Goal: Information Seeking & Learning: Learn about a topic

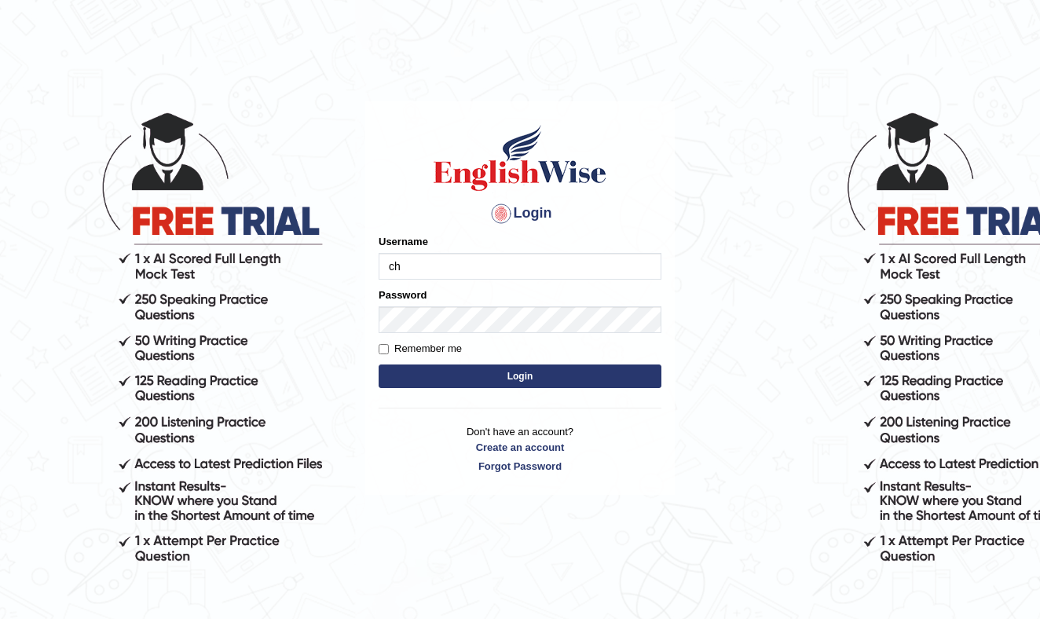
type input "c"
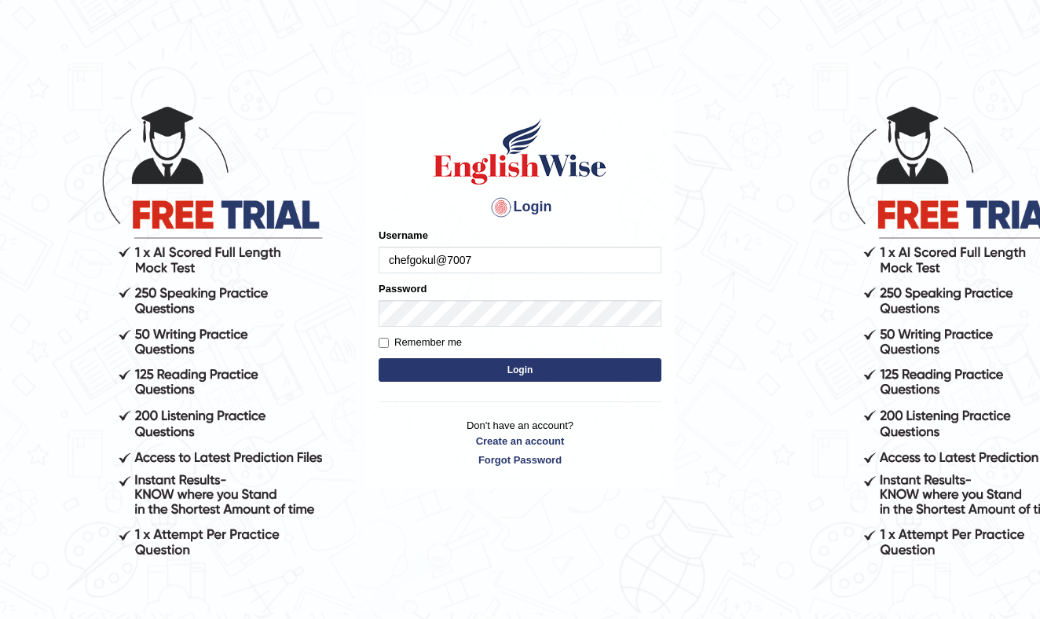
type input "chefgokul@7007"
click at [383, 339] on input "Remember me" at bounding box center [384, 343] width 10 height 10
checkbox input "true"
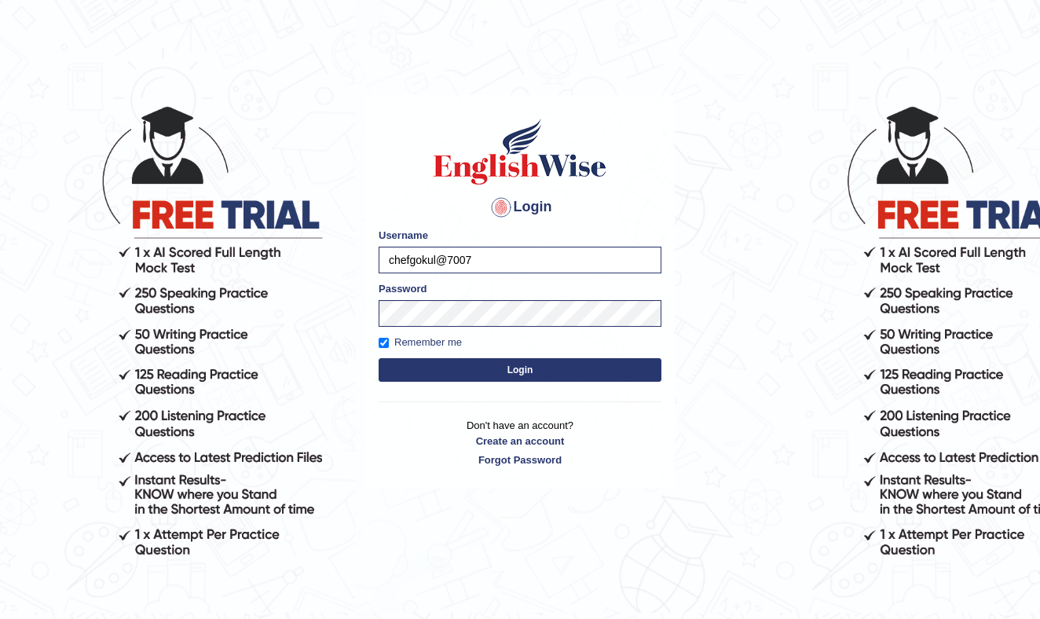
click at [493, 369] on button "Login" at bounding box center [520, 370] width 283 height 24
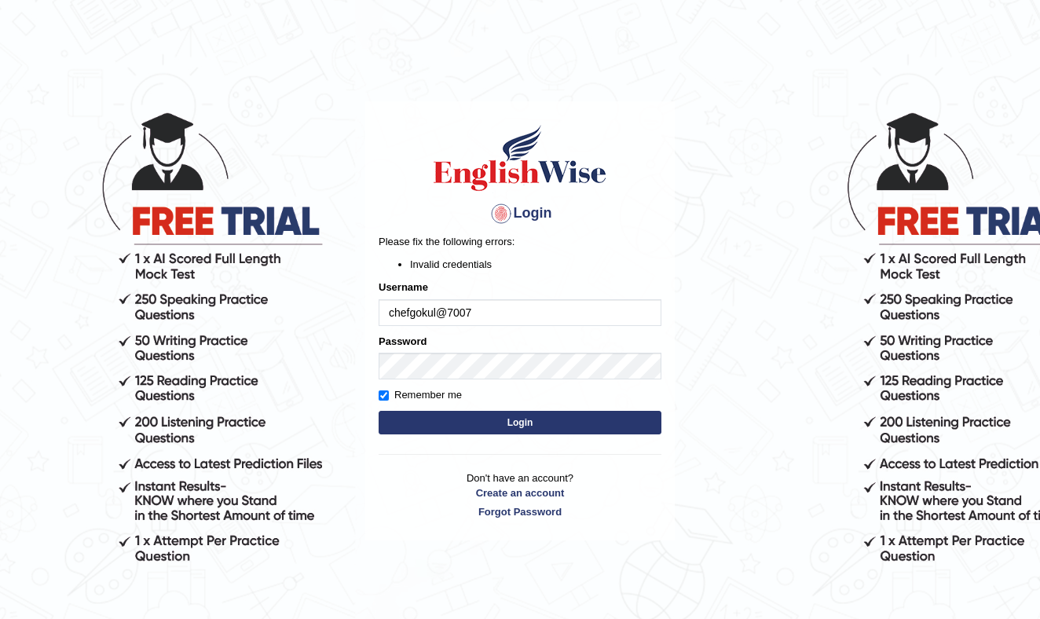
click at [478, 311] on input "chefgokul@7007" at bounding box center [520, 312] width 283 height 27
type input "chefgokul@[EMAIL_ADDRESS][DOMAIN_NAME]"
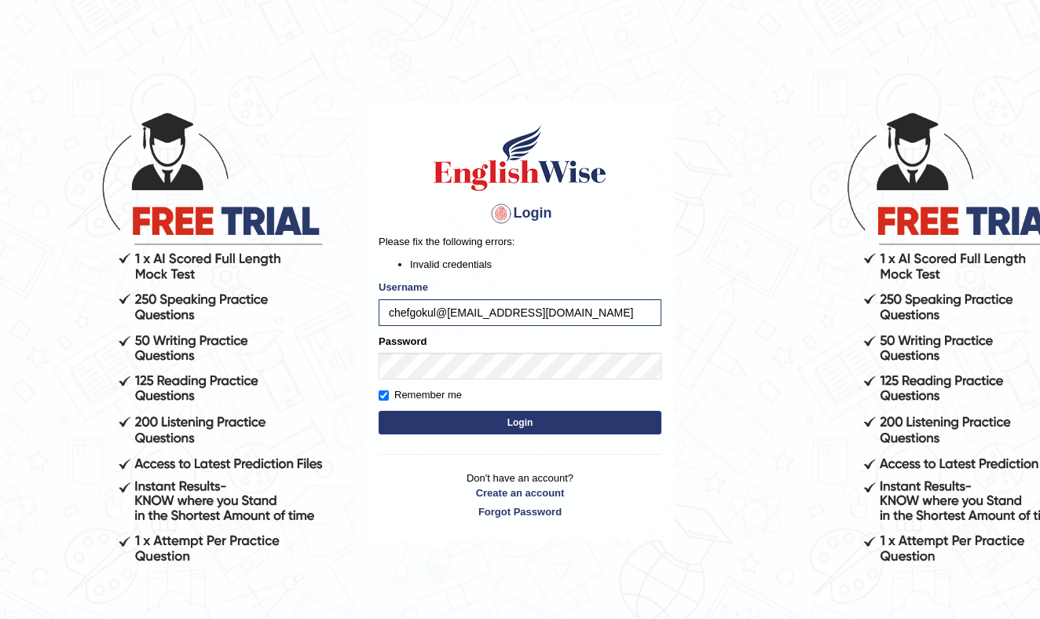
click at [508, 421] on button "Login" at bounding box center [520, 423] width 283 height 24
click at [472, 421] on button "Login" at bounding box center [520, 423] width 283 height 24
click at [397, 315] on input "chefgokul@[EMAIL_ADDRESS][DOMAIN_NAME]" at bounding box center [520, 312] width 283 height 27
type input "Chefgokul@[EMAIL_ADDRESS][DOMAIN_NAME]"
click at [482, 422] on button "Login" at bounding box center [520, 423] width 283 height 24
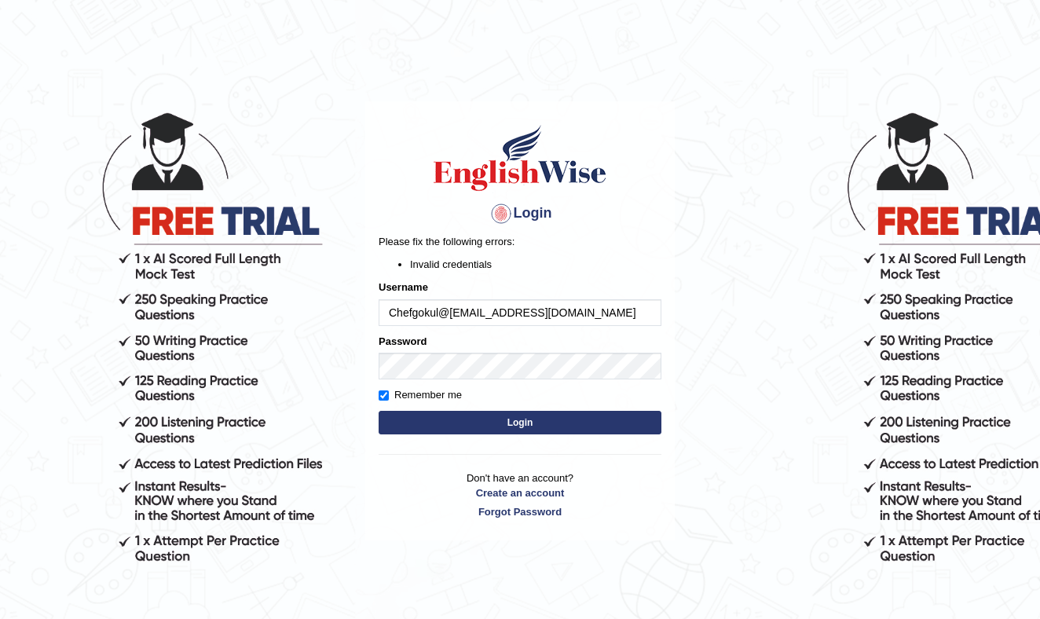
click at [564, 311] on input "Chefgokul@7007@gmail.com" at bounding box center [520, 312] width 283 height 27
type input "Chefgokul@7007"
click at [512, 416] on button "Login" at bounding box center [520, 423] width 283 height 24
click at [512, 423] on button "Login" at bounding box center [520, 423] width 283 height 24
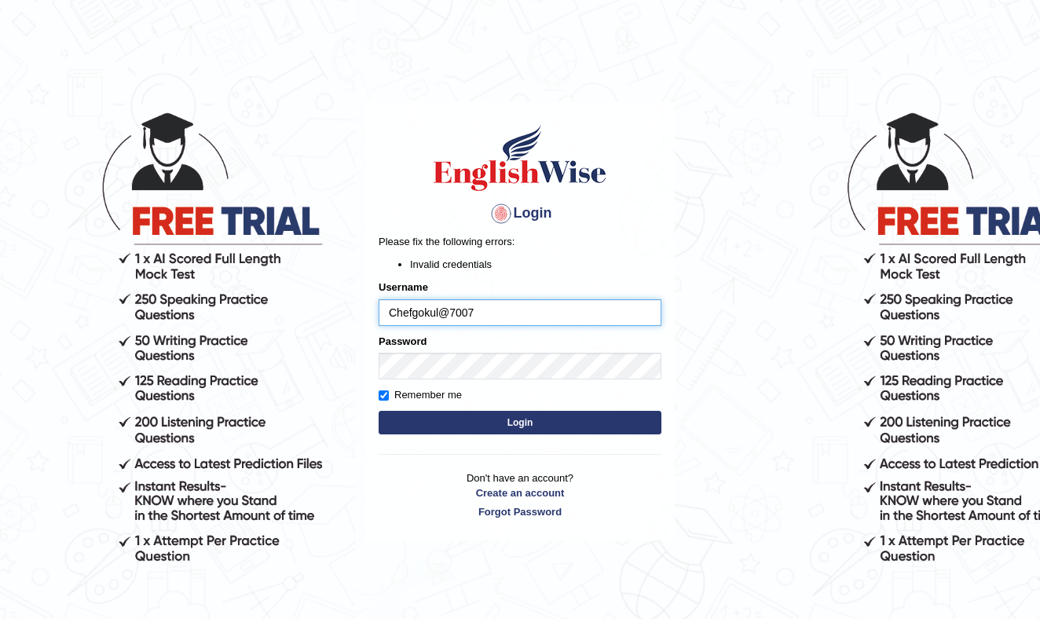
click at [509, 320] on input "Chefgokul@7007" at bounding box center [520, 312] width 283 height 27
type input "Chefgokul"
click at [548, 417] on button "Login" at bounding box center [520, 423] width 283 height 24
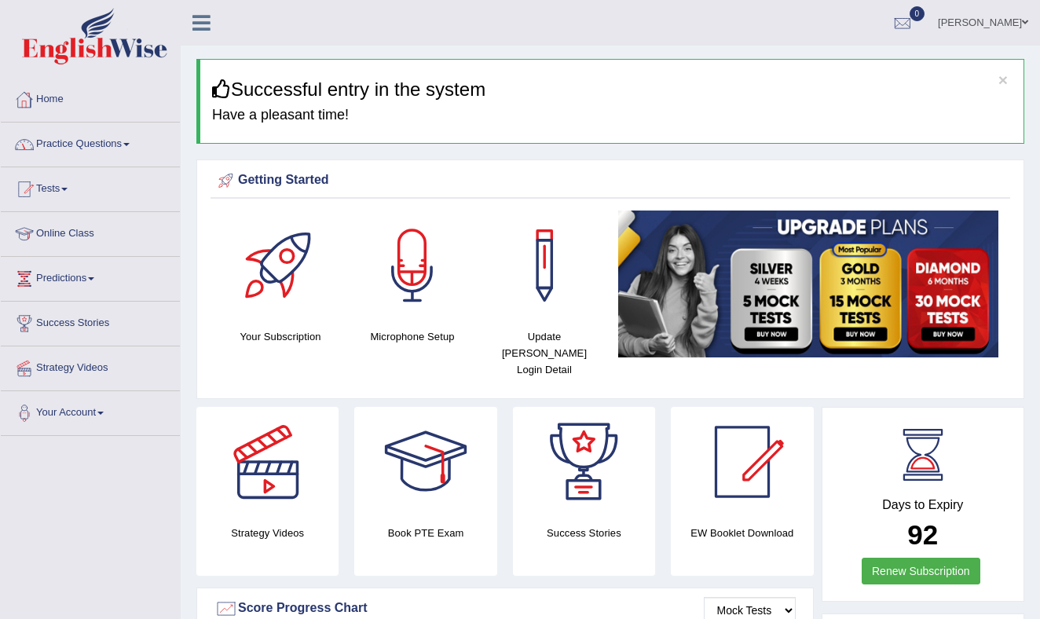
click at [124, 141] on link "Practice Questions" at bounding box center [90, 142] width 179 height 39
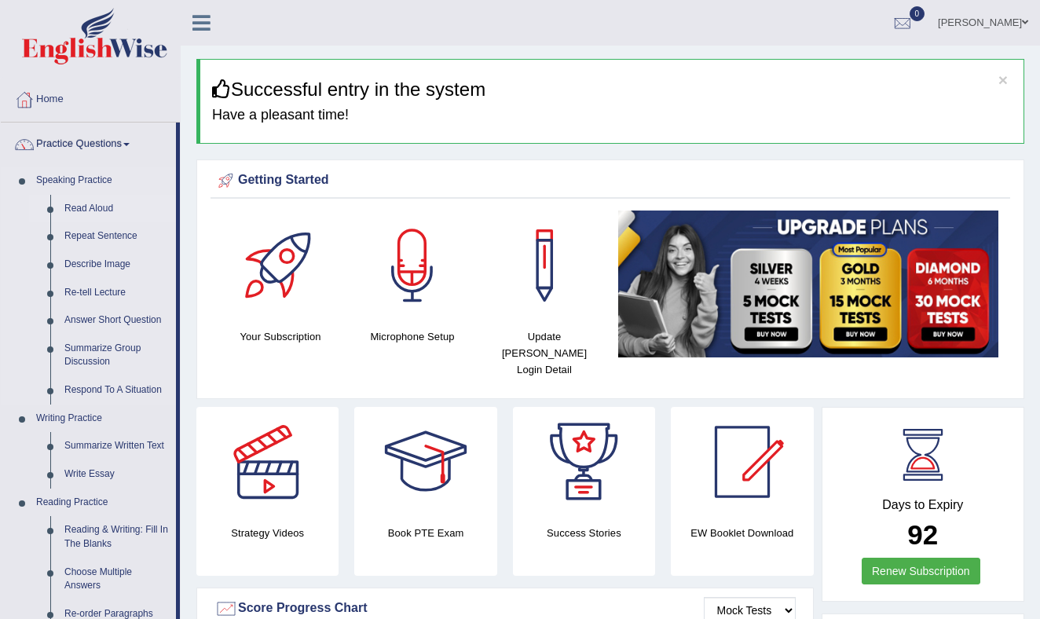
click at [107, 204] on link "Read Aloud" at bounding box center [116, 209] width 119 height 28
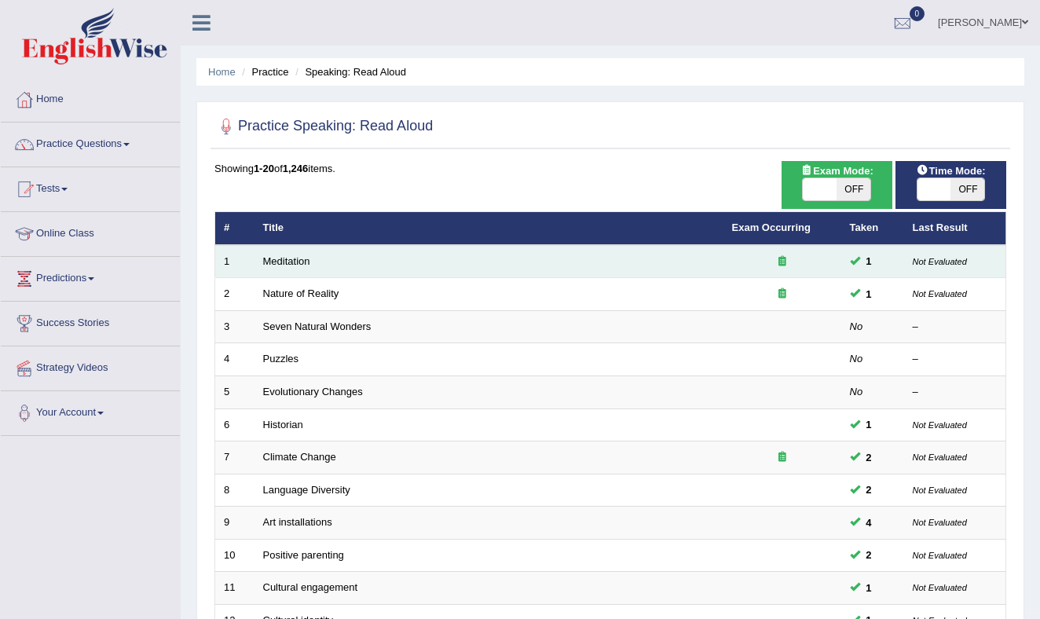
click at [318, 261] on td "Meditation" at bounding box center [489, 261] width 469 height 33
click at [319, 261] on td "Meditation" at bounding box center [489, 261] width 469 height 33
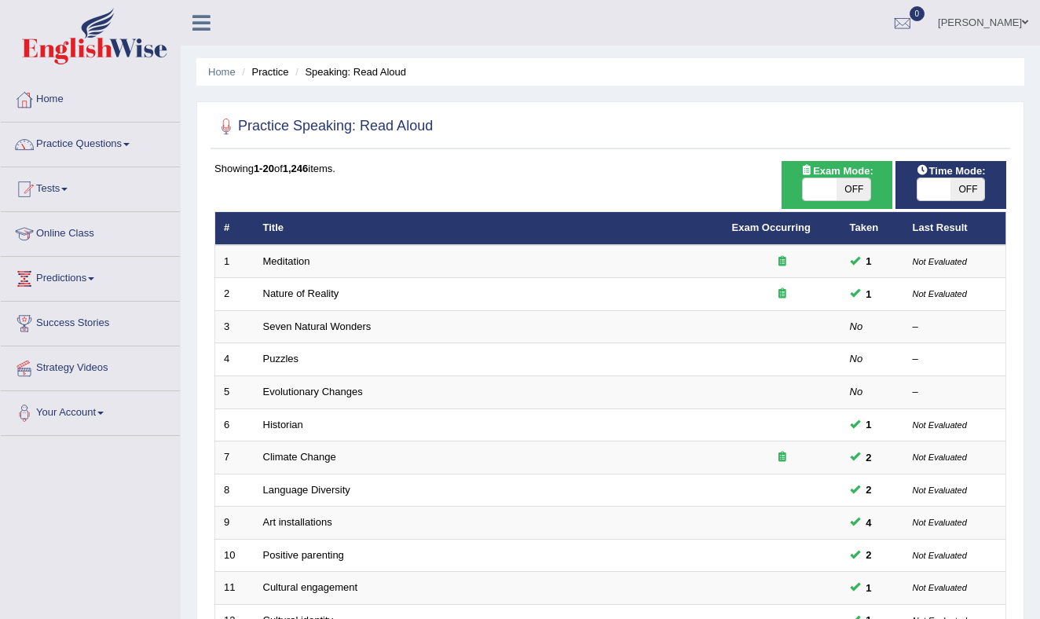
click at [369, 129] on h2 "Practice Speaking: Read Aloud" at bounding box center [324, 127] width 218 height 24
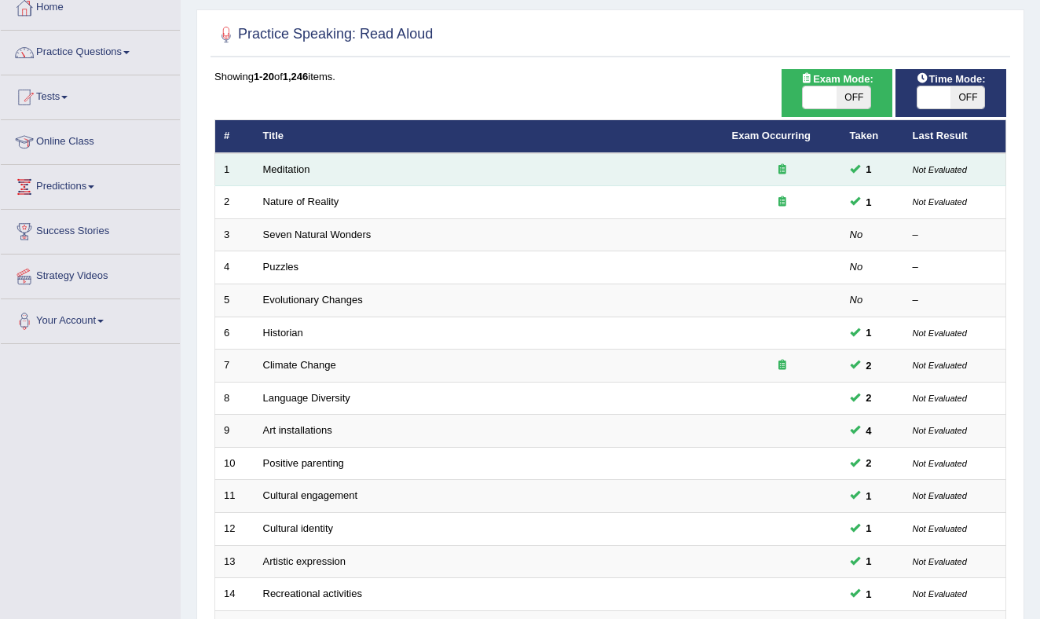
scroll to position [63, 0]
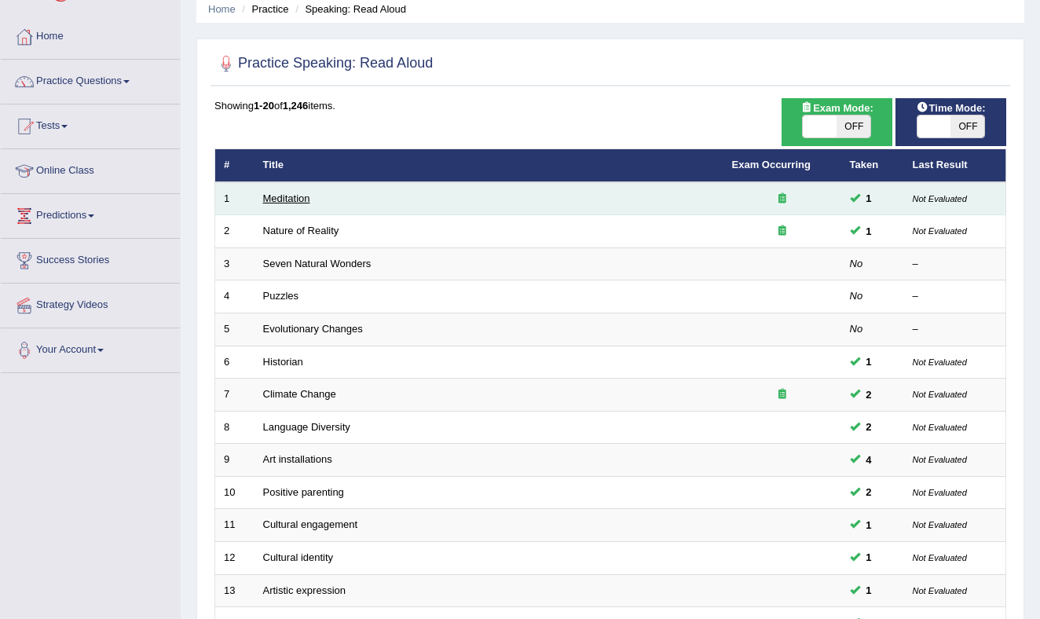
click at [286, 196] on link "Meditation" at bounding box center [286, 199] width 47 height 12
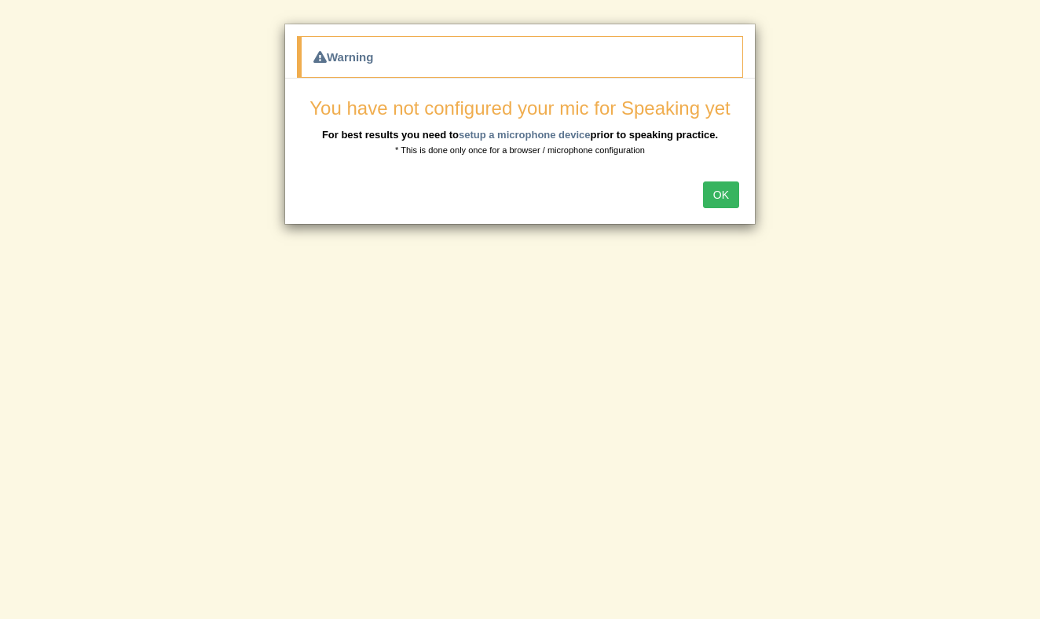
click at [721, 189] on button "OK" at bounding box center [721, 195] width 36 height 27
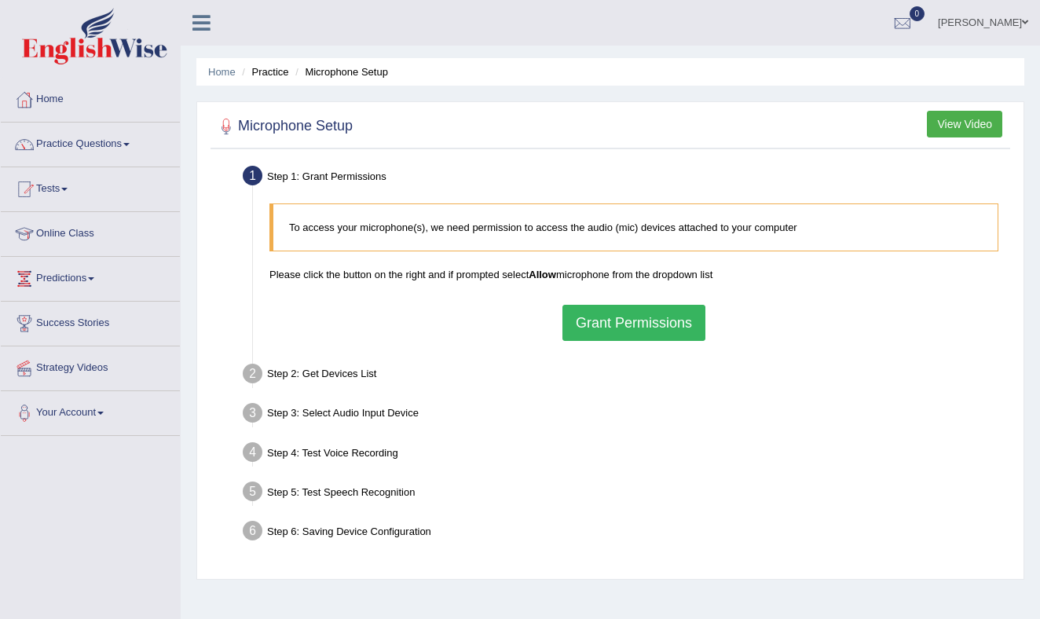
click at [625, 321] on button "Grant Permissions" at bounding box center [634, 323] width 143 height 36
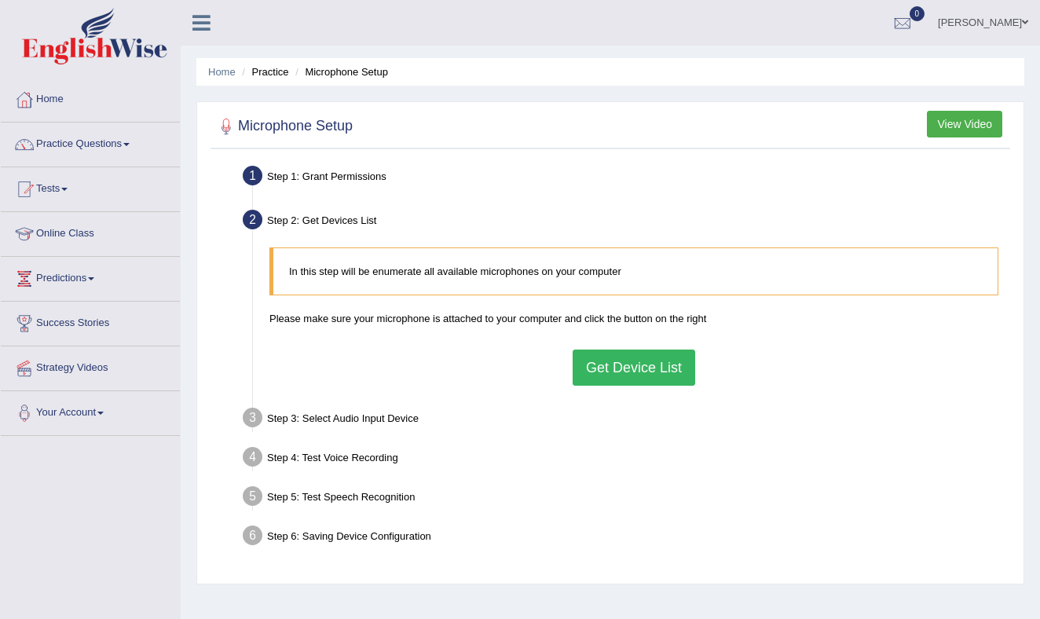
click at [967, 121] on button "View Video" at bounding box center [964, 124] width 75 height 27
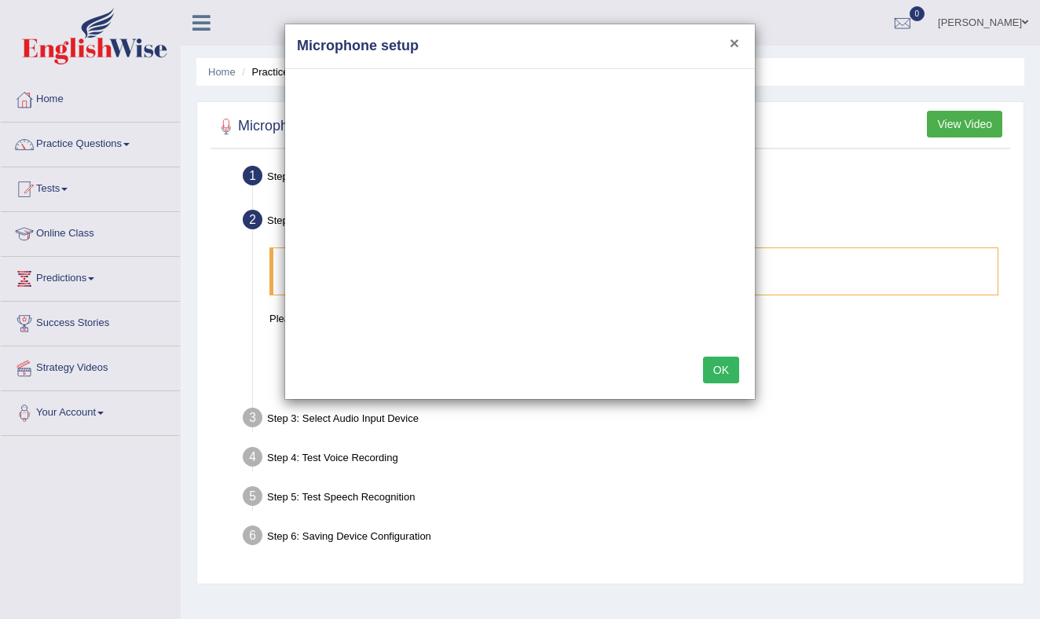
click at [732, 42] on button "×" at bounding box center [734, 43] width 9 height 17
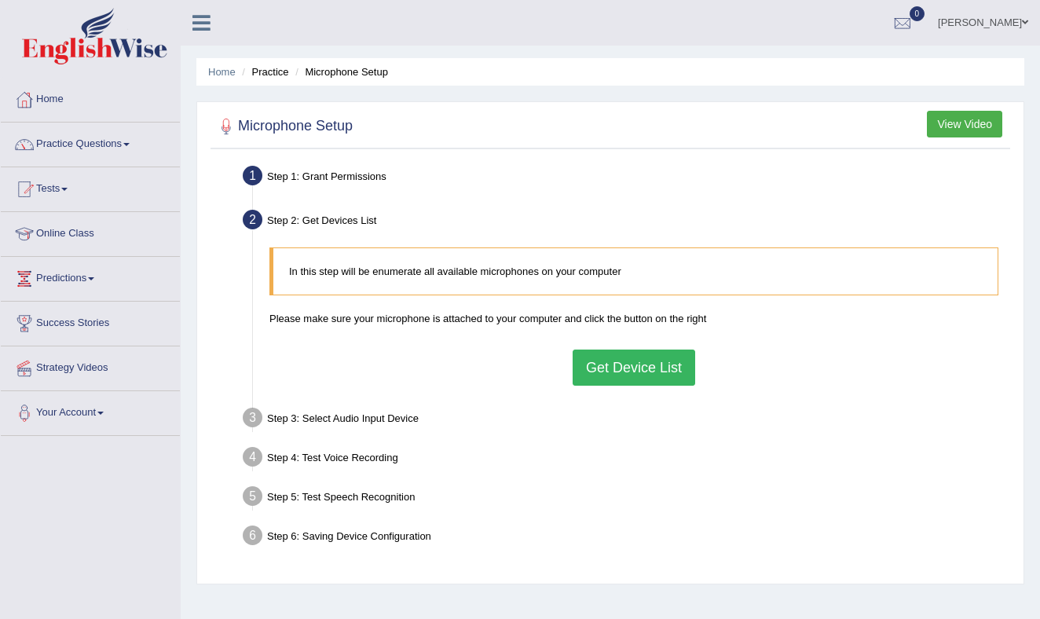
click at [641, 363] on button "Get Device List" at bounding box center [634, 368] width 123 height 36
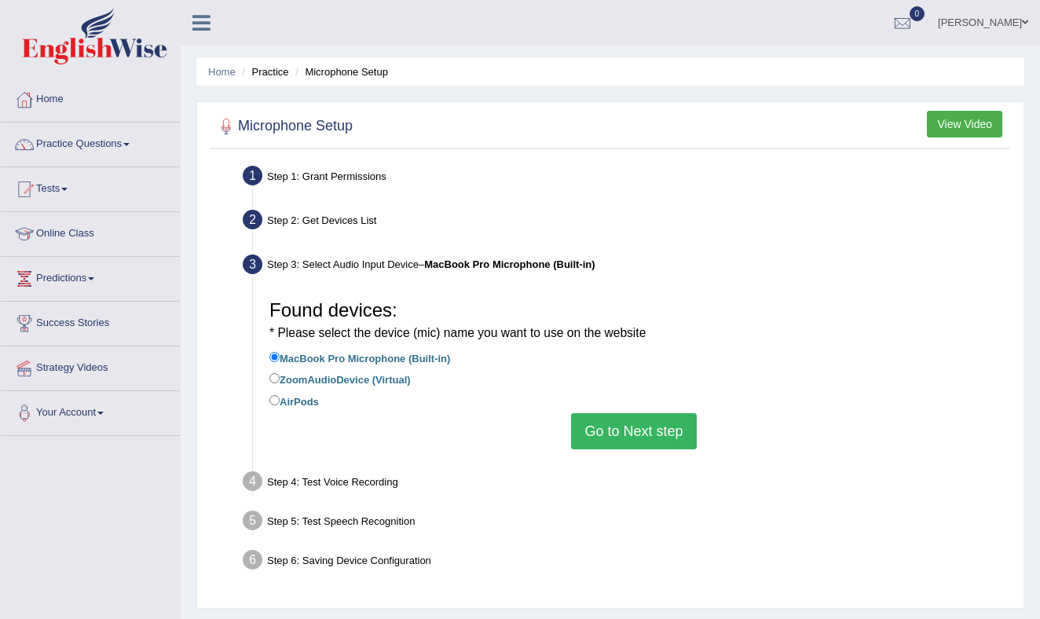
click at [629, 431] on button "Go to Next step" at bounding box center [633, 431] width 125 height 36
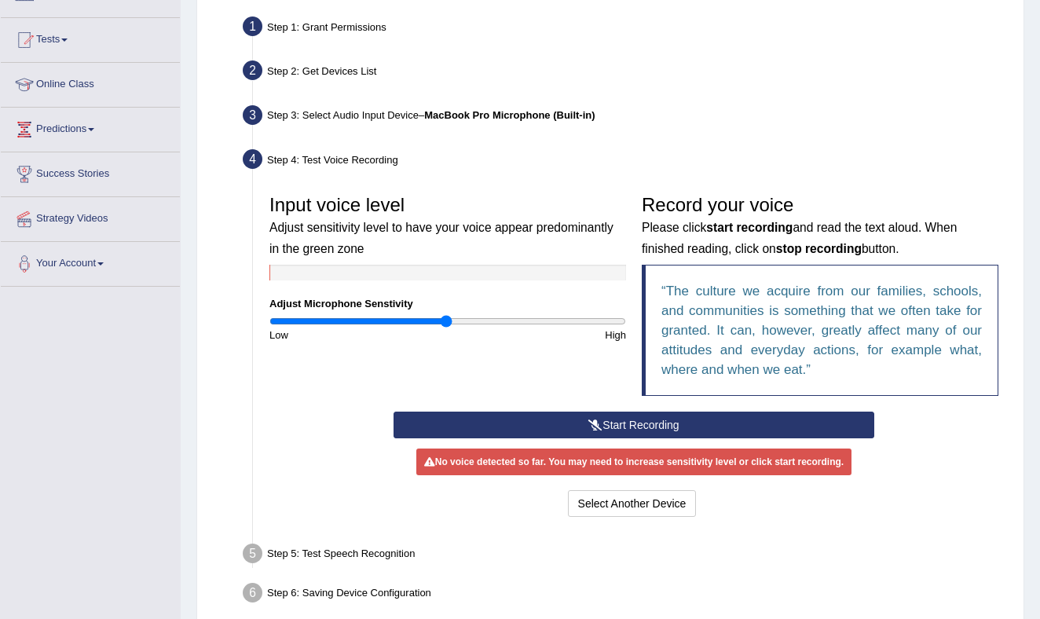
scroll to position [153, 0]
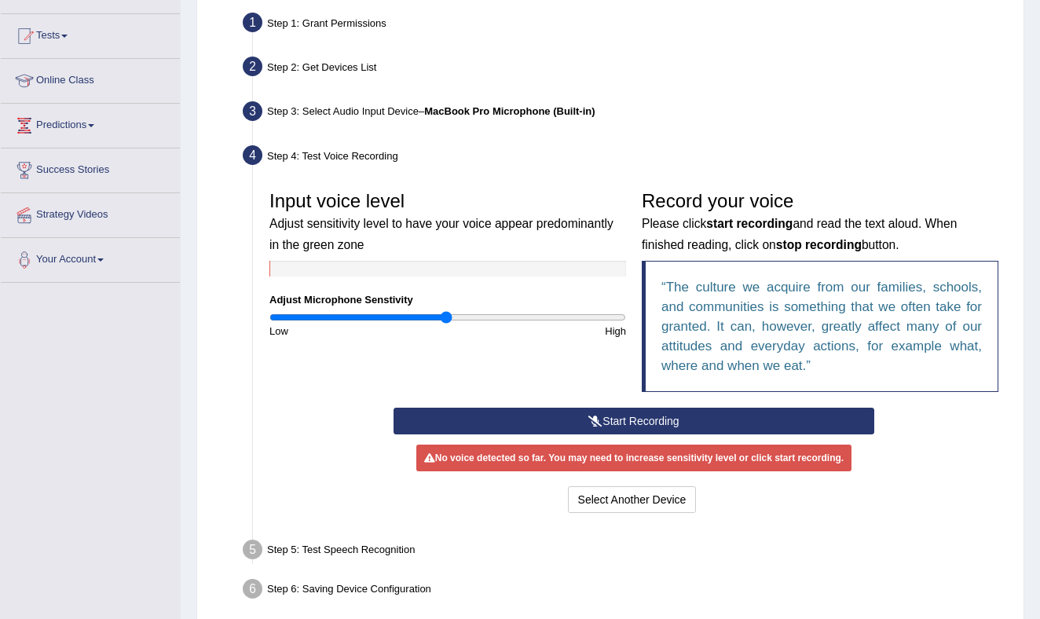
click at [625, 421] on button "Start Recording" at bounding box center [634, 421] width 481 height 27
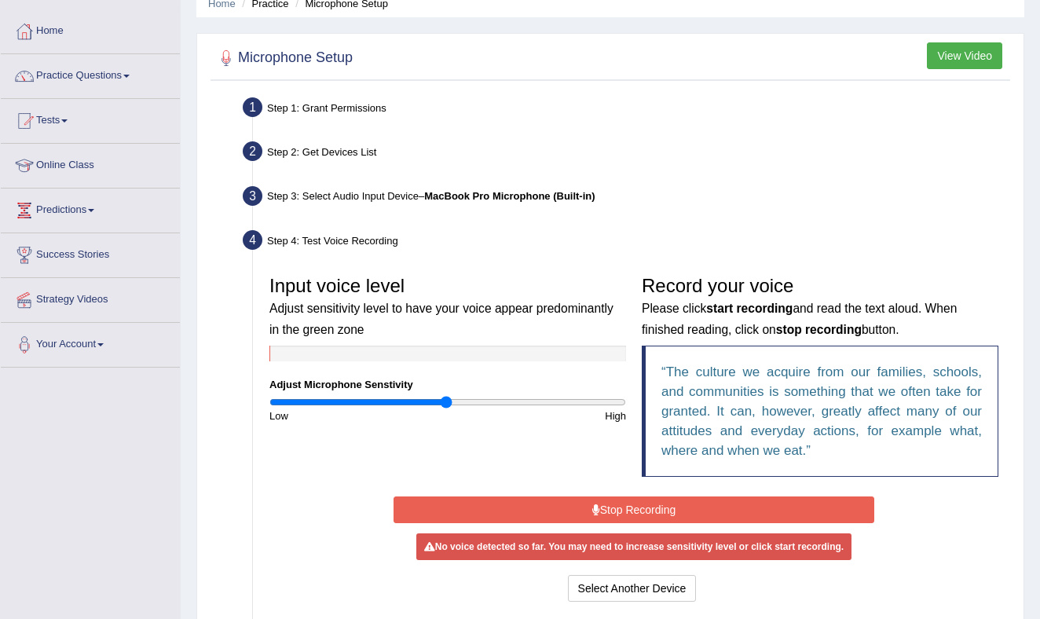
scroll to position [0, 0]
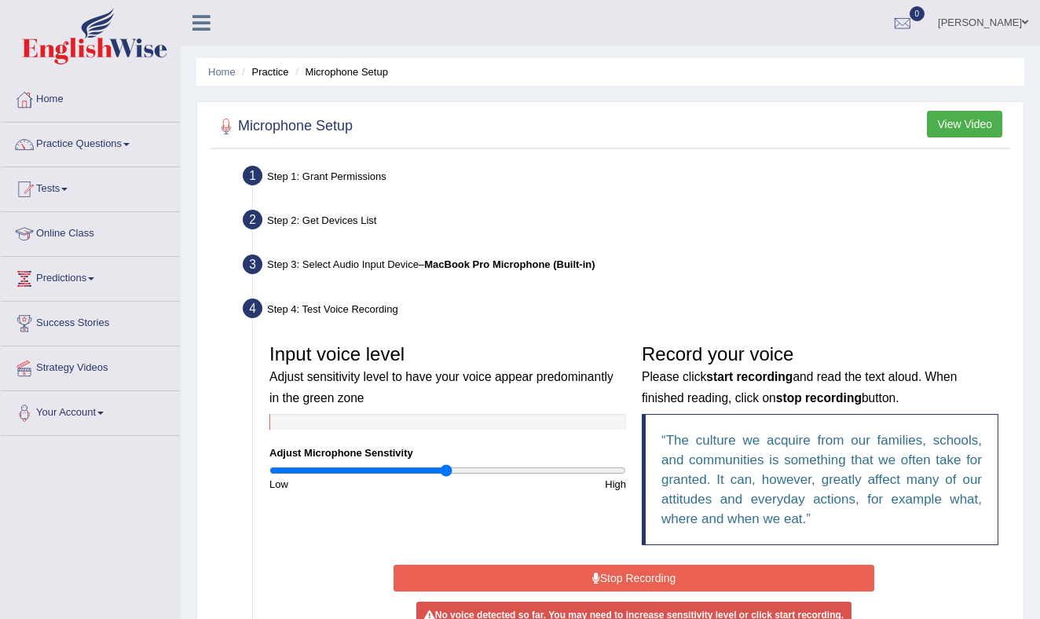
click at [277, 72] on li "Practice" at bounding box center [263, 71] width 50 height 15
click at [277, 73] on li "Practice" at bounding box center [263, 71] width 50 height 15
click at [108, 139] on link "Practice Questions" at bounding box center [90, 142] width 179 height 39
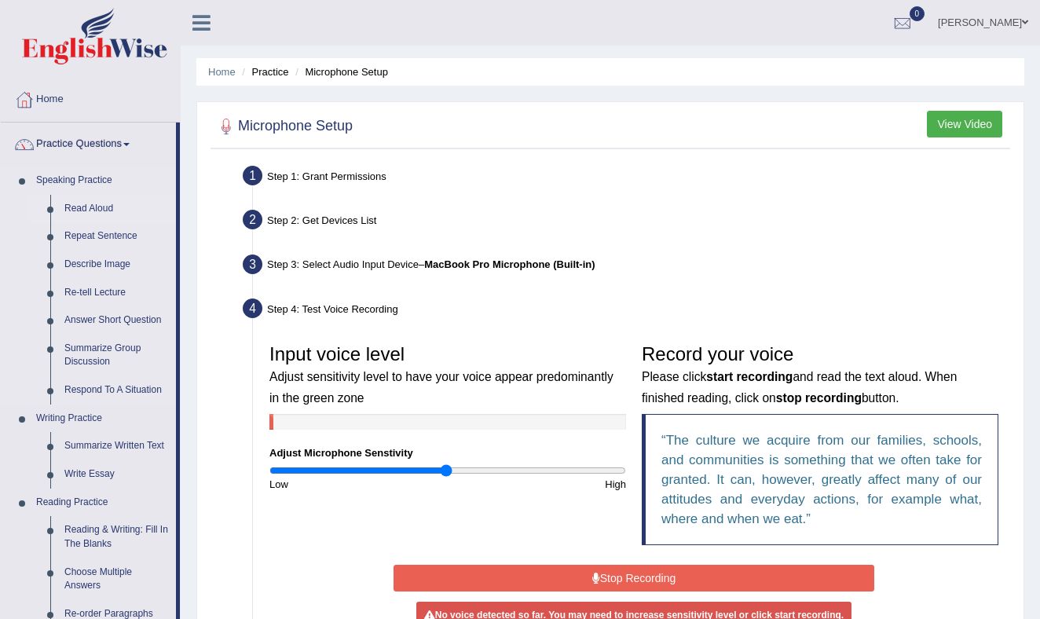
click at [95, 205] on link "Read Aloud" at bounding box center [116, 209] width 119 height 28
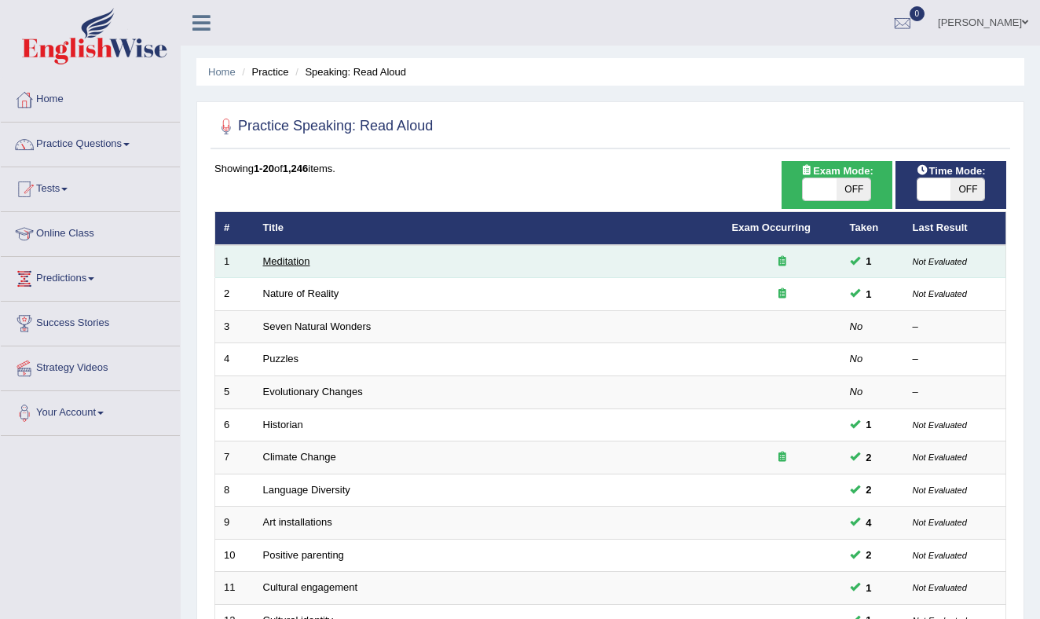
click at [284, 259] on link "Meditation" at bounding box center [286, 261] width 47 height 12
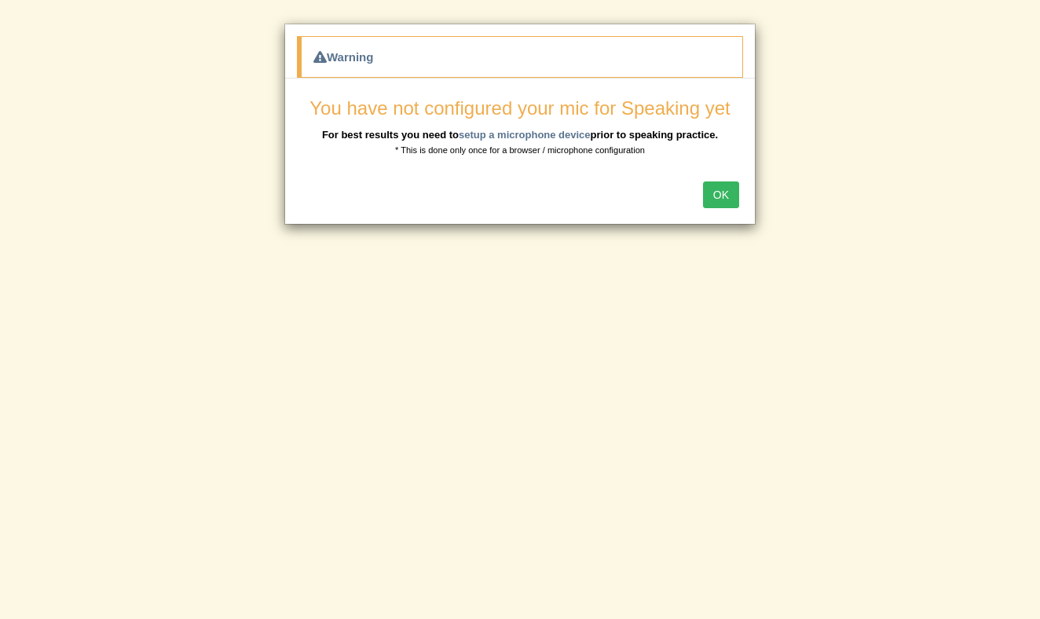
click at [715, 190] on button "OK" at bounding box center [721, 195] width 36 height 27
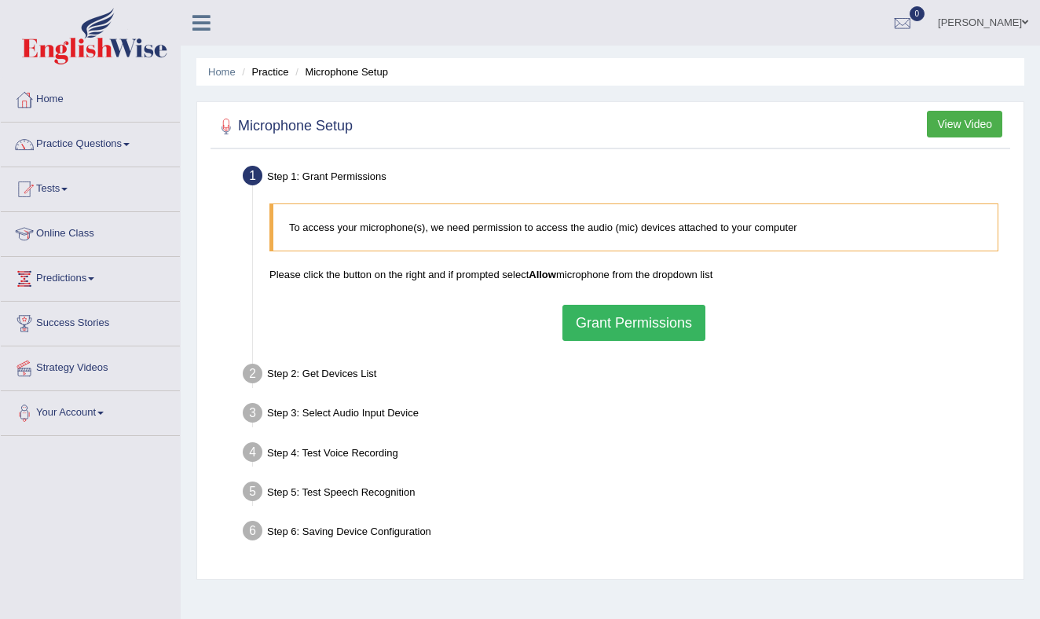
click at [652, 321] on button "Grant Permissions" at bounding box center [634, 323] width 143 height 36
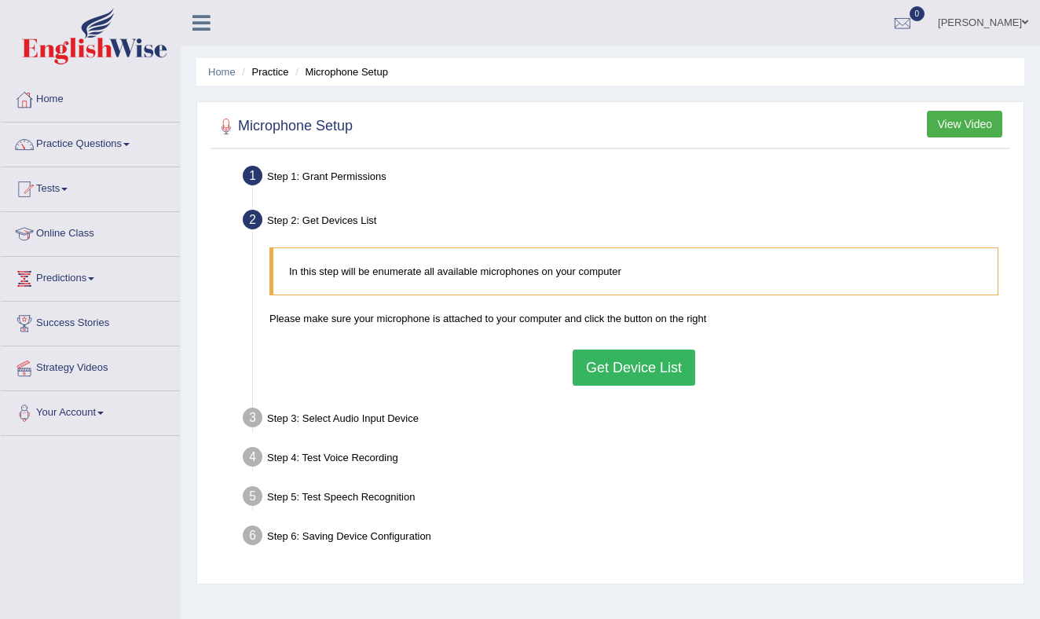
click at [643, 365] on button "Get Device List" at bounding box center [634, 368] width 123 height 36
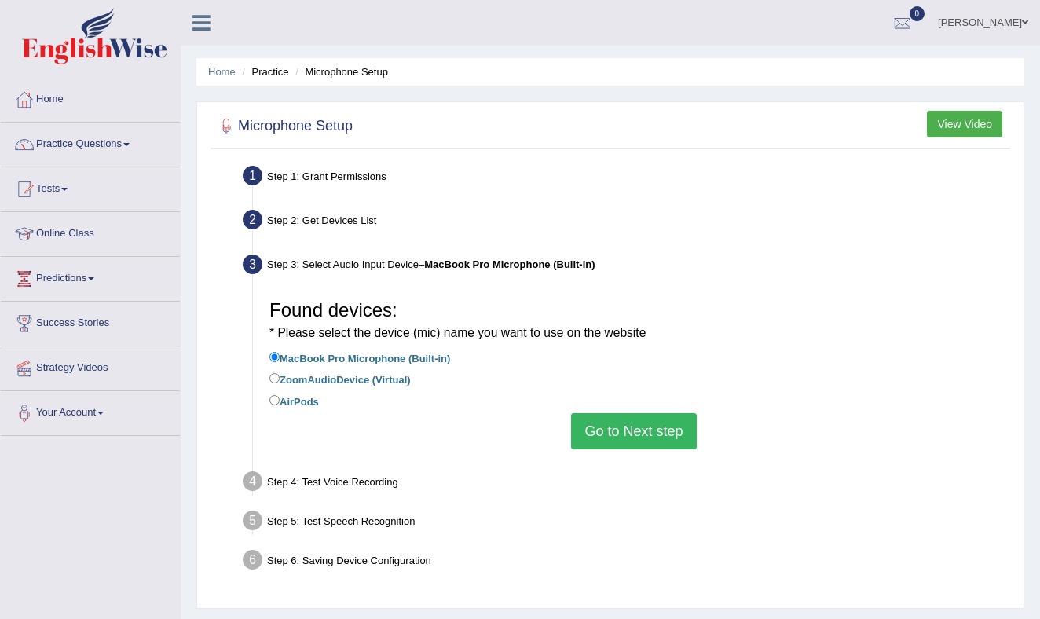
click at [358, 358] on label "MacBook Pro Microphone (Built-in)" at bounding box center [360, 357] width 181 height 17
click at [280, 358] on input "MacBook Pro Microphone (Built-in)" at bounding box center [275, 357] width 10 height 10
click at [617, 424] on button "Go to Next step" at bounding box center [633, 431] width 125 height 36
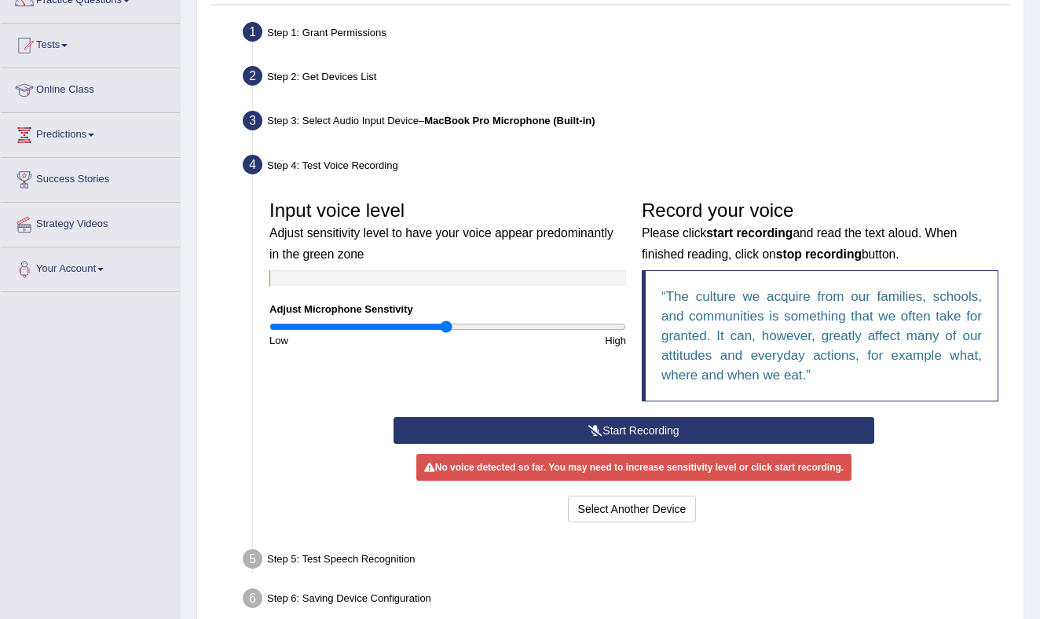
scroll to position [173, 0]
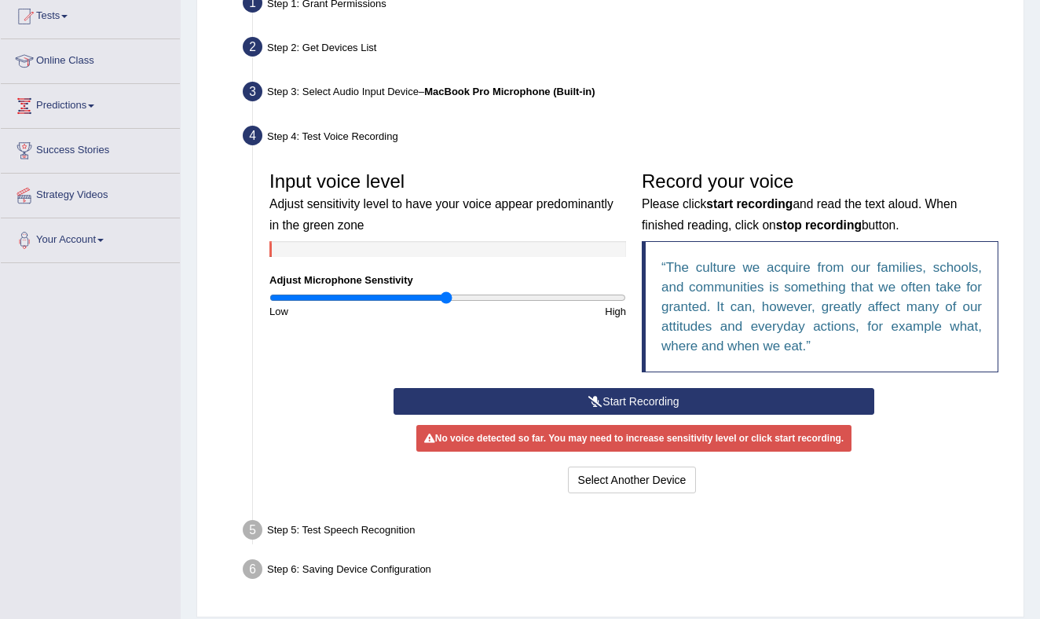
click at [597, 405] on icon at bounding box center [596, 401] width 14 height 11
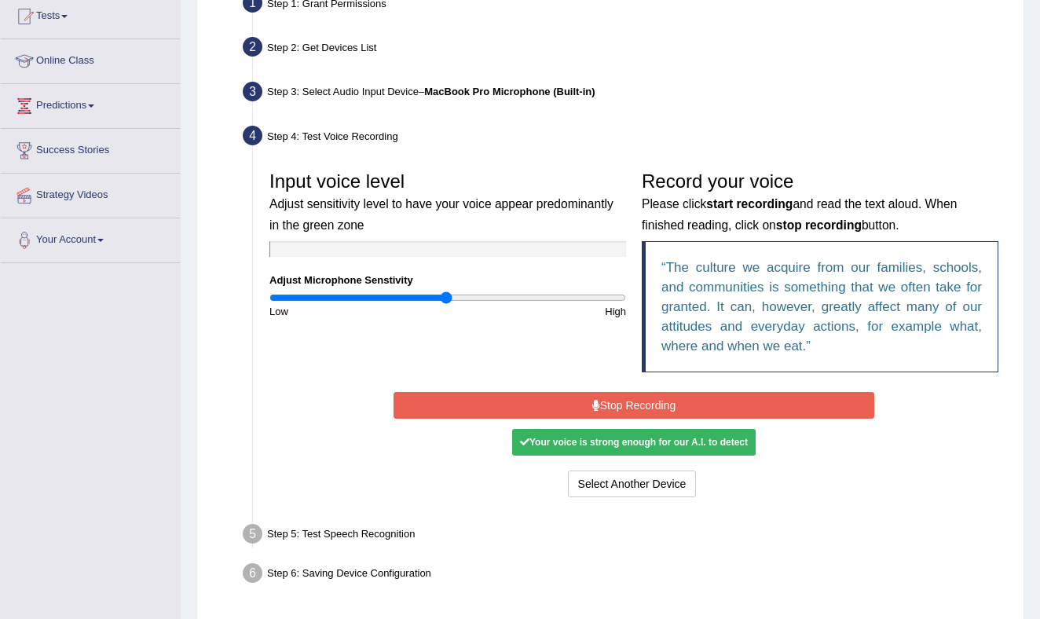
click at [618, 404] on button "Stop Recording" at bounding box center [634, 405] width 481 height 27
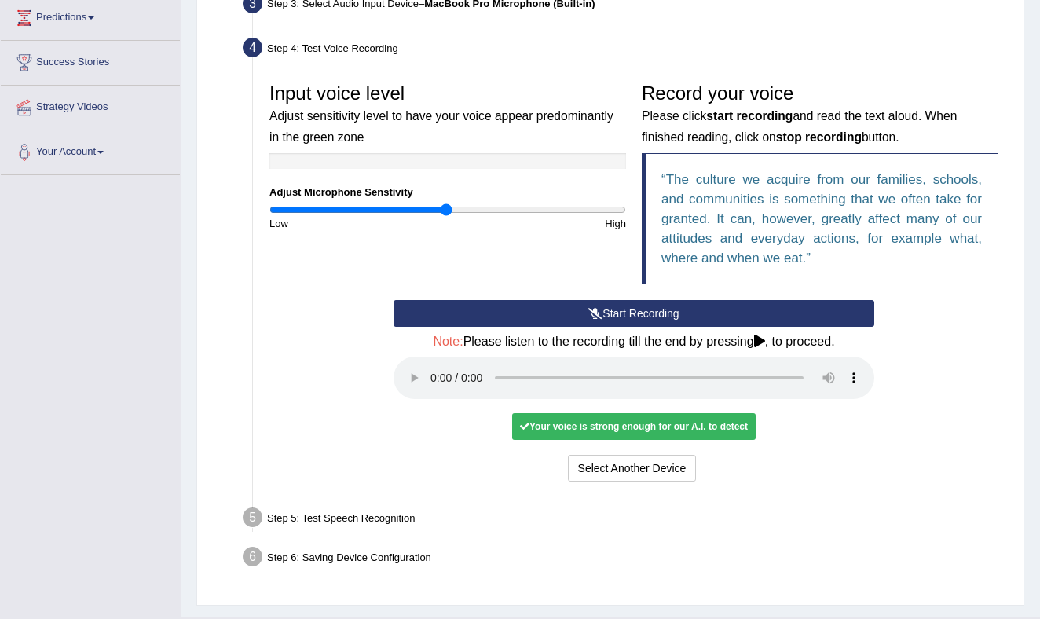
scroll to position [299, 0]
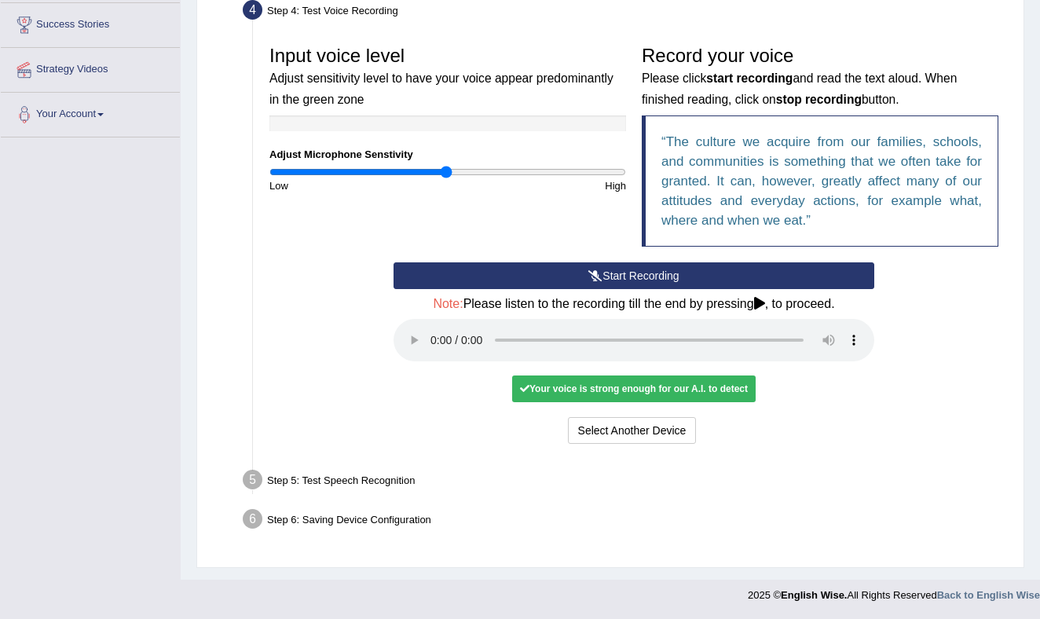
click at [627, 389] on div "Your voice is strong enough for our A.I. to detect" at bounding box center [634, 389] width 244 height 27
click at [671, 434] on button "Voice is ok. Go to Next step" at bounding box center [700, 430] width 156 height 27
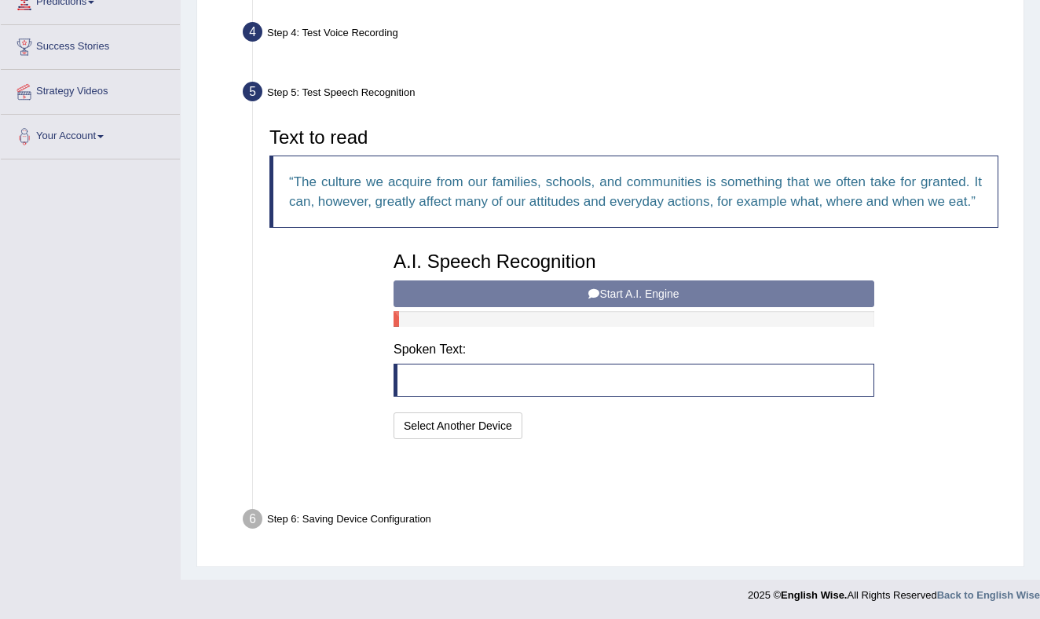
scroll to position [237, 0]
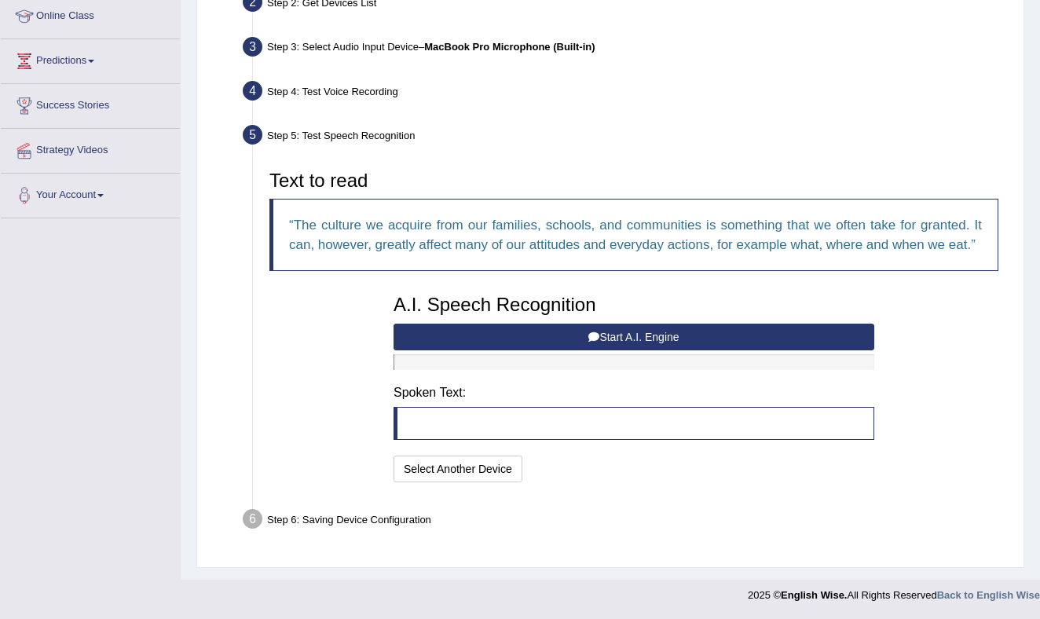
click at [652, 334] on button "Start A.I. Engine" at bounding box center [634, 337] width 481 height 27
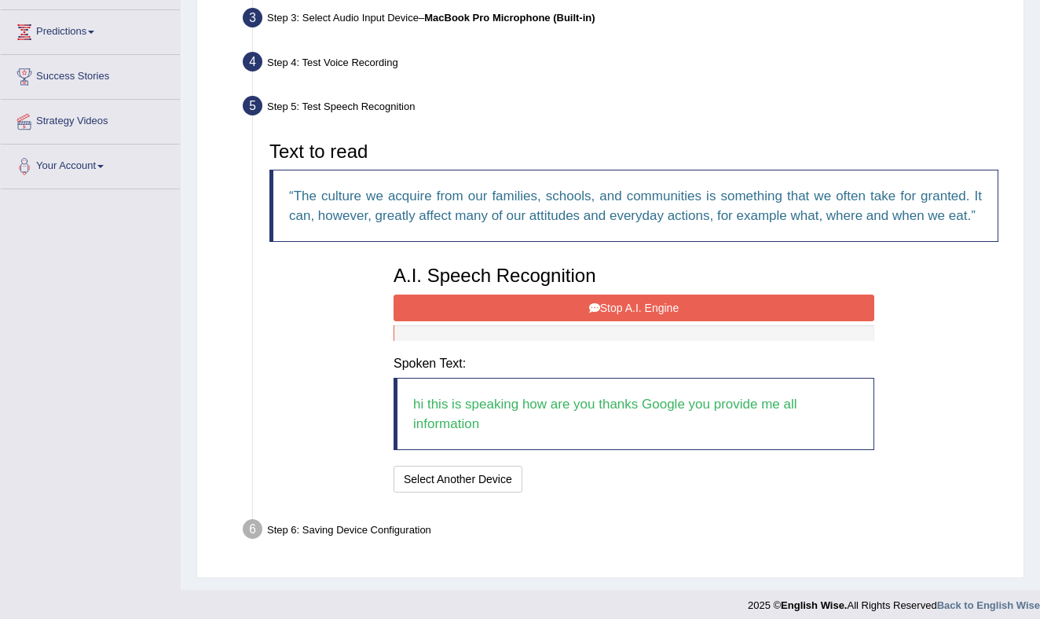
scroll to position [277, 0]
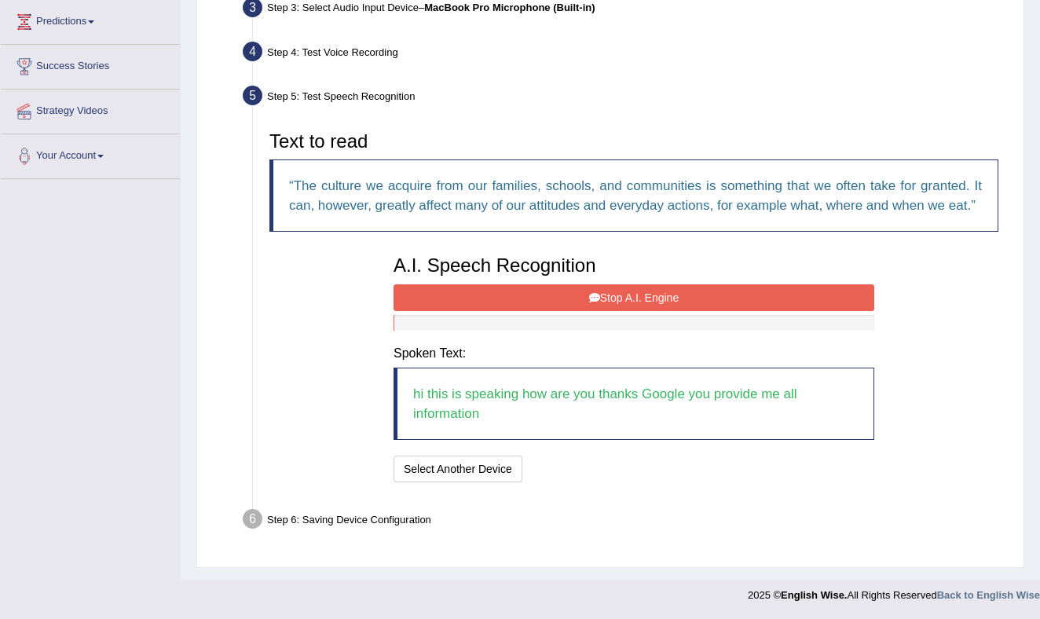
click at [644, 292] on button "Stop A.I. Engine" at bounding box center [634, 297] width 481 height 27
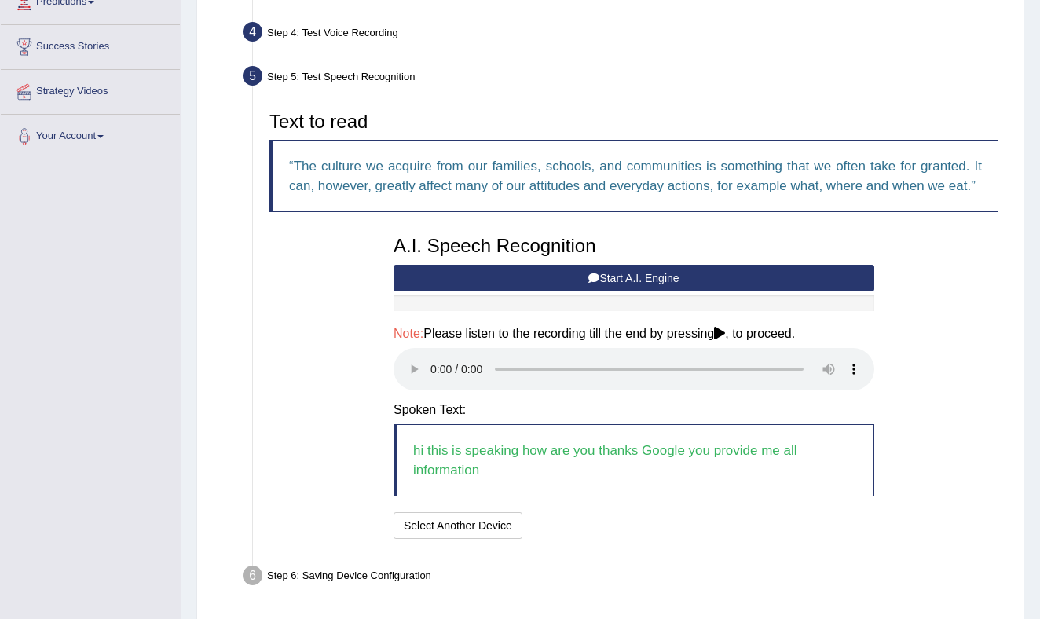
scroll to position [352, 0]
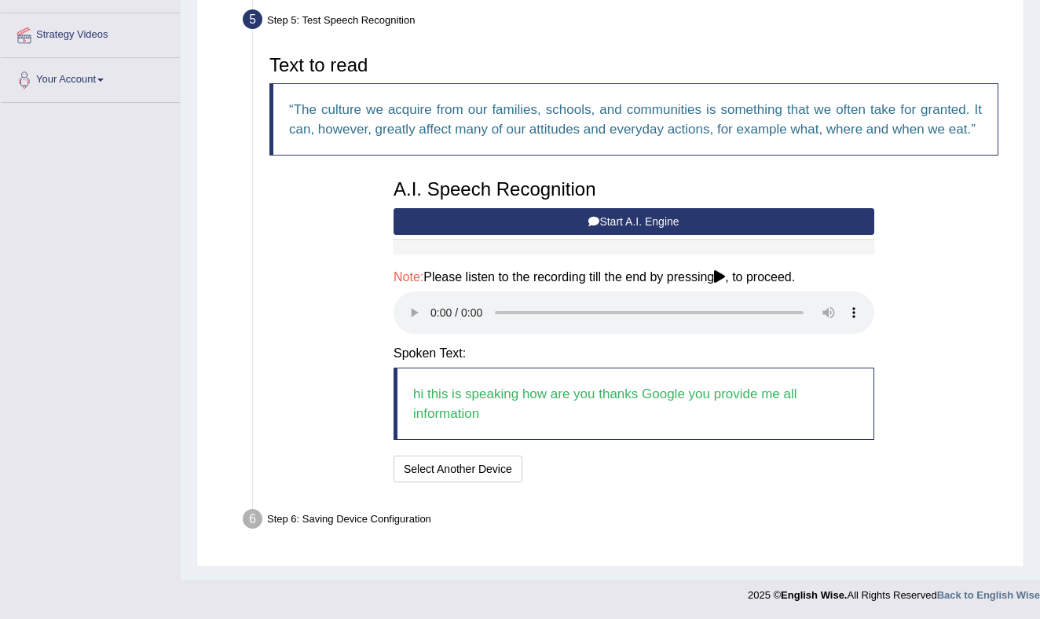
click at [798, 279] on h4 "Note: Please listen to the recording till the end by pressing , to proceed." at bounding box center [634, 277] width 481 height 14
click at [669, 221] on button "Start A.I. Engine" at bounding box center [634, 221] width 481 height 27
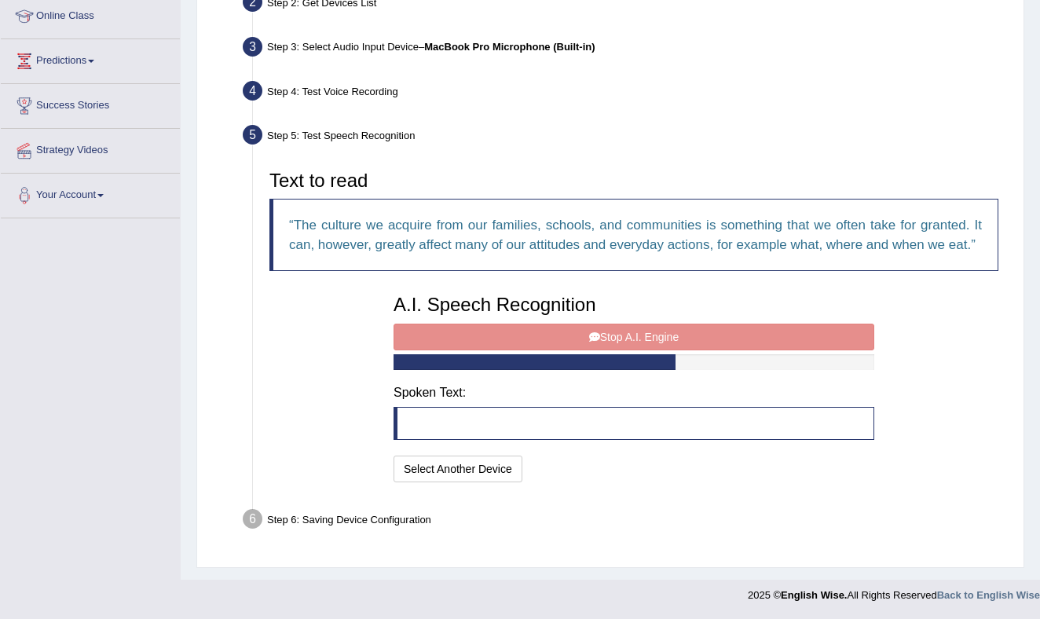
scroll to position [257, 0]
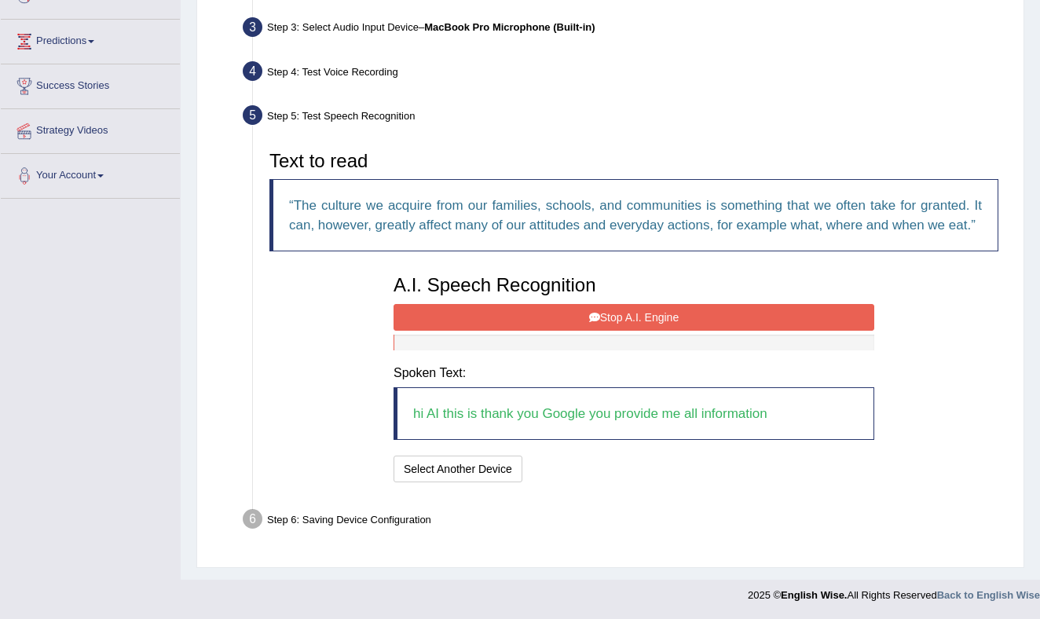
click at [660, 317] on button "Stop A.I. Engine" at bounding box center [634, 317] width 481 height 27
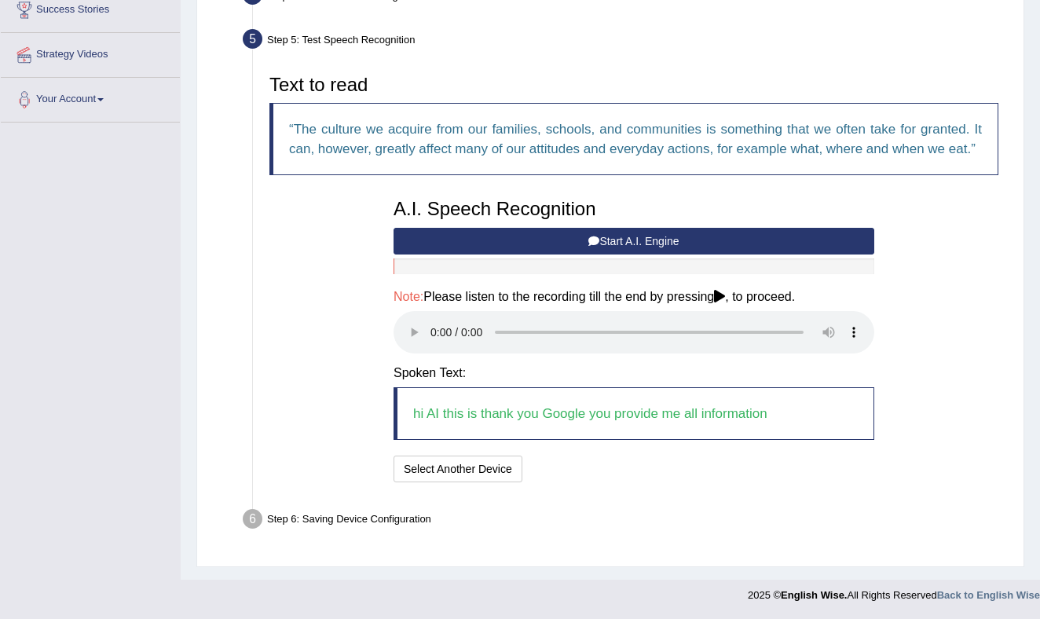
scroll to position [332, 0]
click at [673, 415] on blockquote "hi AI this is thank you Google you provide me all information" at bounding box center [634, 413] width 481 height 53
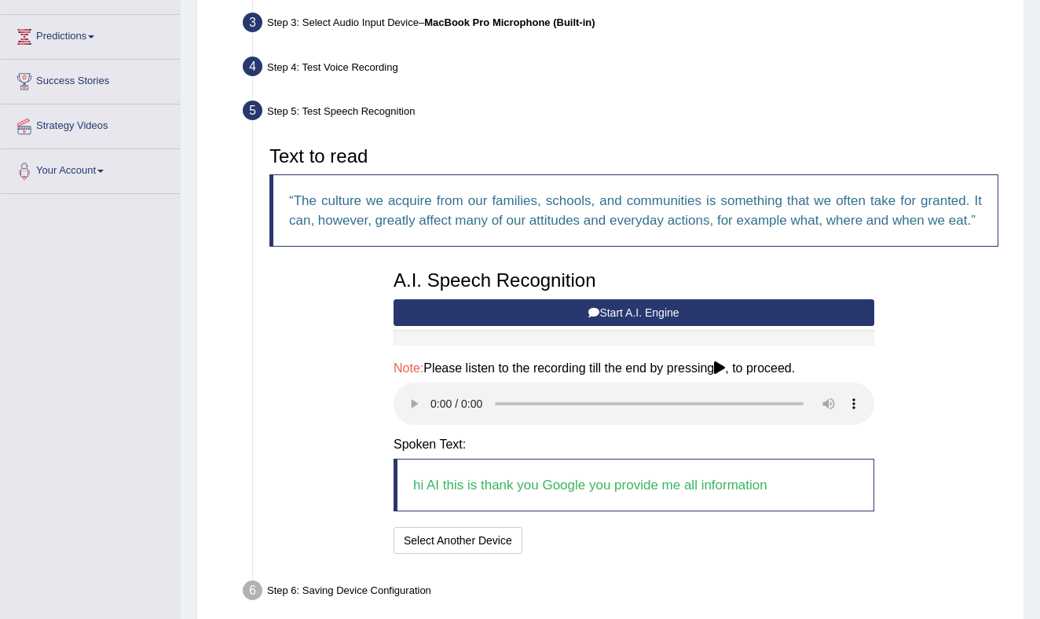
scroll to position [244, 0]
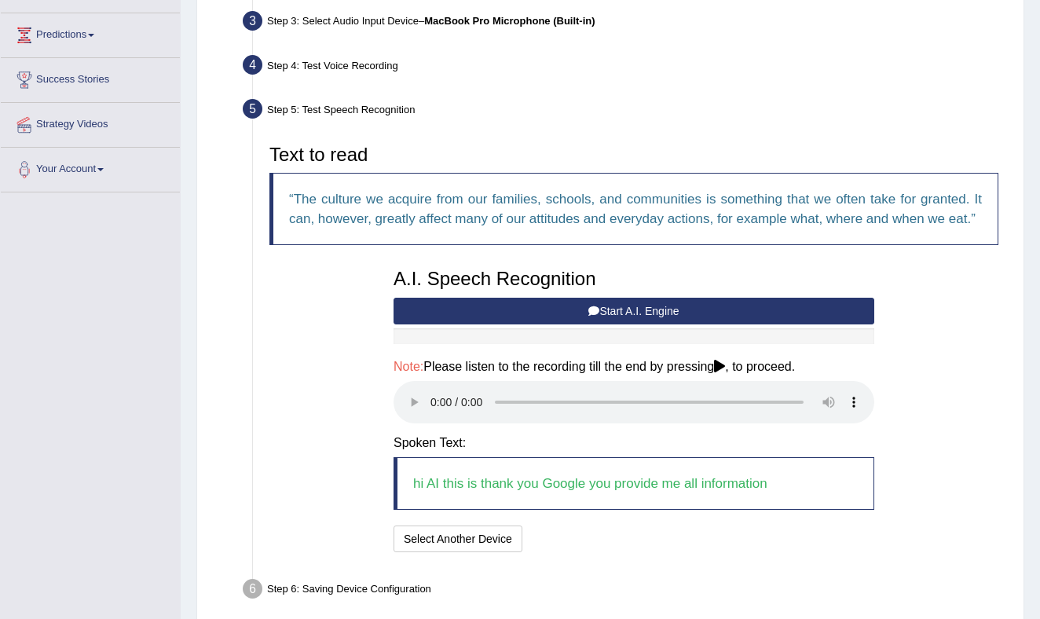
click at [908, 421] on div "Text to read The culture we acquire from our families, schools, and communities…" at bounding box center [634, 347] width 745 height 420
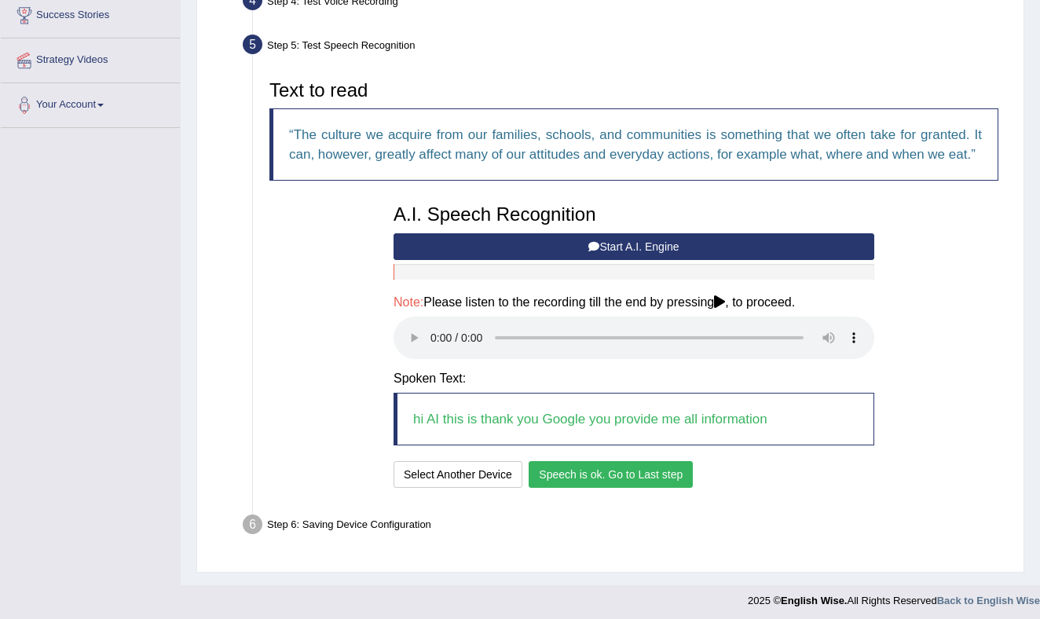
scroll to position [310, 0]
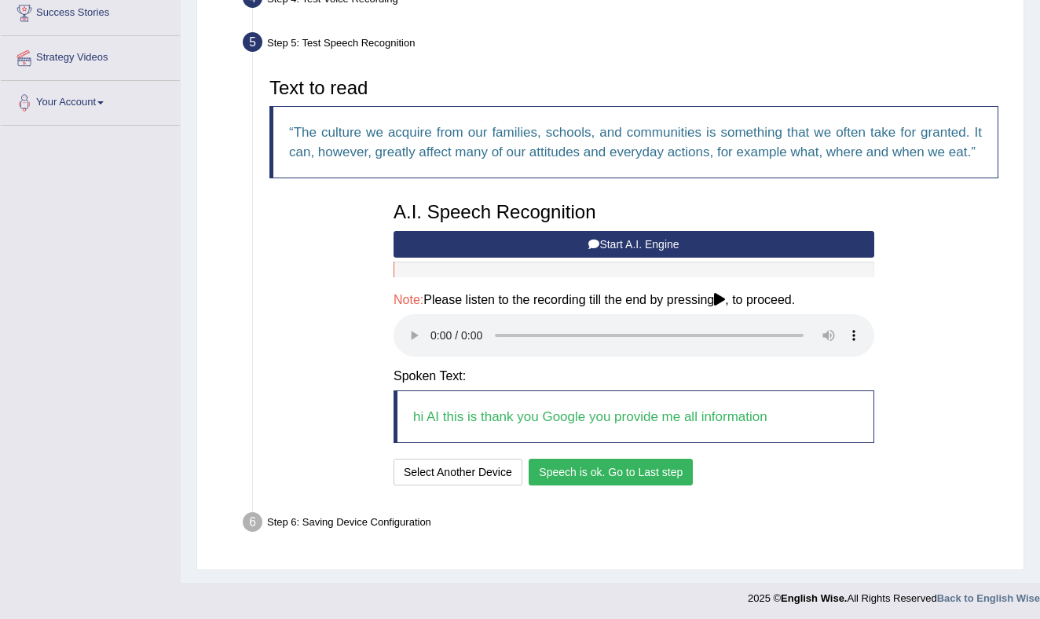
click at [609, 486] on button "Speech is ok. Go to Last step" at bounding box center [611, 472] width 164 height 27
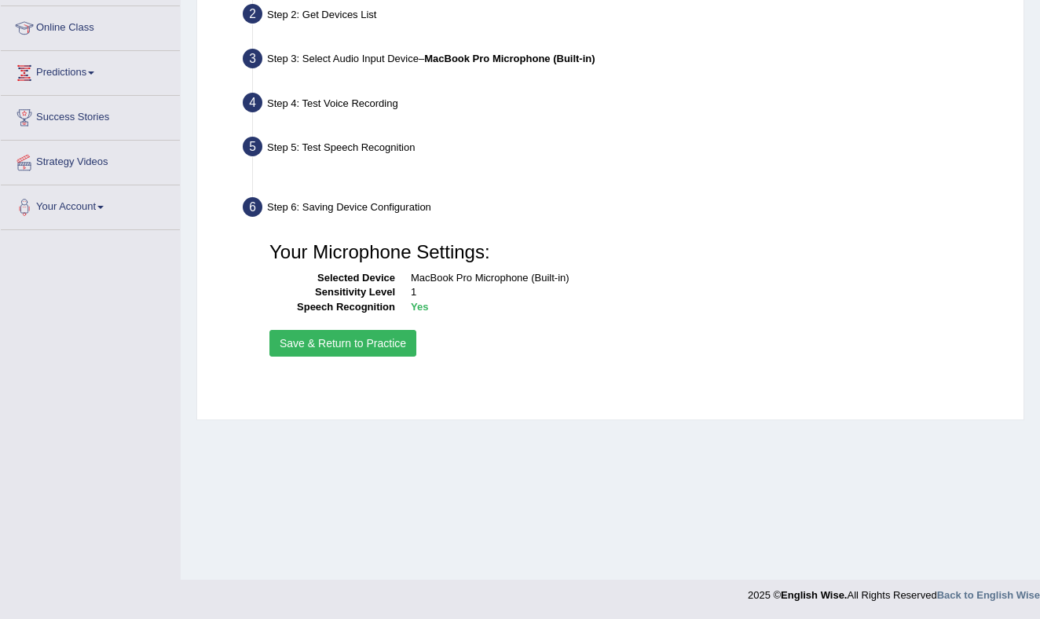
scroll to position [206, 0]
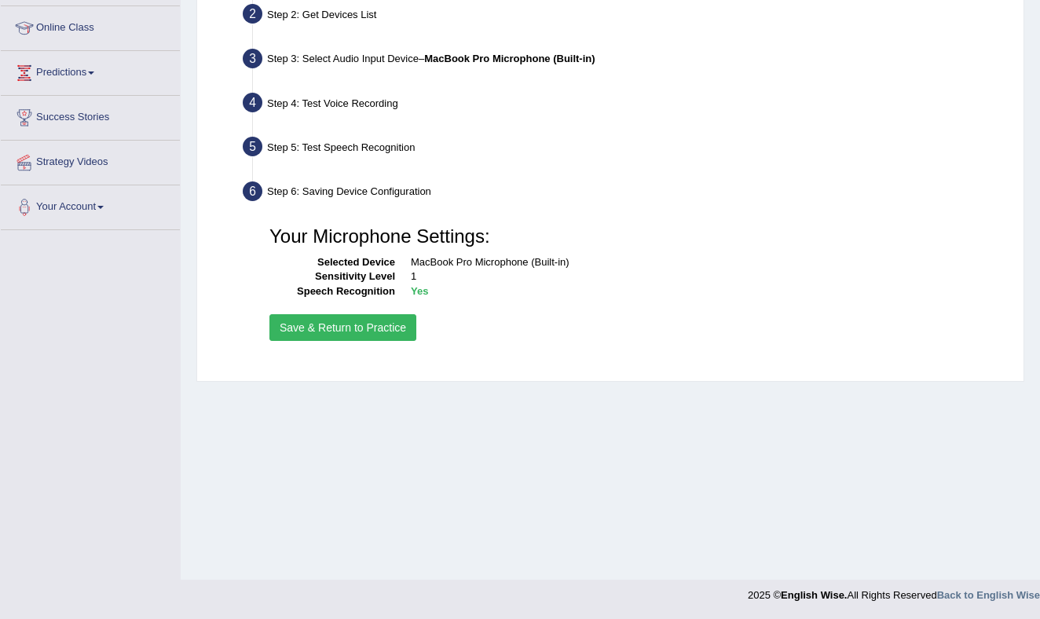
click at [317, 324] on button "Save & Return to Practice" at bounding box center [343, 327] width 147 height 27
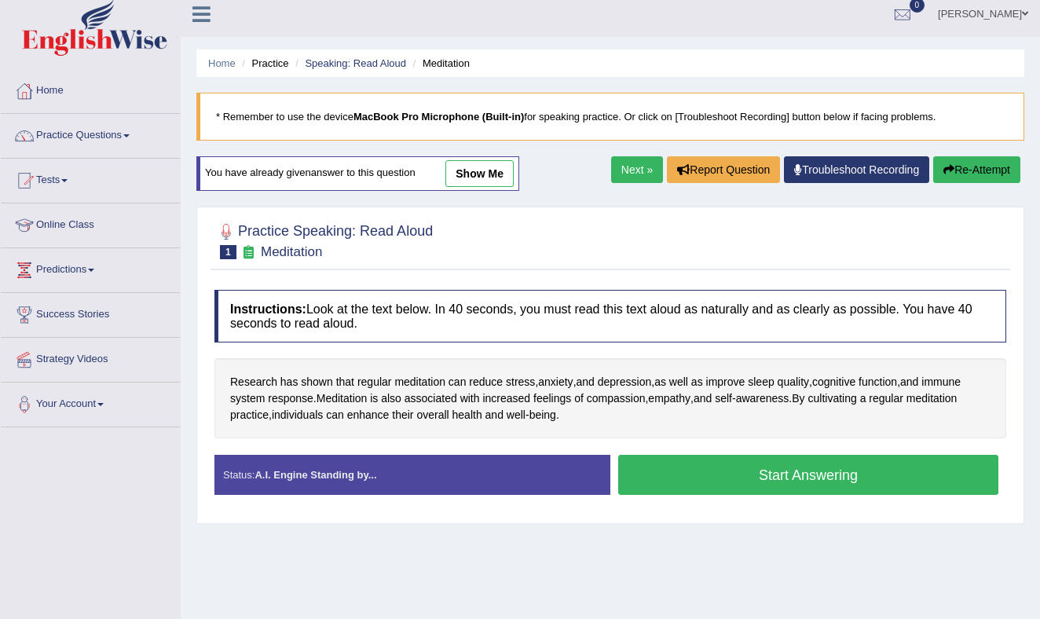
scroll to position [13, 0]
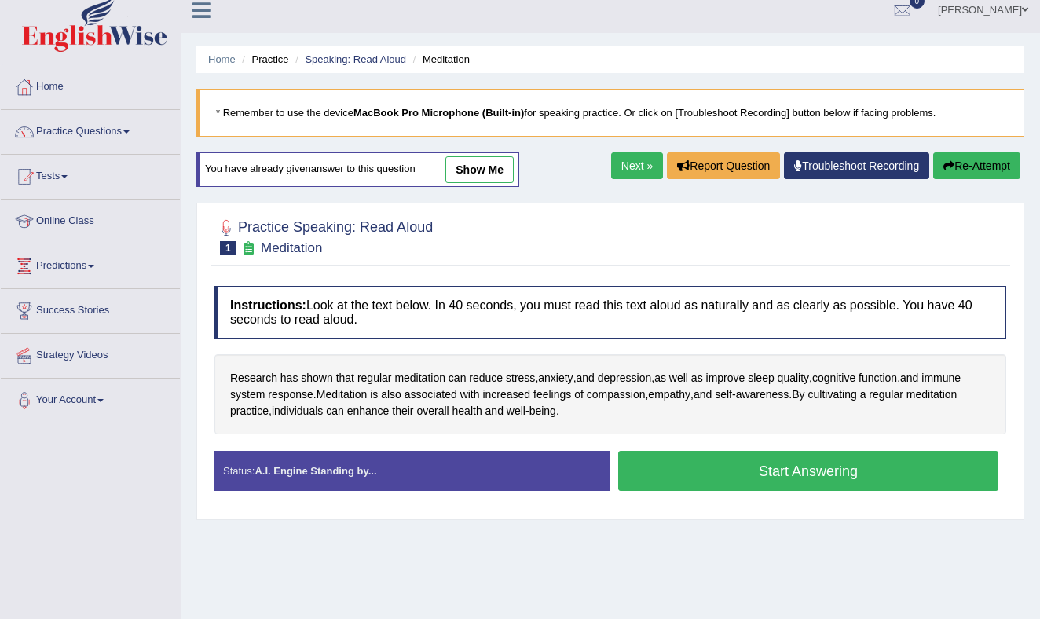
click at [710, 468] on button "Start Answering" at bounding box center [808, 471] width 380 height 40
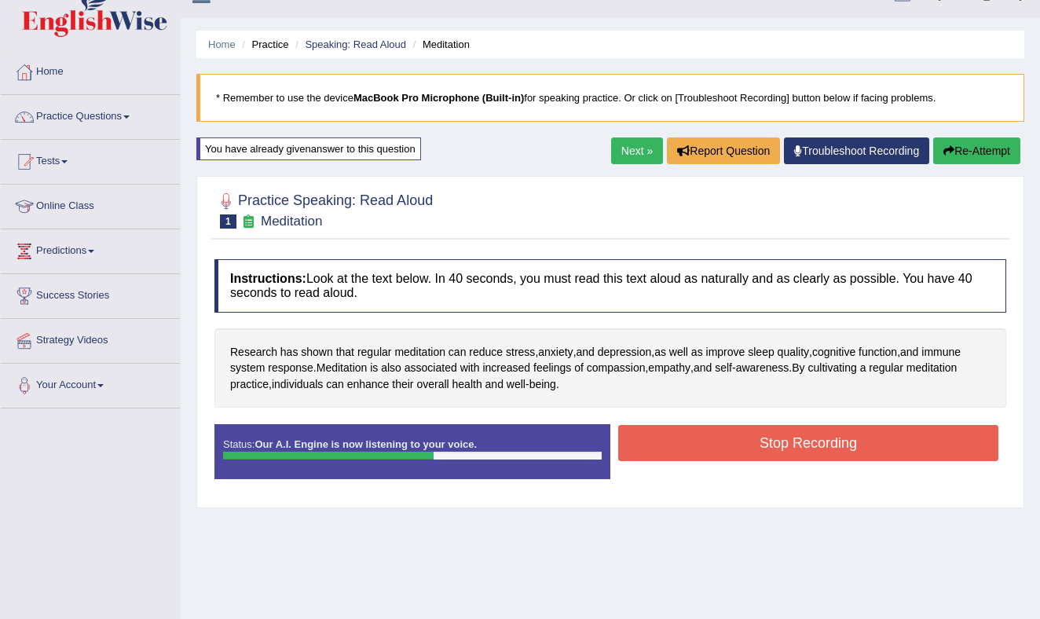
scroll to position [17, 0]
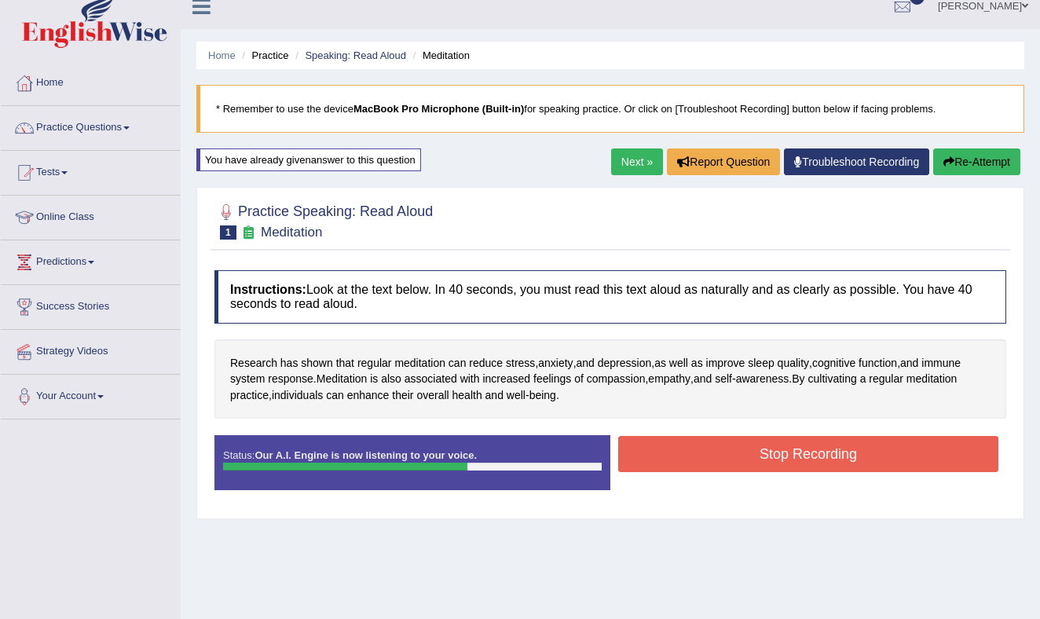
click at [756, 458] on button "Stop Recording" at bounding box center [808, 454] width 380 height 36
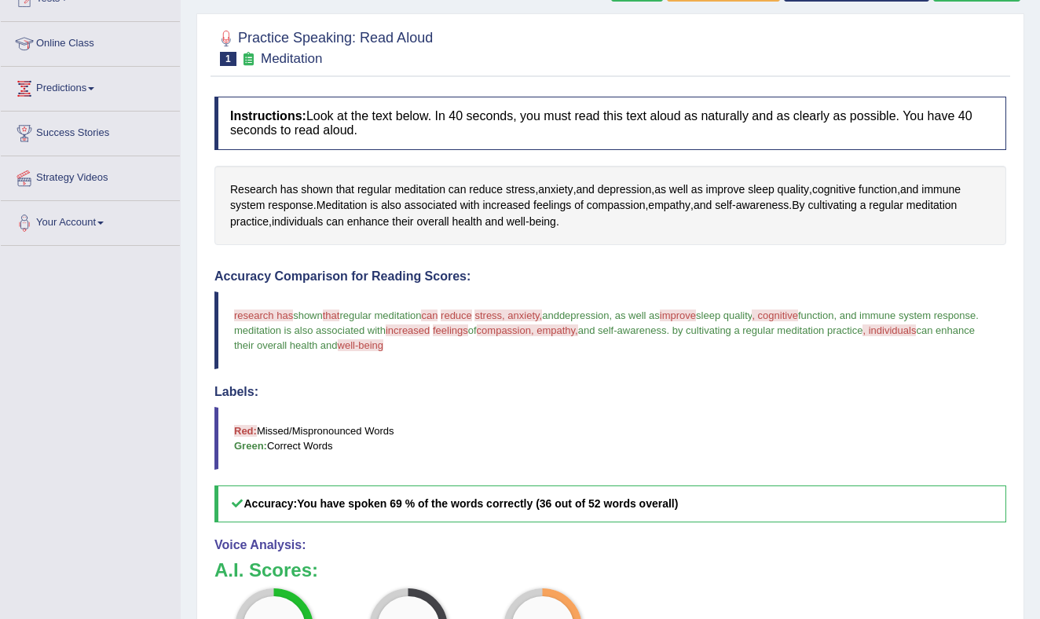
scroll to position [0, 0]
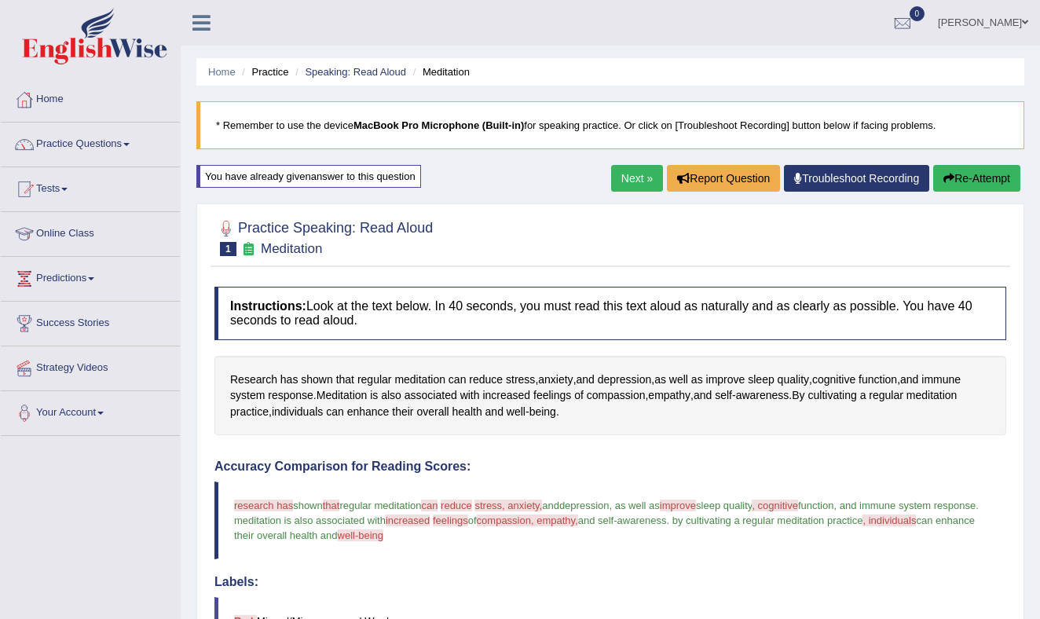
click at [615, 178] on link "Next »" at bounding box center [637, 178] width 52 height 27
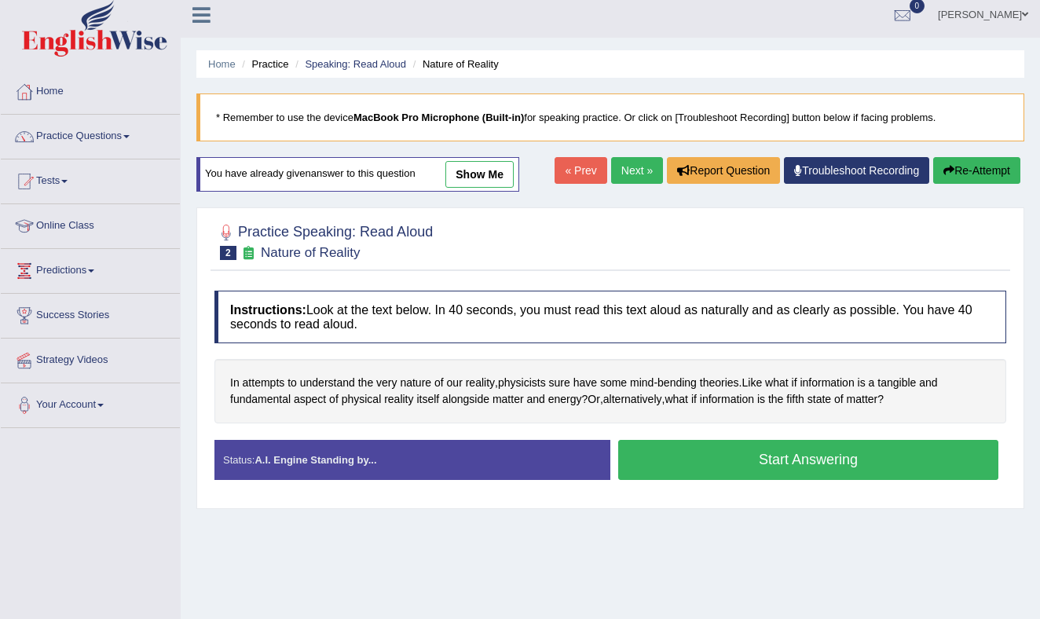
scroll to position [13, 0]
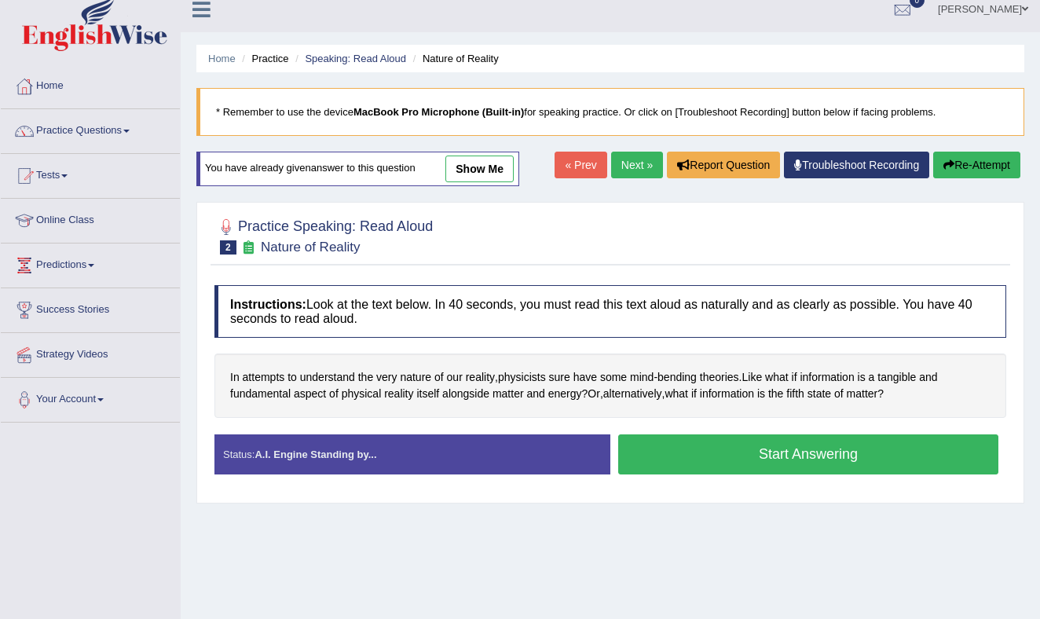
click at [780, 452] on button "Start Answering" at bounding box center [808, 455] width 380 height 40
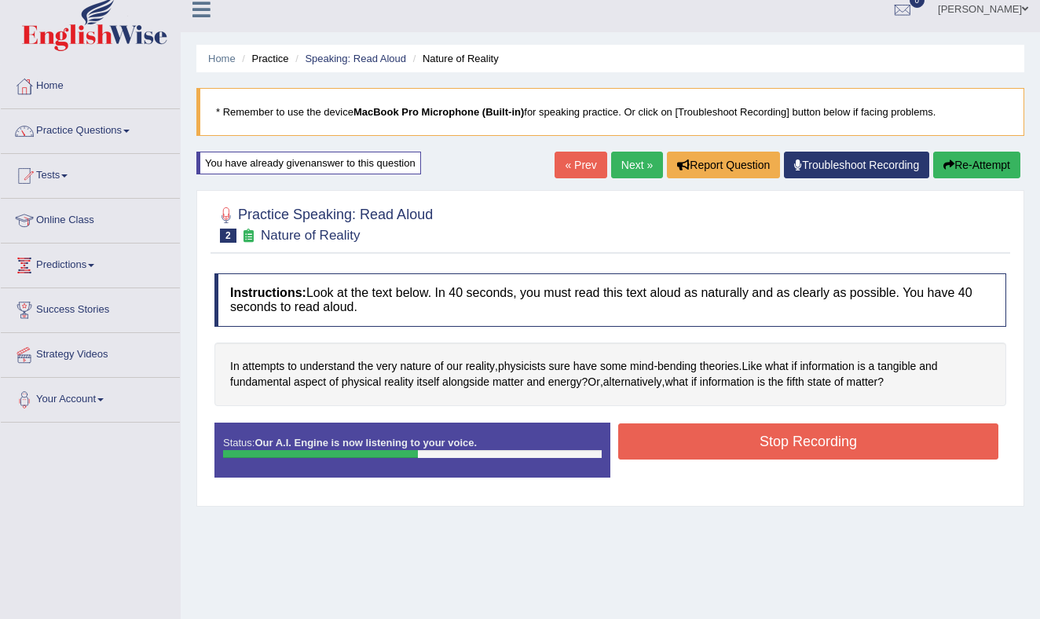
click at [804, 442] on button "Stop Recording" at bounding box center [808, 442] width 380 height 36
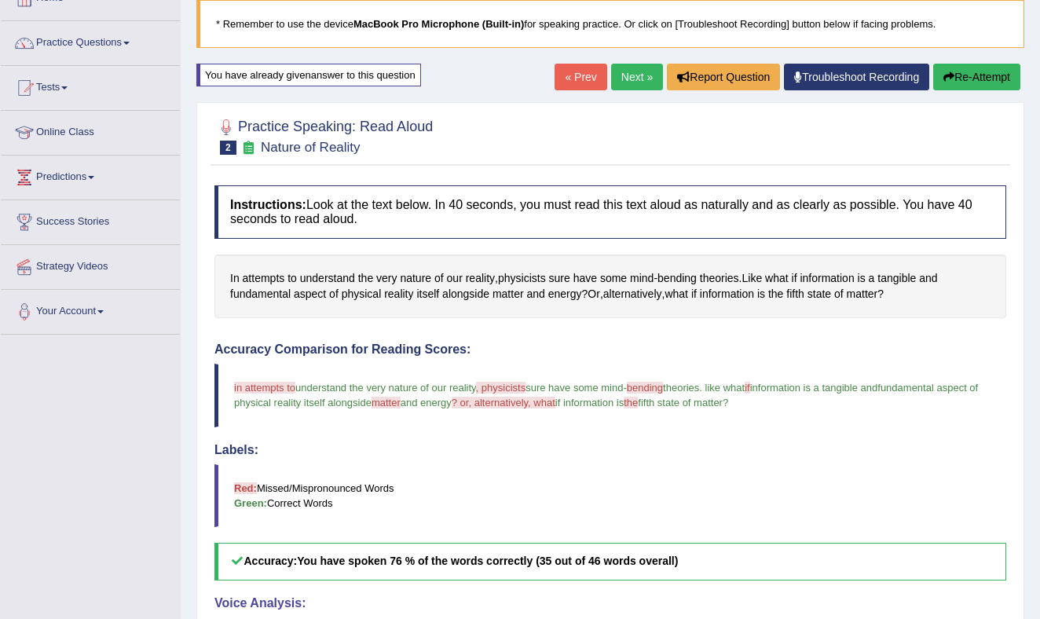
scroll to position [0, 0]
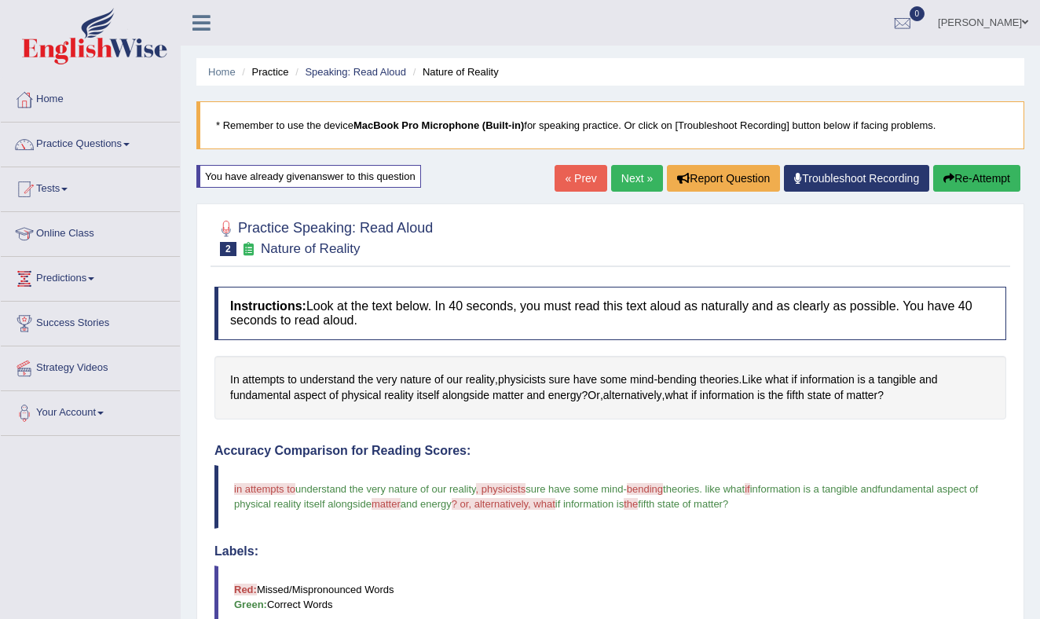
click at [627, 174] on link "Next »" at bounding box center [637, 178] width 52 height 27
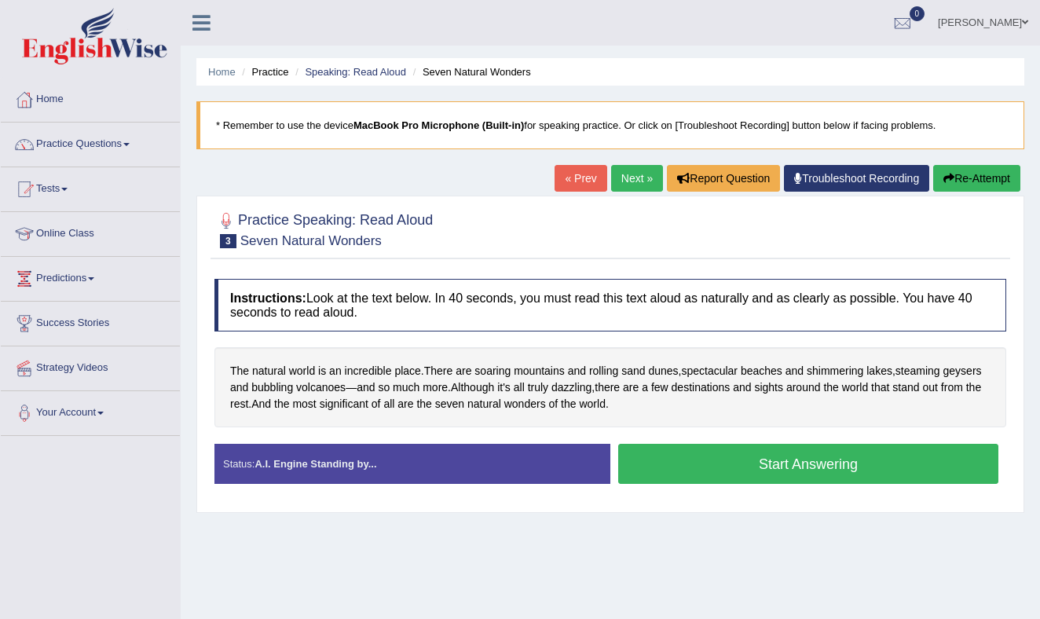
click at [761, 461] on button "Start Answering" at bounding box center [808, 464] width 380 height 40
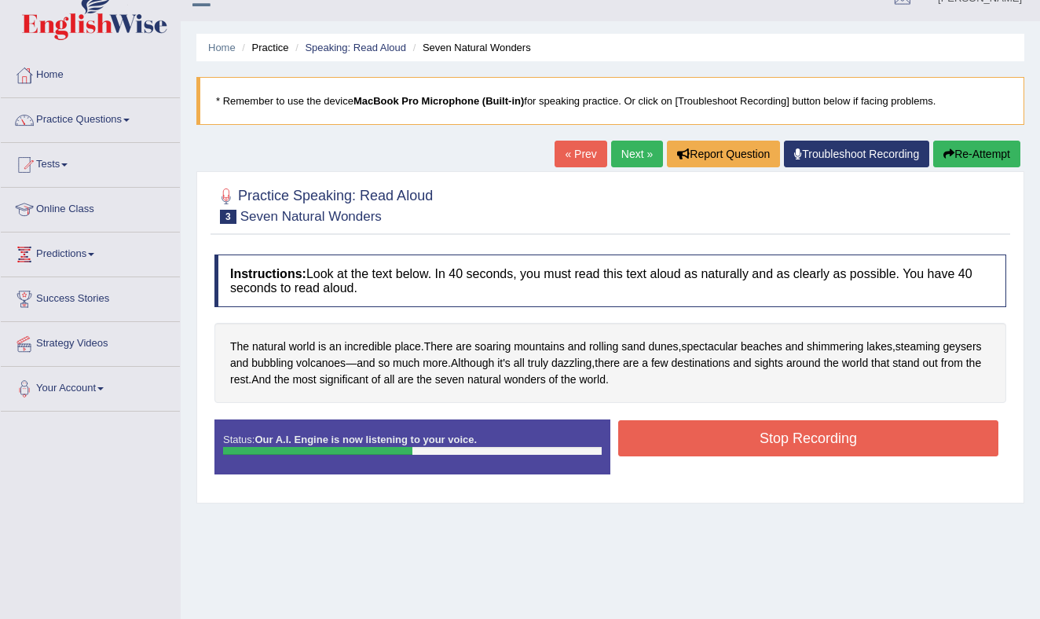
scroll to position [21, 0]
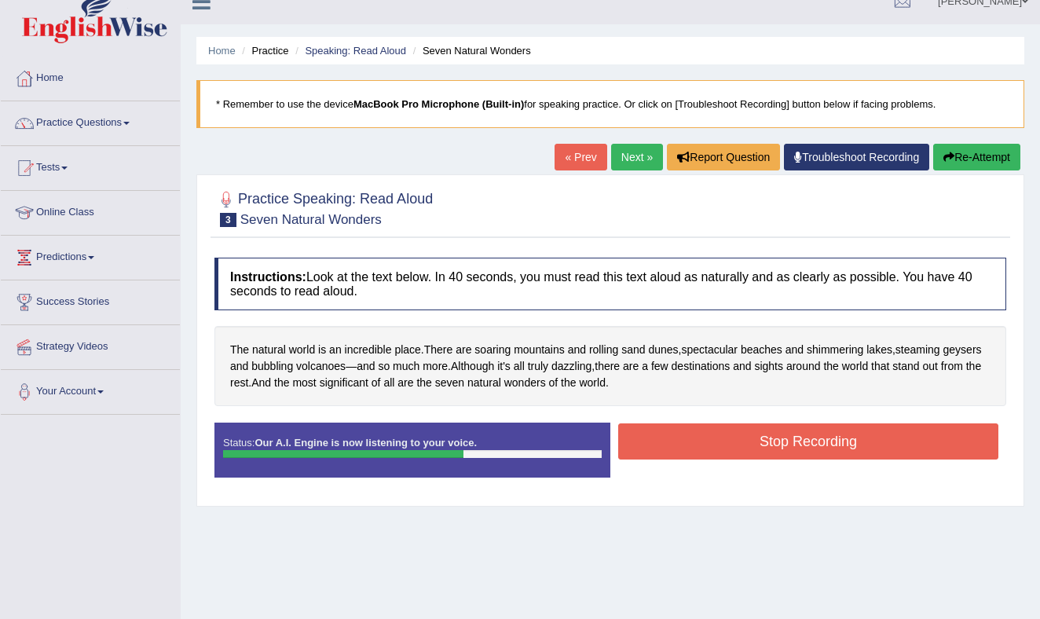
click at [769, 442] on button "Stop Recording" at bounding box center [808, 442] width 380 height 36
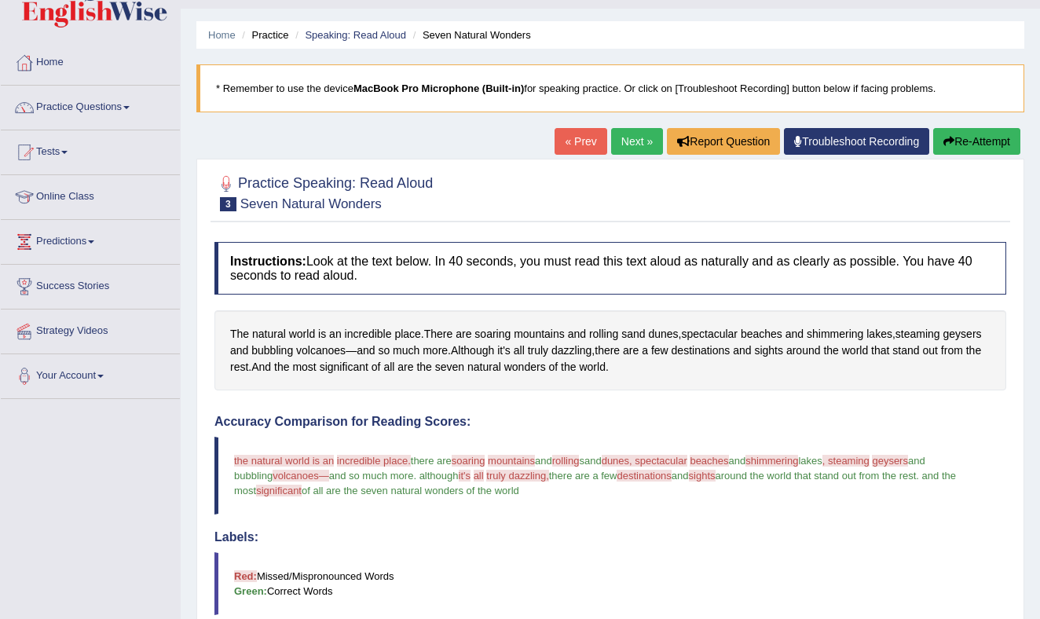
scroll to position [0, 0]
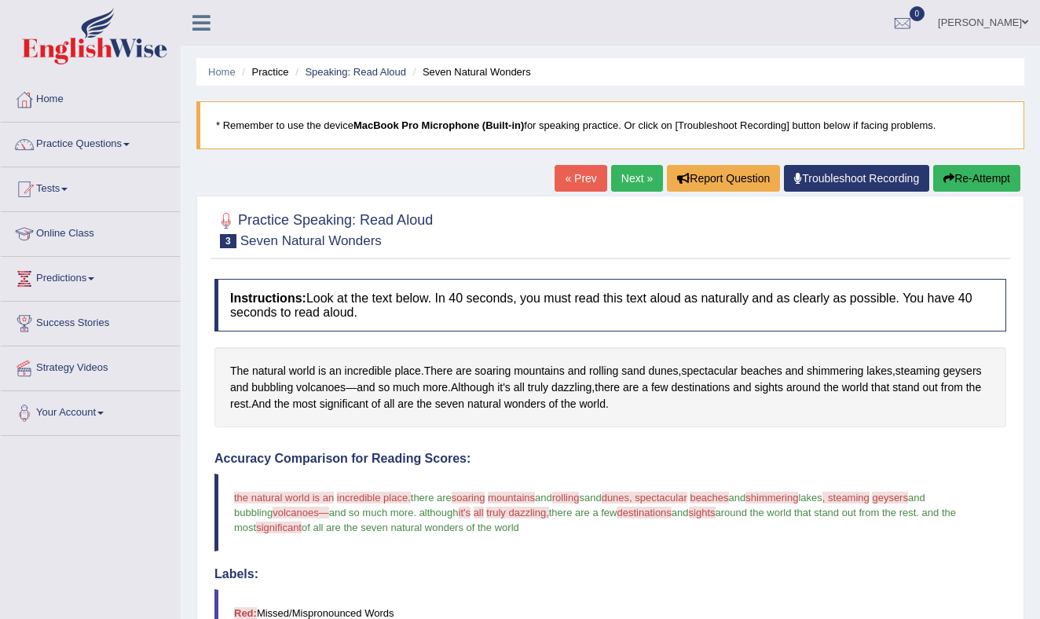
click at [630, 175] on link "Next »" at bounding box center [637, 178] width 52 height 27
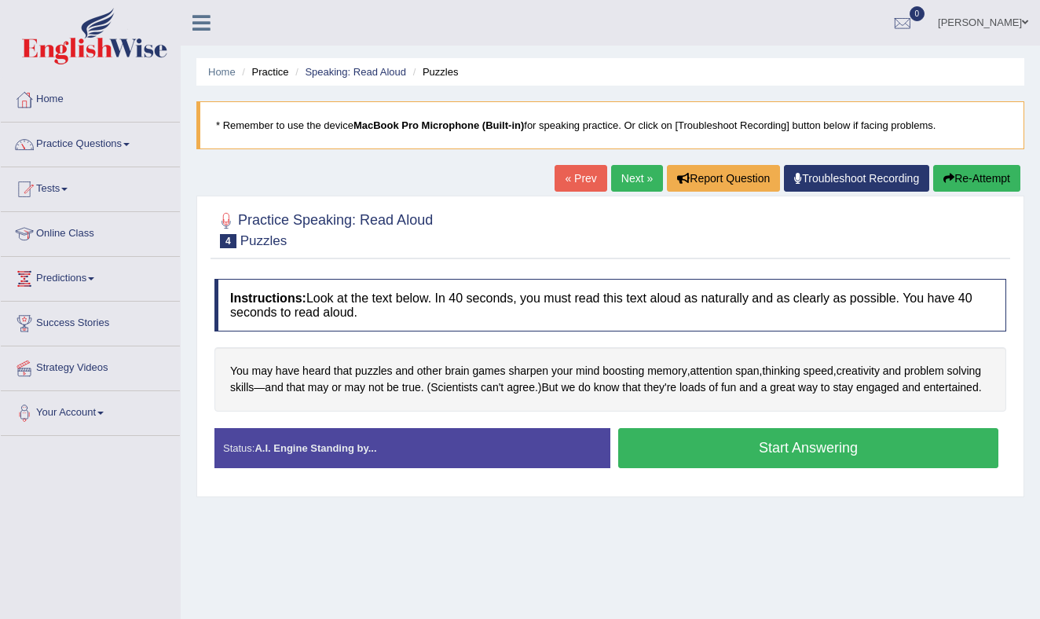
click at [754, 460] on button "Start Answering" at bounding box center [808, 448] width 380 height 40
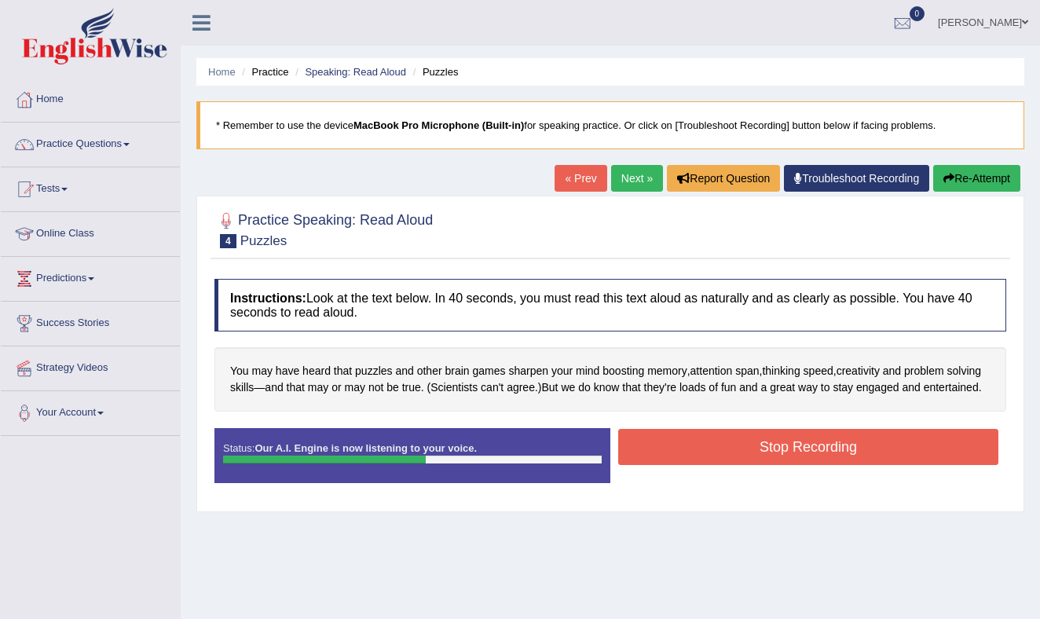
click at [750, 463] on button "Stop Recording" at bounding box center [808, 447] width 380 height 36
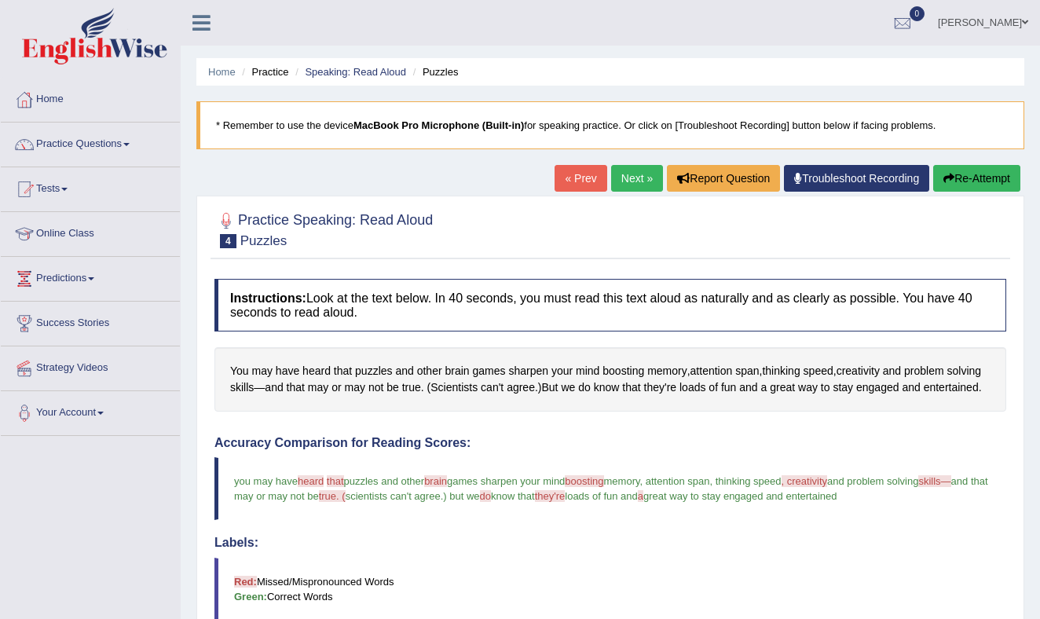
click at [622, 177] on link "Next »" at bounding box center [637, 178] width 52 height 27
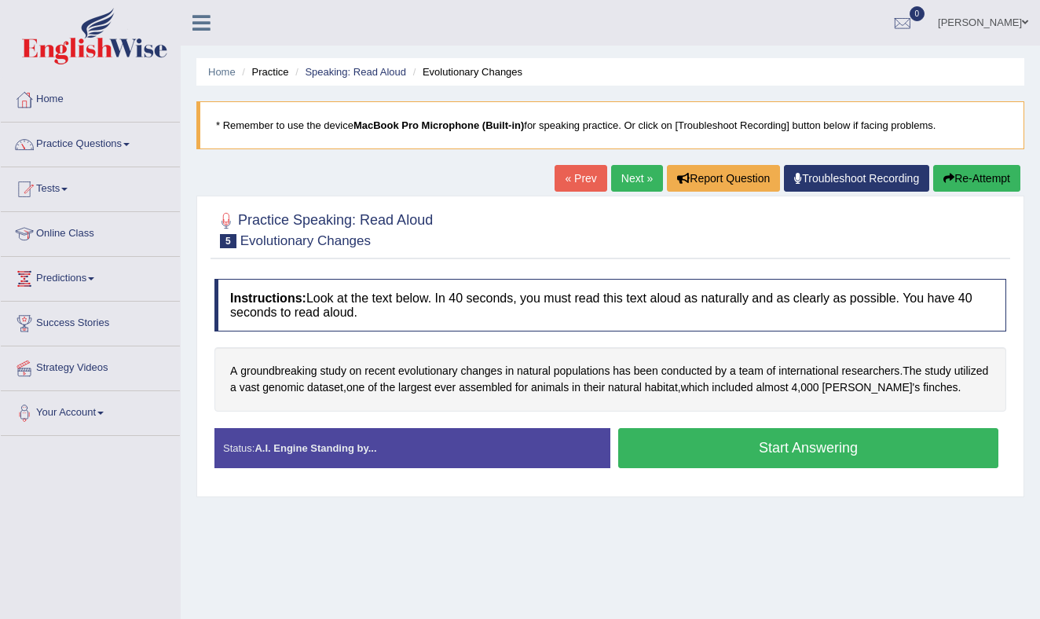
click at [820, 447] on button "Start Answering" at bounding box center [808, 448] width 380 height 40
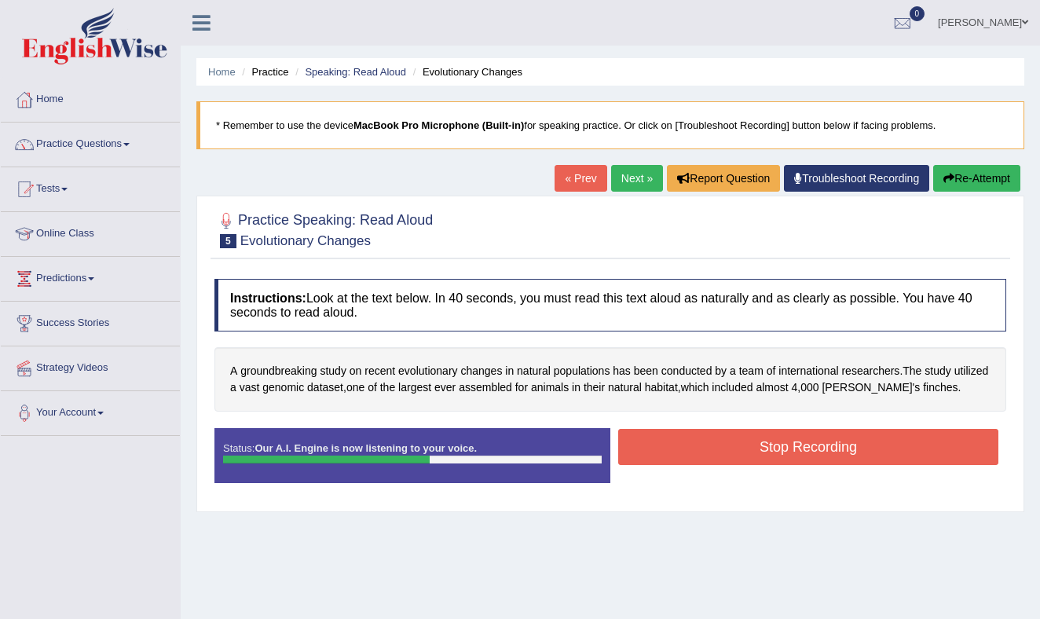
click at [794, 450] on button "Stop Recording" at bounding box center [808, 447] width 380 height 36
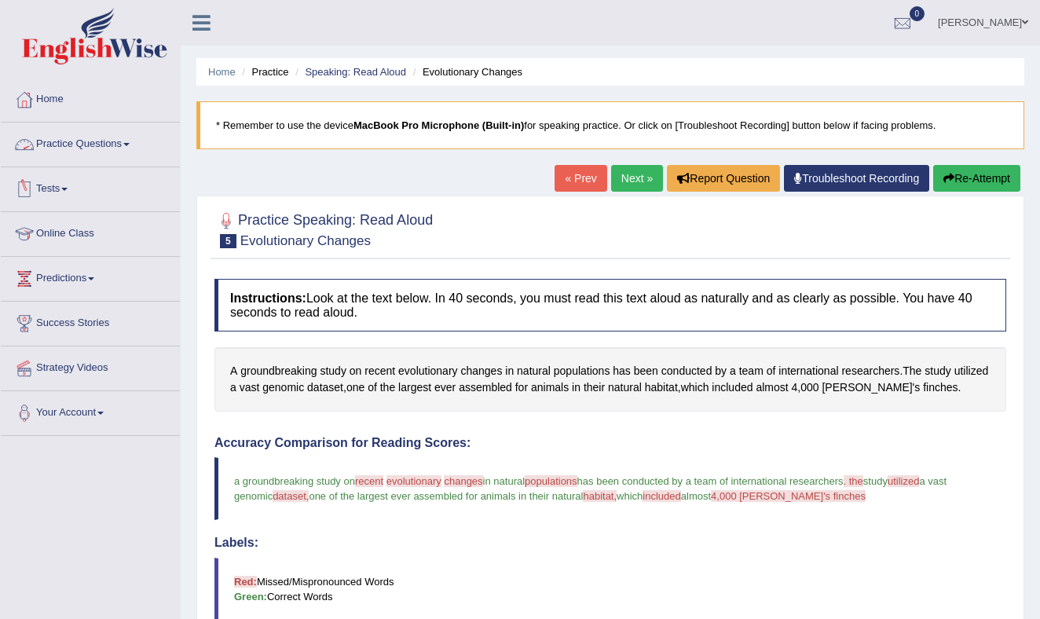
click at [94, 143] on link "Practice Questions" at bounding box center [90, 142] width 179 height 39
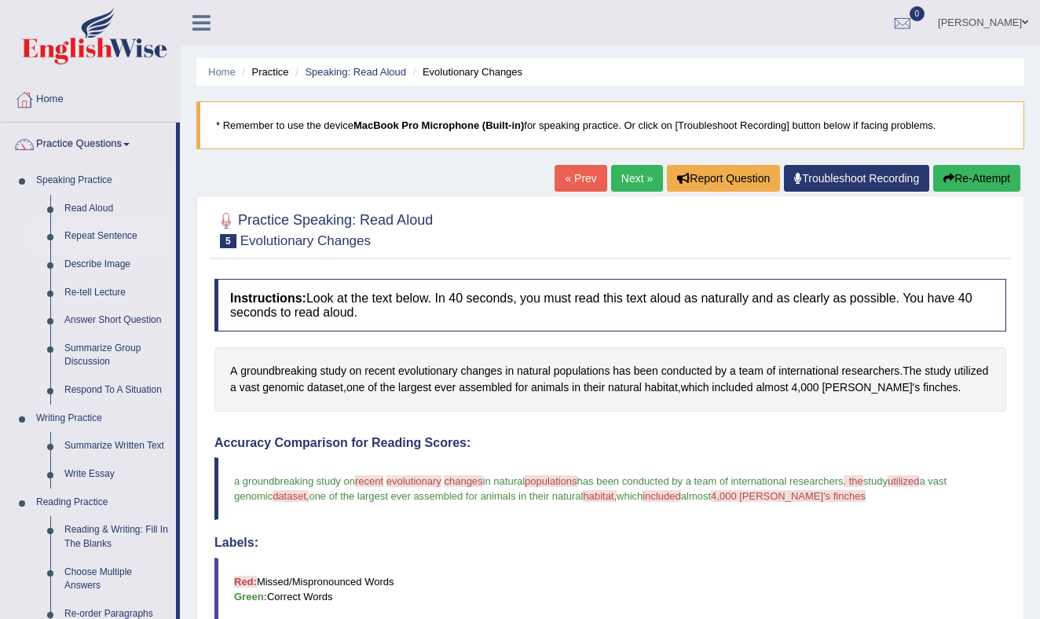
click at [103, 232] on link "Repeat Sentence" at bounding box center [116, 236] width 119 height 28
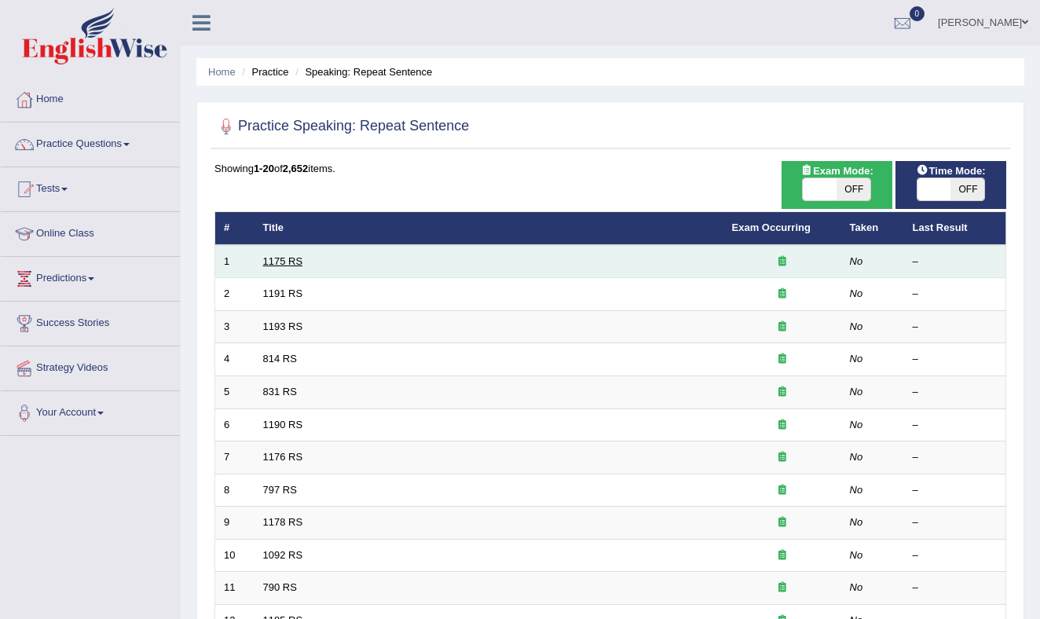
click at [275, 256] on link "1175 RS" at bounding box center [283, 261] width 40 height 12
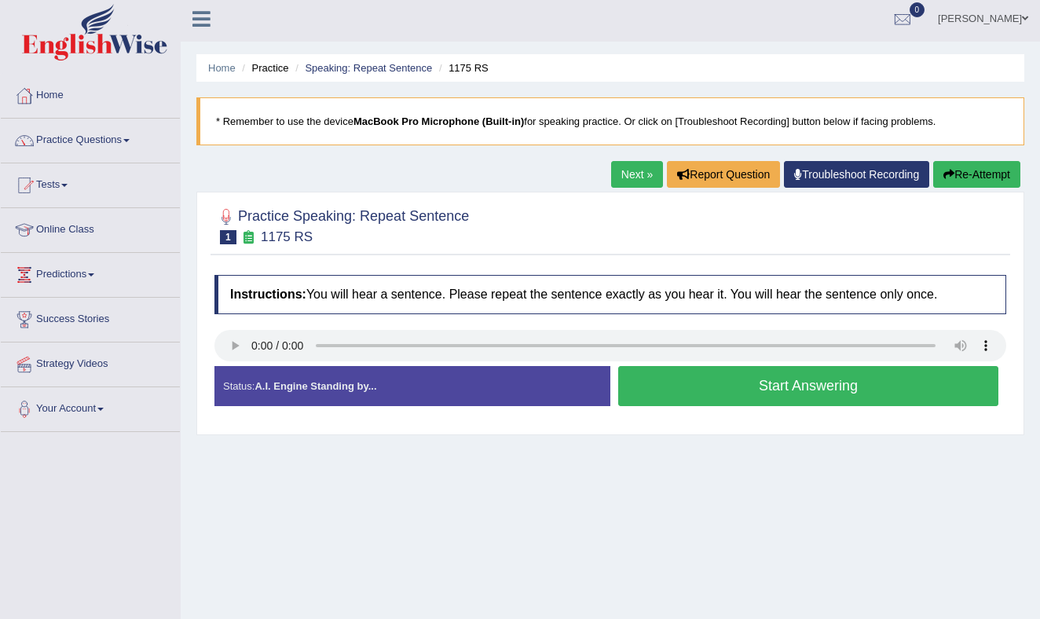
scroll to position [5, 0]
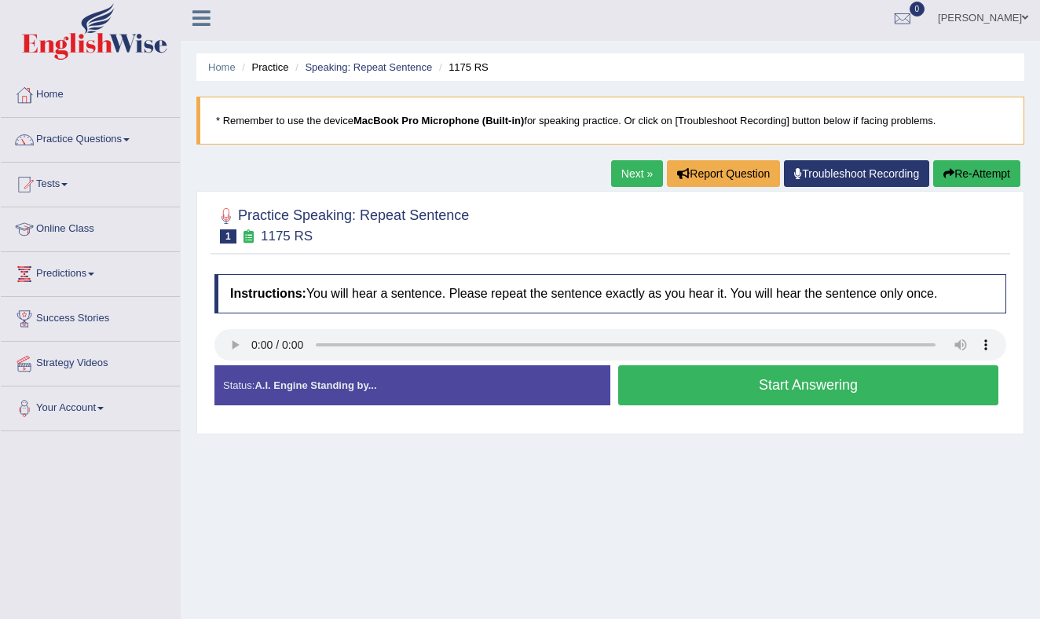
click at [663, 391] on button "Start Answering" at bounding box center [808, 385] width 380 height 40
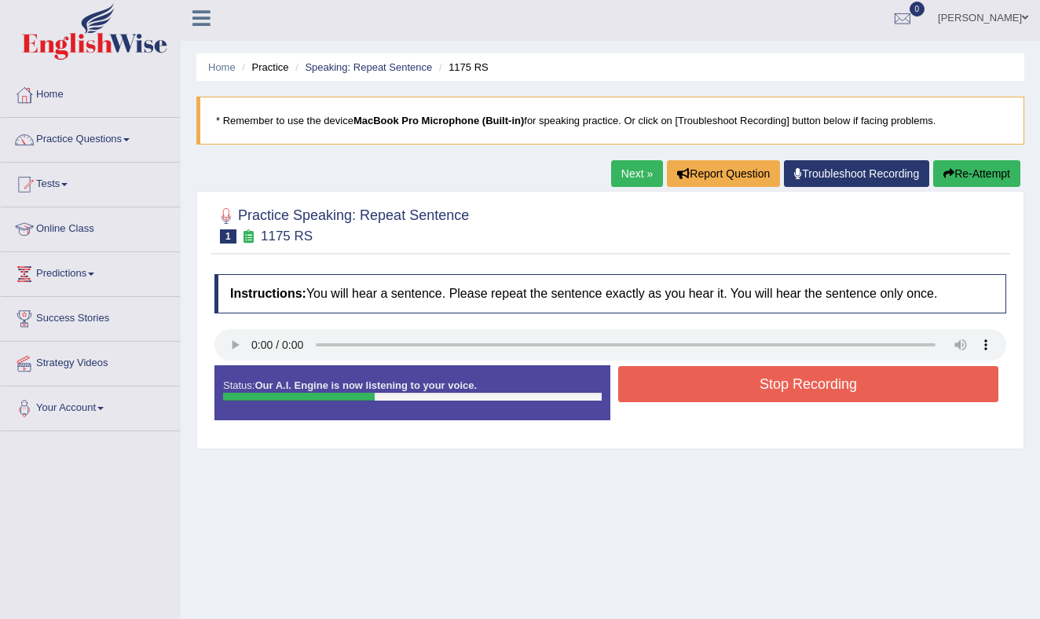
click at [706, 381] on button "Stop Recording" at bounding box center [808, 384] width 380 height 36
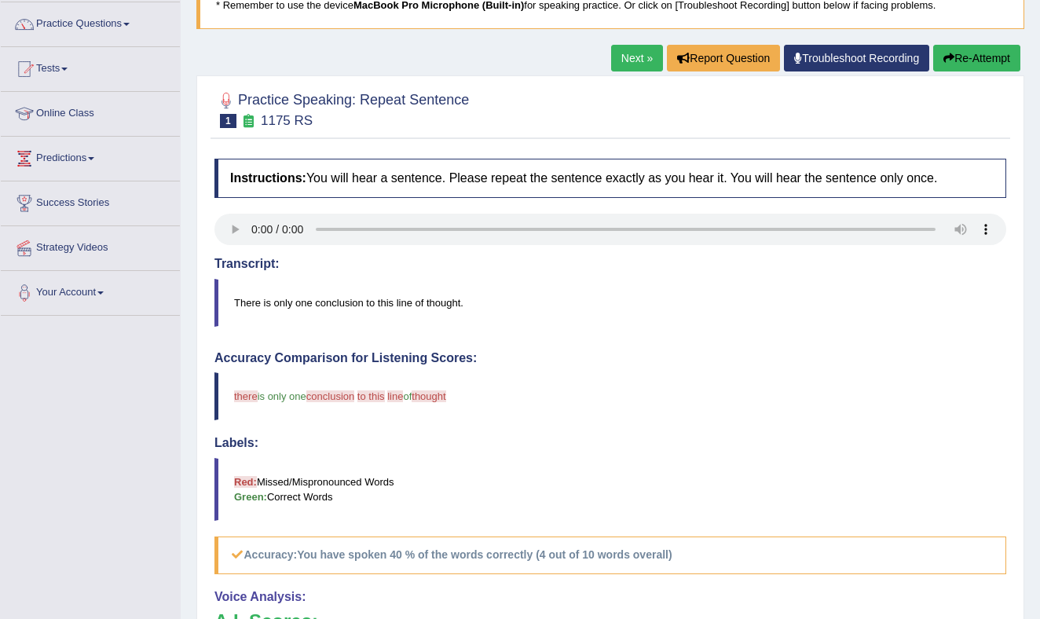
scroll to position [0, 0]
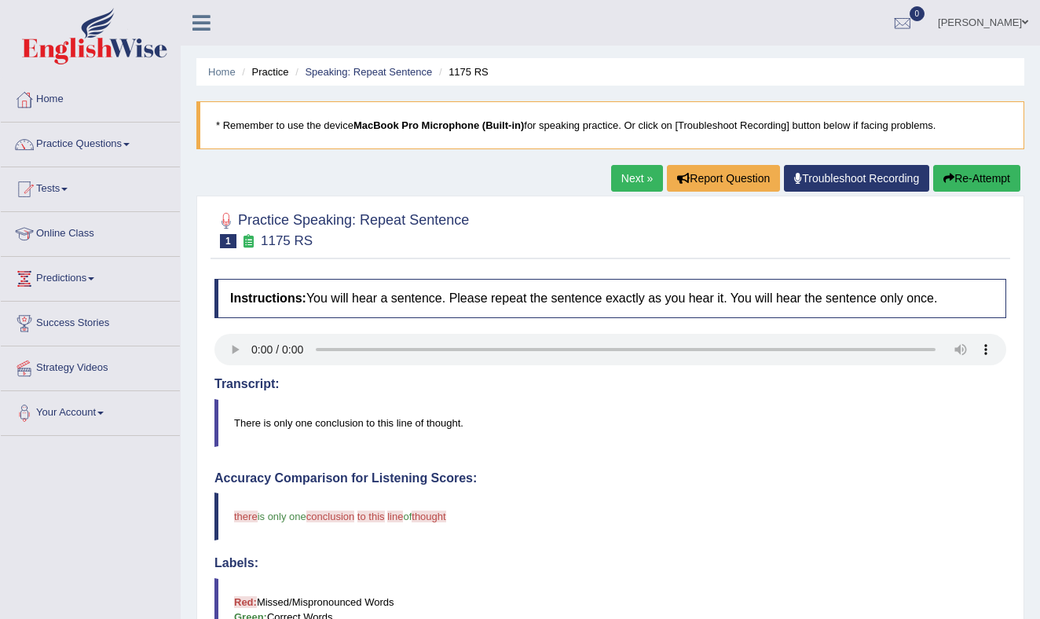
click at [629, 176] on link "Next »" at bounding box center [637, 178] width 52 height 27
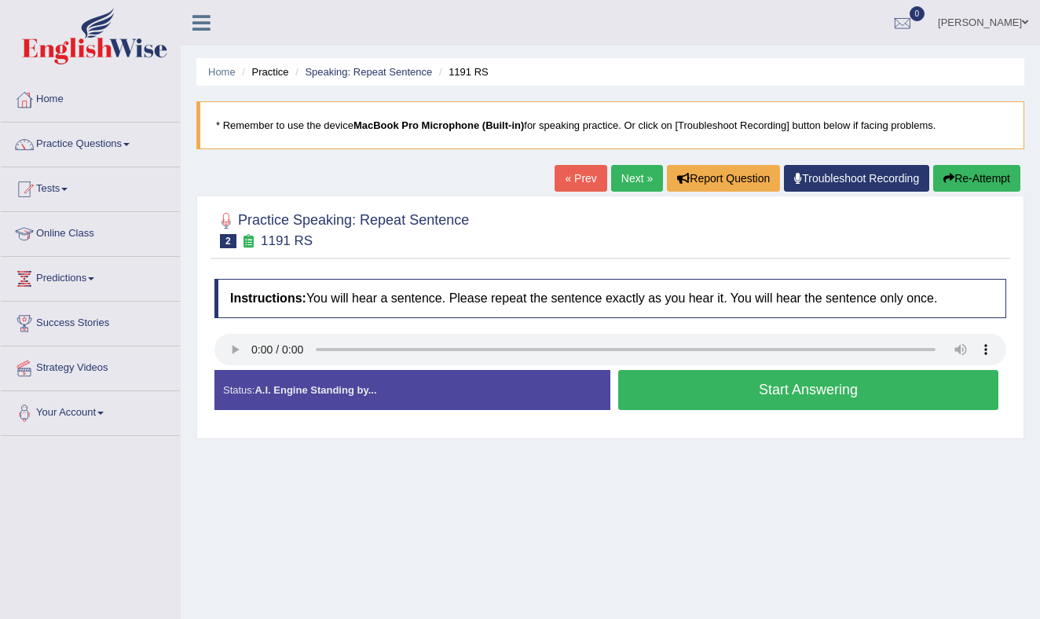
click at [710, 394] on button "Start Answering" at bounding box center [808, 390] width 380 height 40
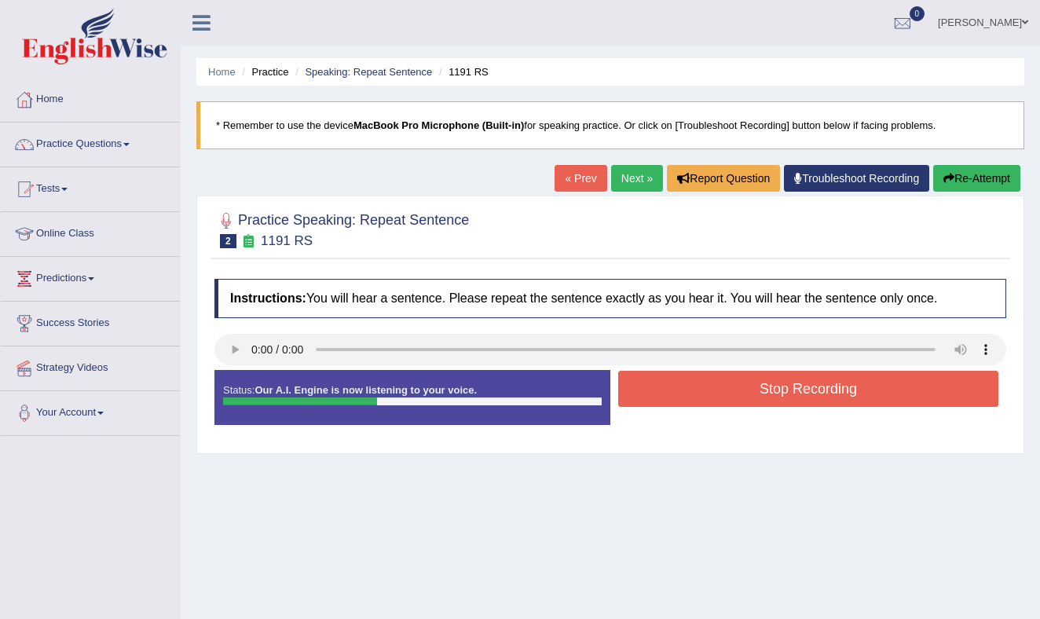
click at [772, 380] on button "Stop Recording" at bounding box center [808, 389] width 380 height 36
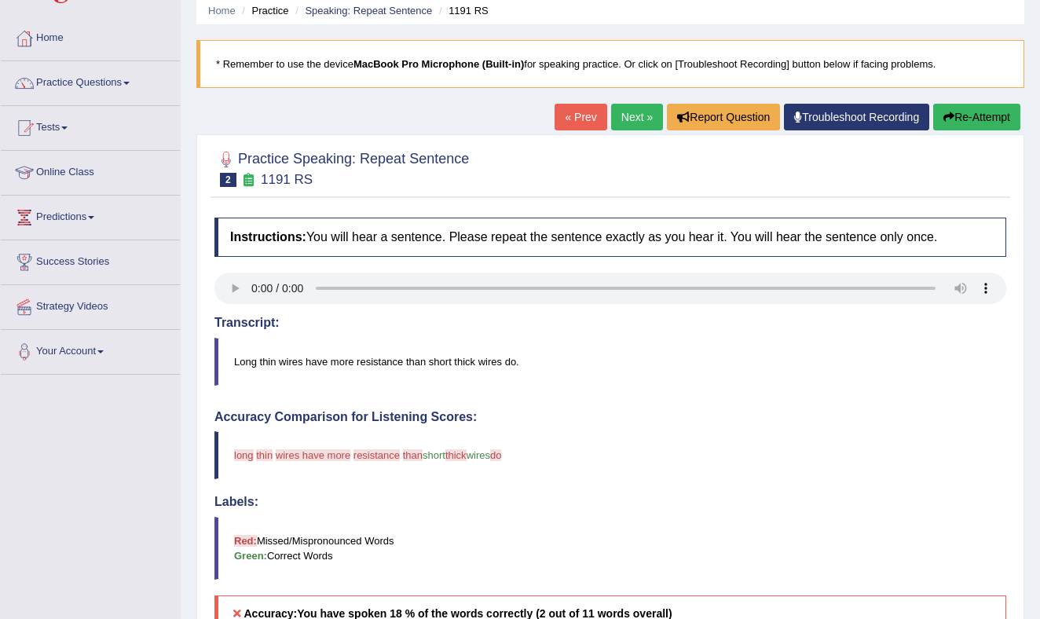
scroll to position [63, 0]
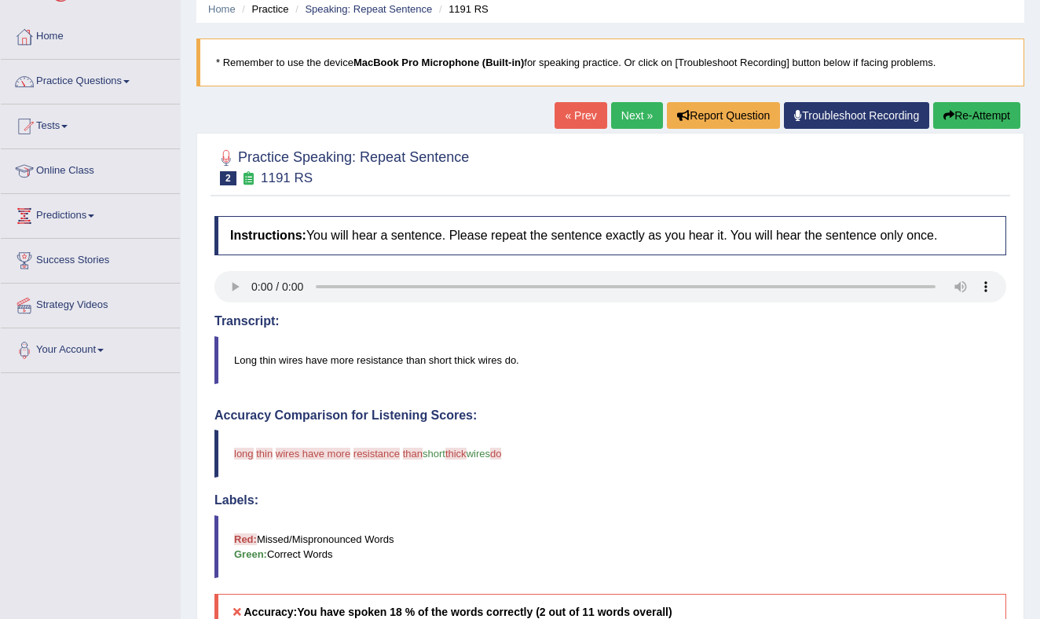
click at [968, 116] on button "Re-Attempt" at bounding box center [977, 115] width 87 height 27
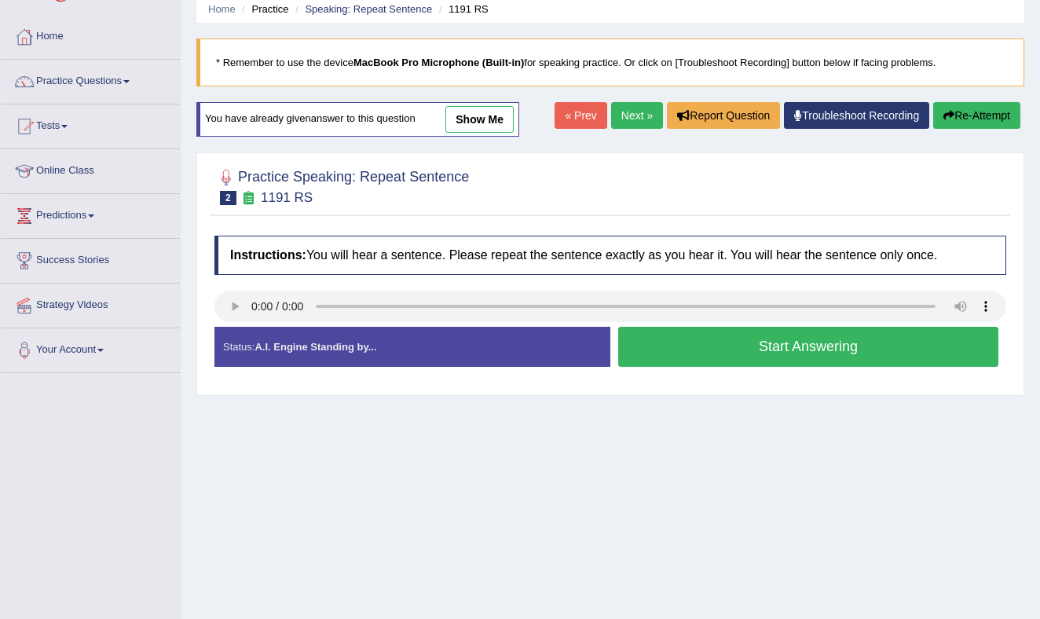
click at [695, 341] on button "Start Answering" at bounding box center [808, 347] width 380 height 40
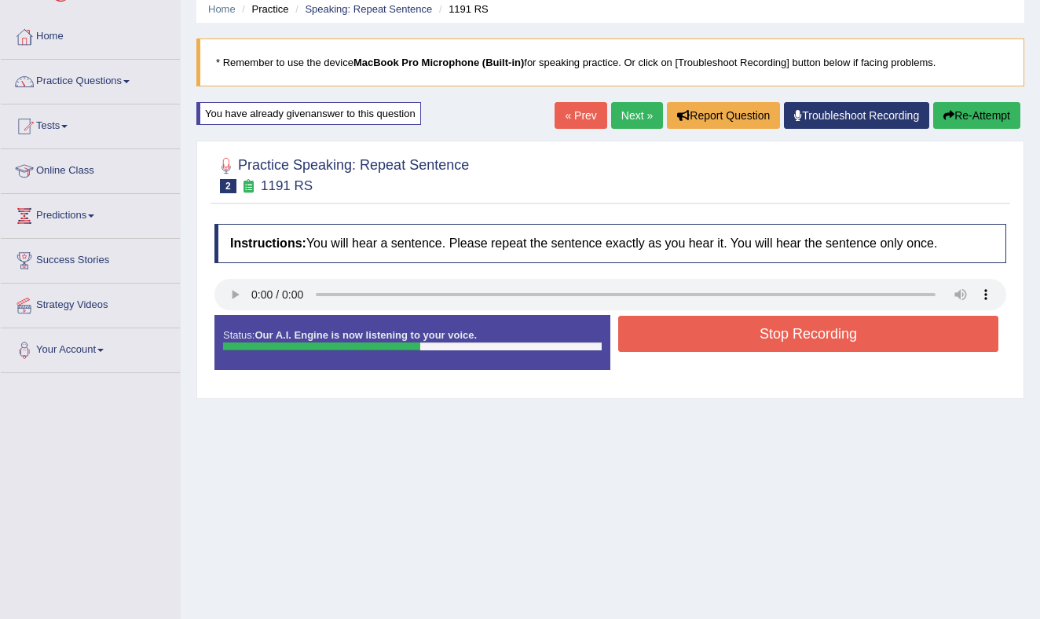
click at [699, 332] on button "Stop Recording" at bounding box center [808, 334] width 380 height 36
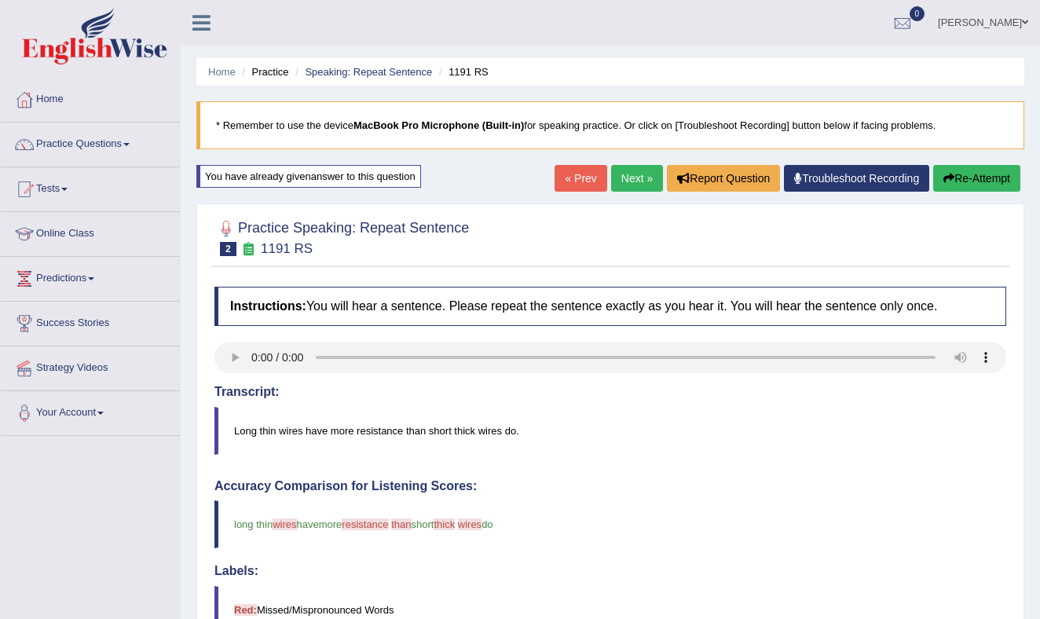
click at [630, 169] on link "Next »" at bounding box center [637, 178] width 52 height 27
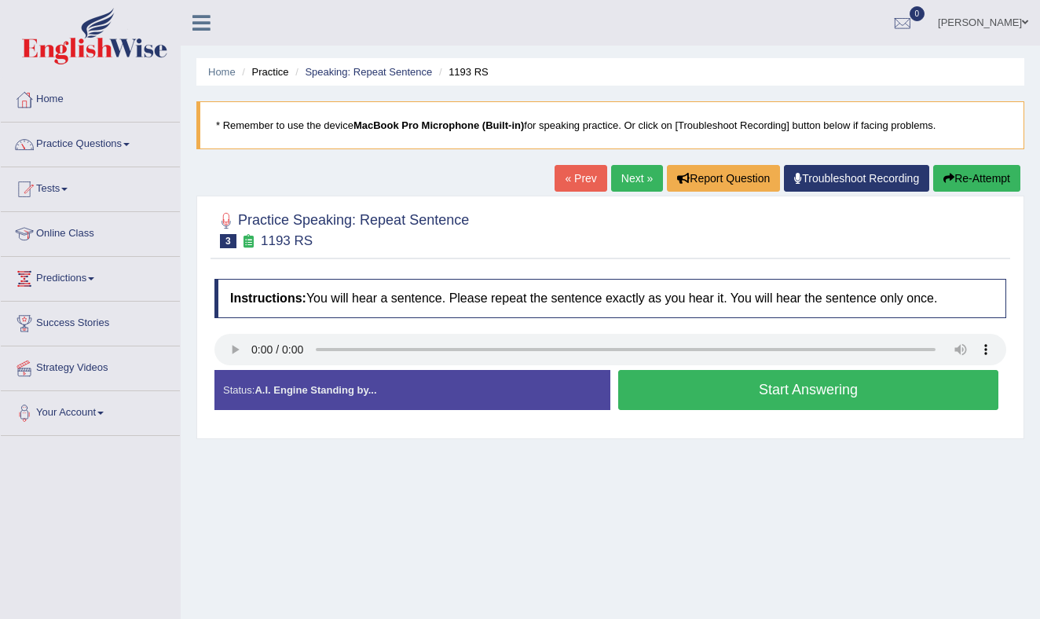
click at [763, 386] on button "Start Answering" at bounding box center [808, 390] width 380 height 40
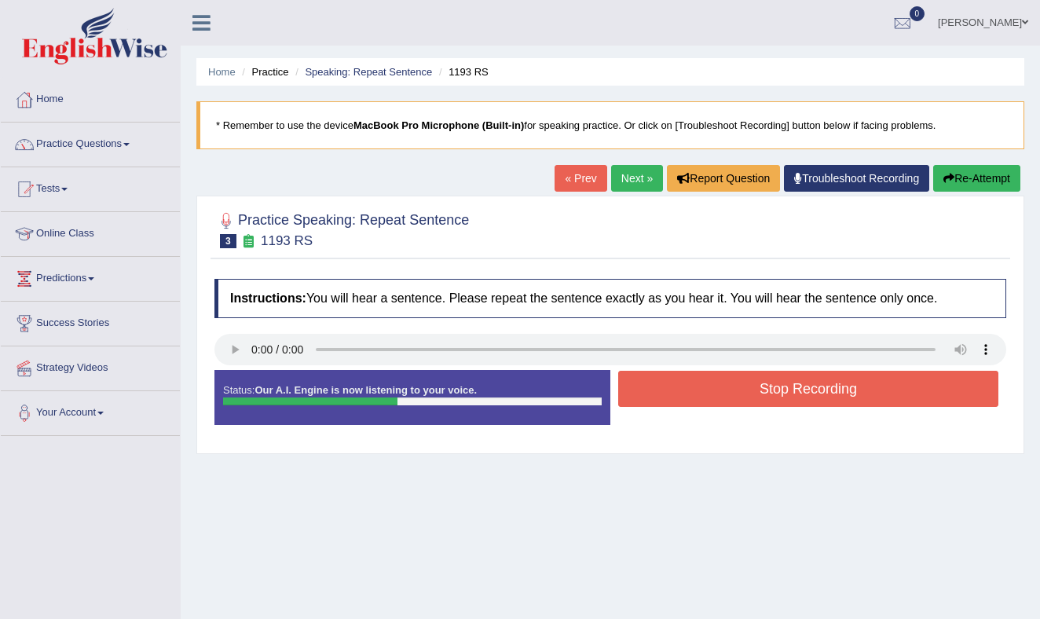
click at [737, 380] on button "Stop Recording" at bounding box center [808, 389] width 380 height 36
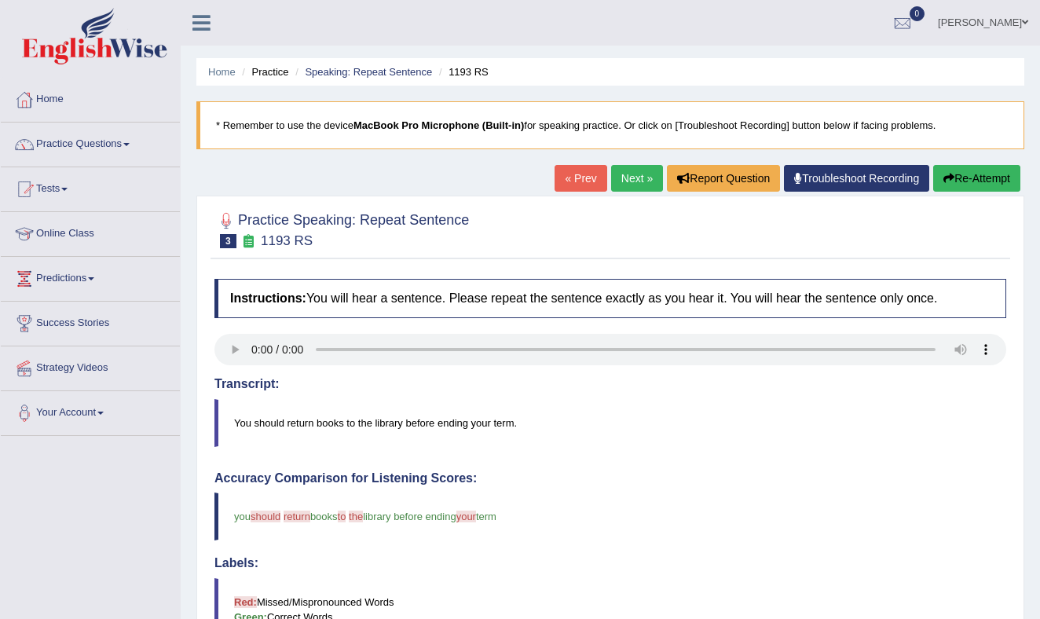
click at [630, 176] on link "Next »" at bounding box center [637, 178] width 52 height 27
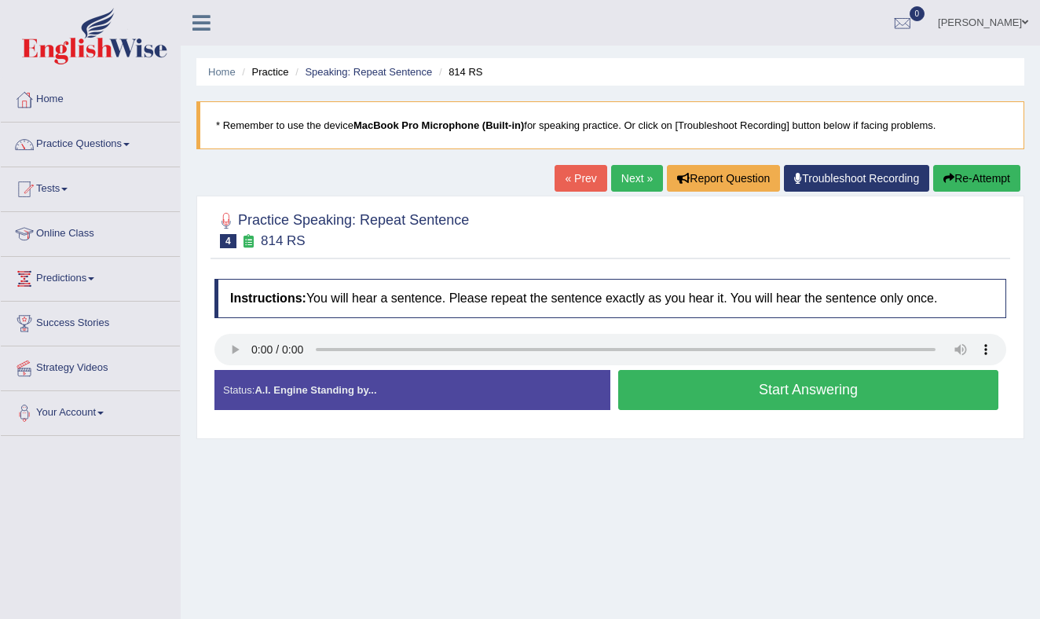
click at [711, 387] on button "Start Answering" at bounding box center [808, 390] width 380 height 40
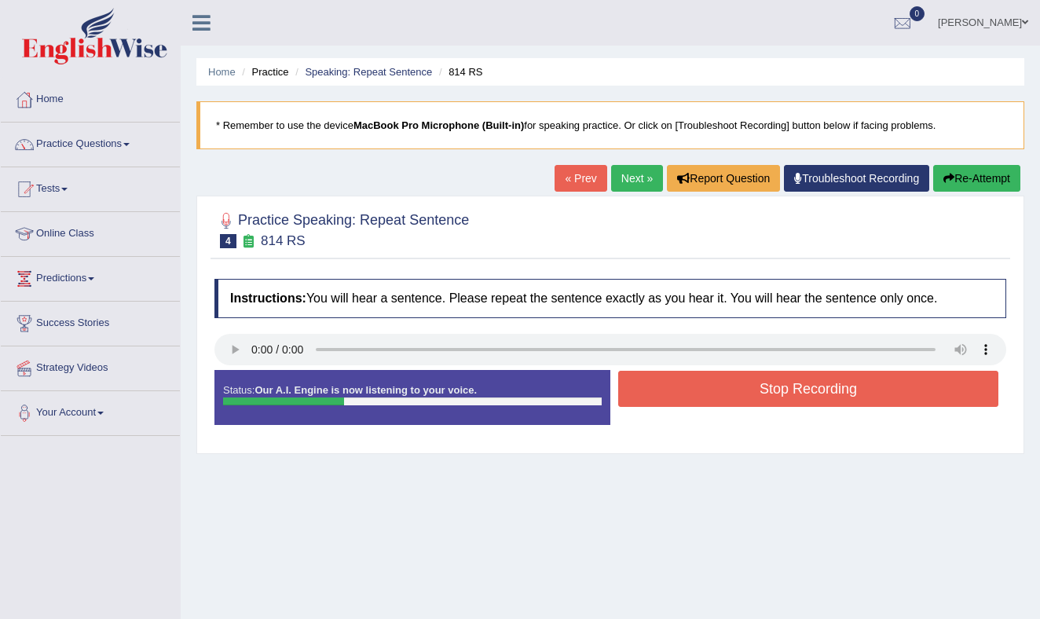
click at [705, 384] on button "Stop Recording" at bounding box center [808, 389] width 380 height 36
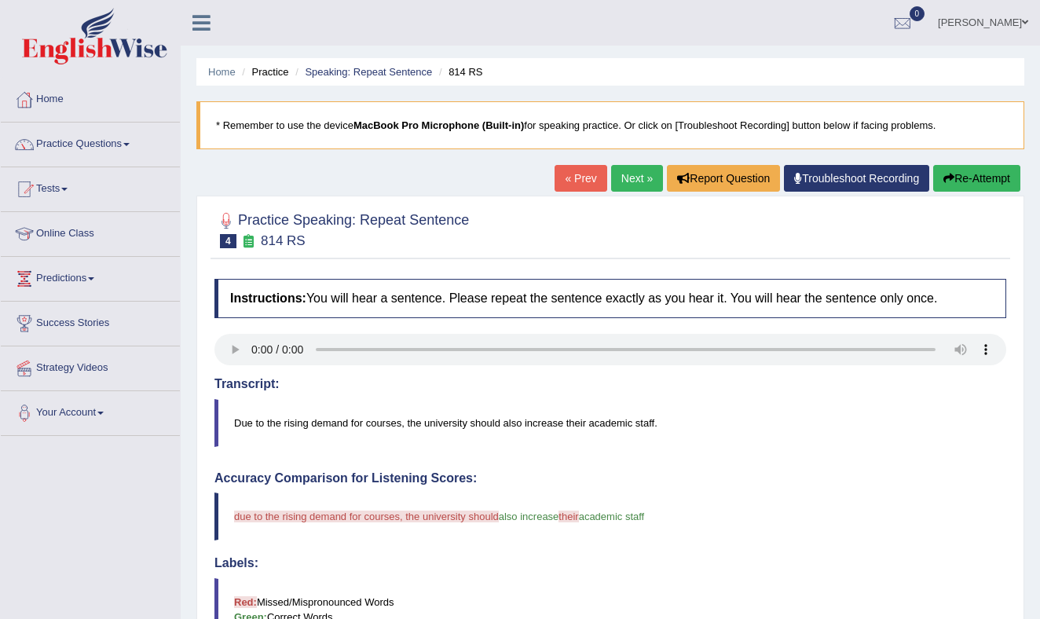
click at [960, 178] on button "Re-Attempt" at bounding box center [977, 178] width 87 height 27
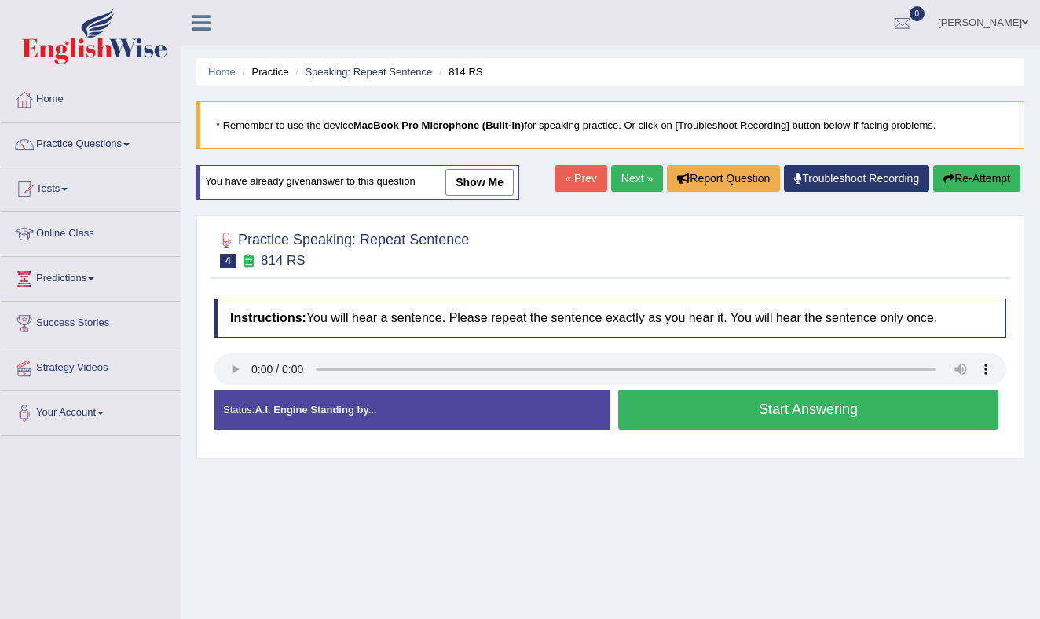
click at [783, 405] on button "Start Answering" at bounding box center [808, 410] width 380 height 40
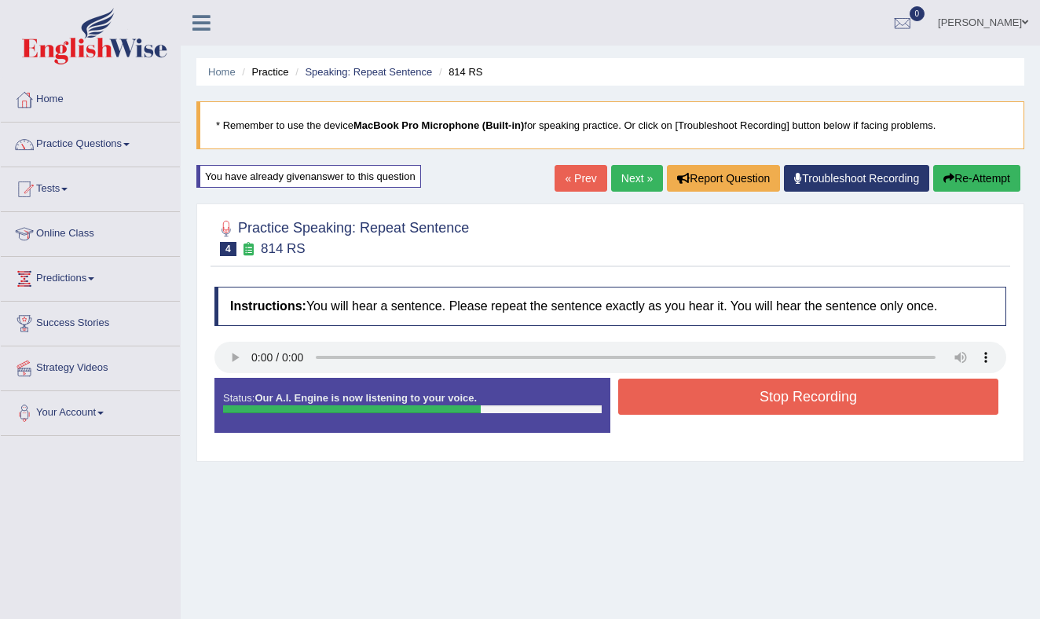
click at [741, 395] on button "Stop Recording" at bounding box center [808, 397] width 380 height 36
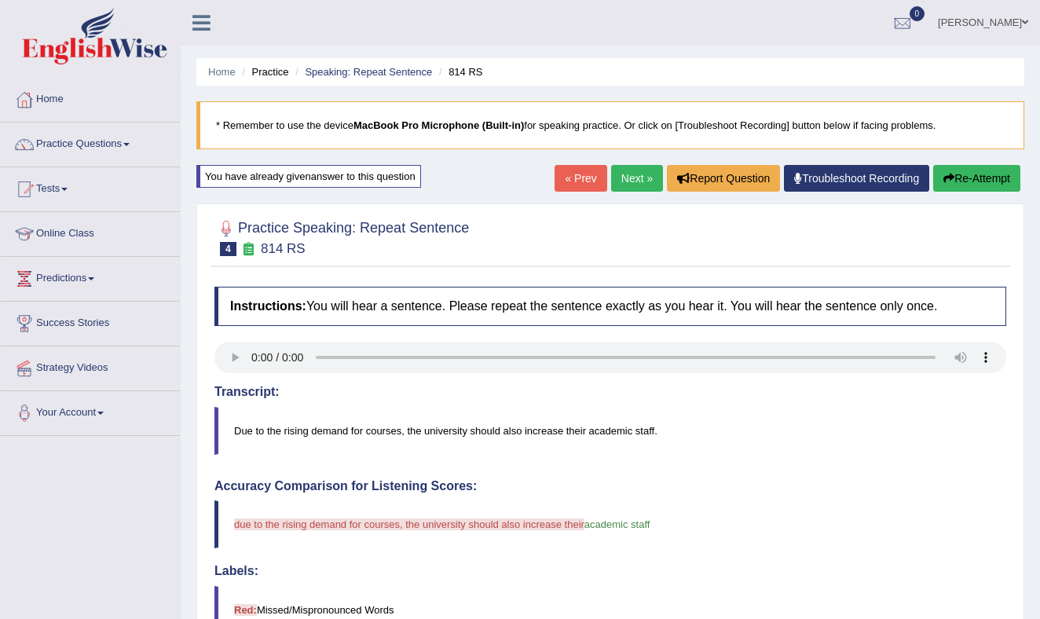
click at [619, 176] on link "Next »" at bounding box center [637, 178] width 52 height 27
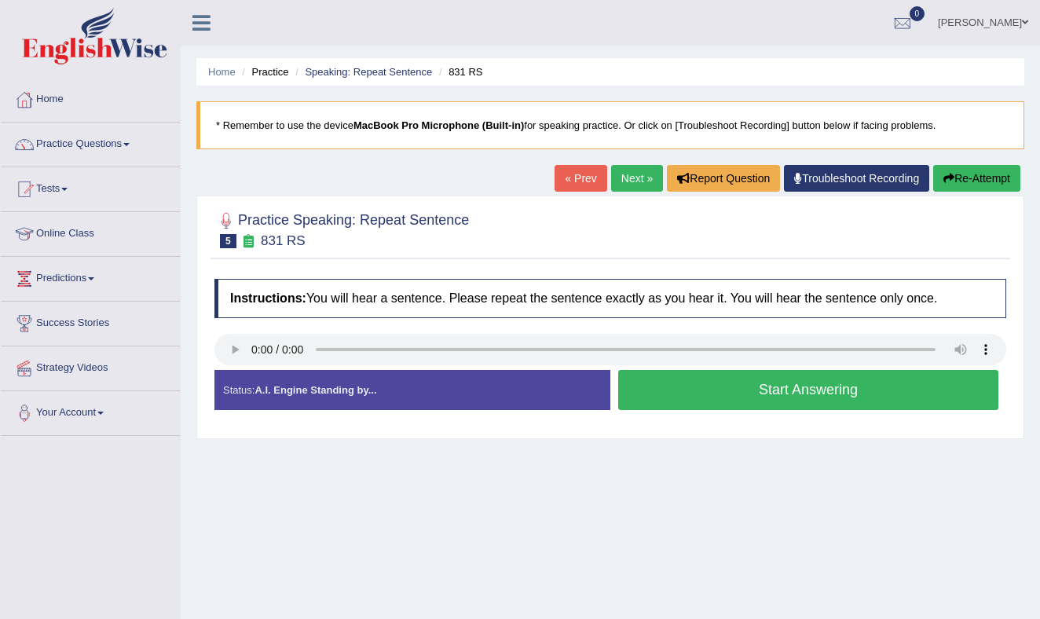
scroll to position [4, 0]
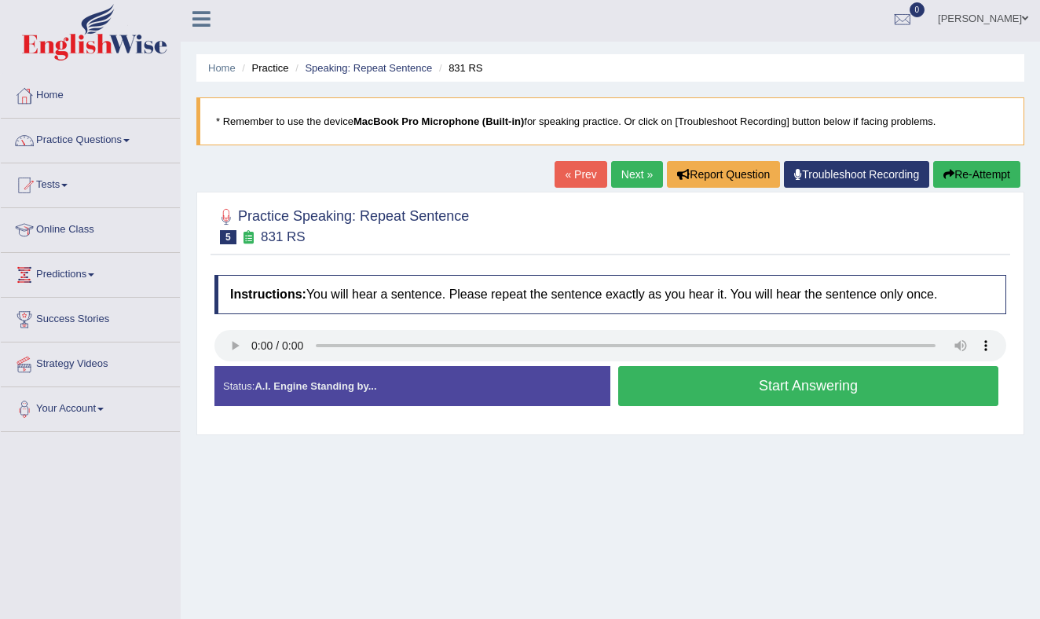
click at [684, 391] on button "Start Answering" at bounding box center [808, 386] width 380 height 40
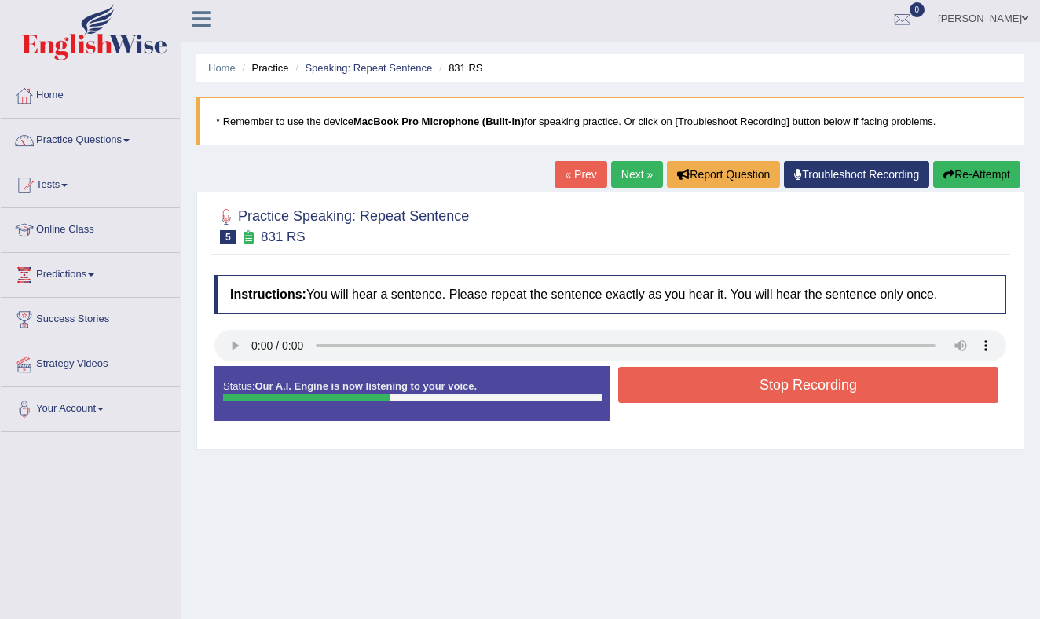
click at [773, 385] on button "Stop Recording" at bounding box center [808, 385] width 380 height 36
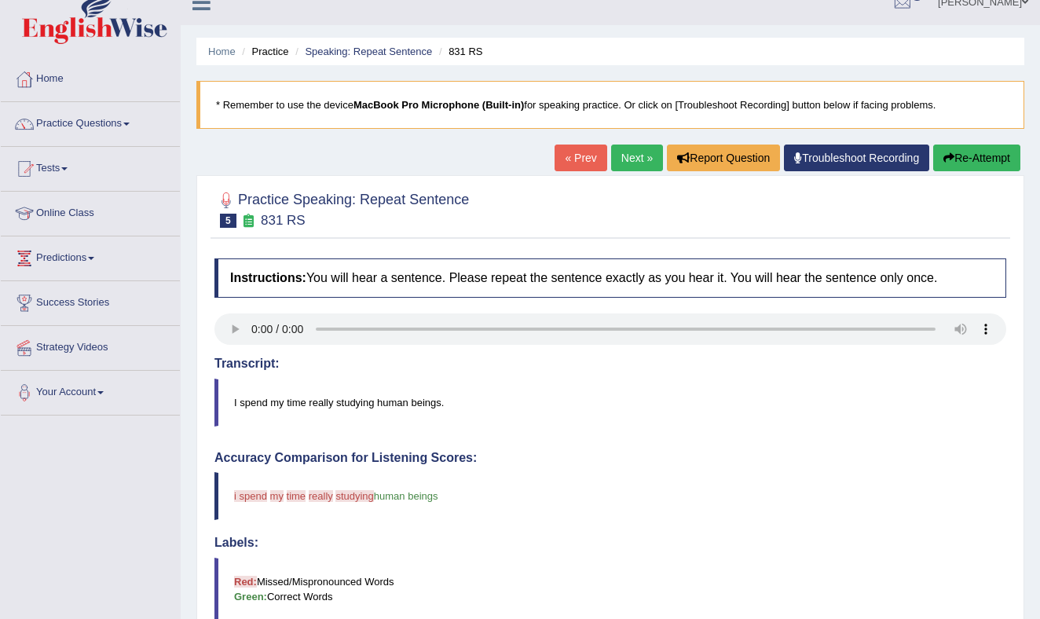
scroll to position [0, 0]
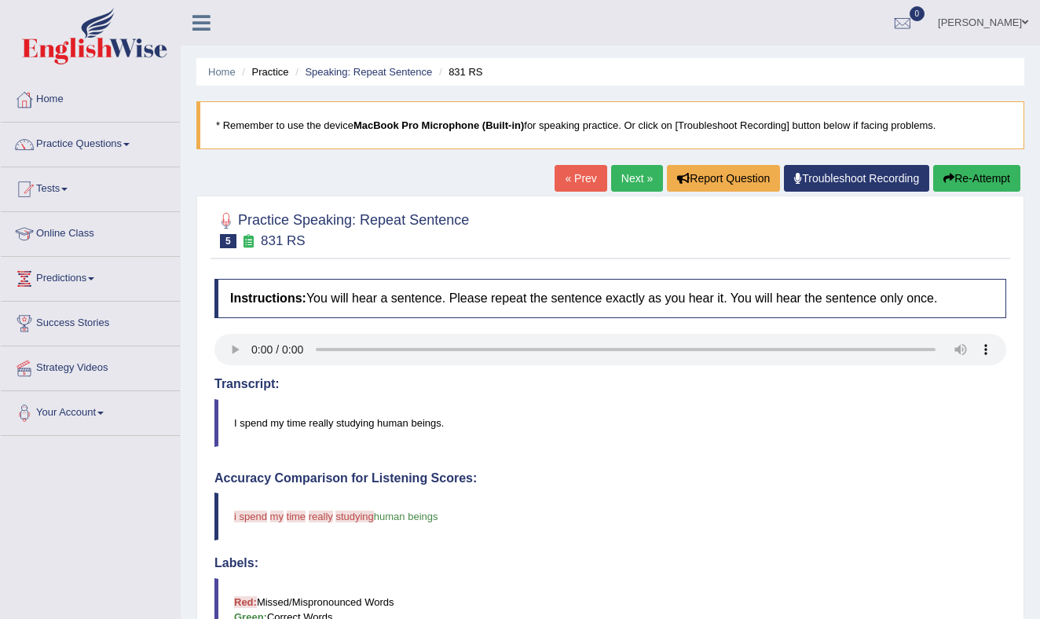
click at [981, 174] on button "Re-Attempt" at bounding box center [977, 178] width 87 height 27
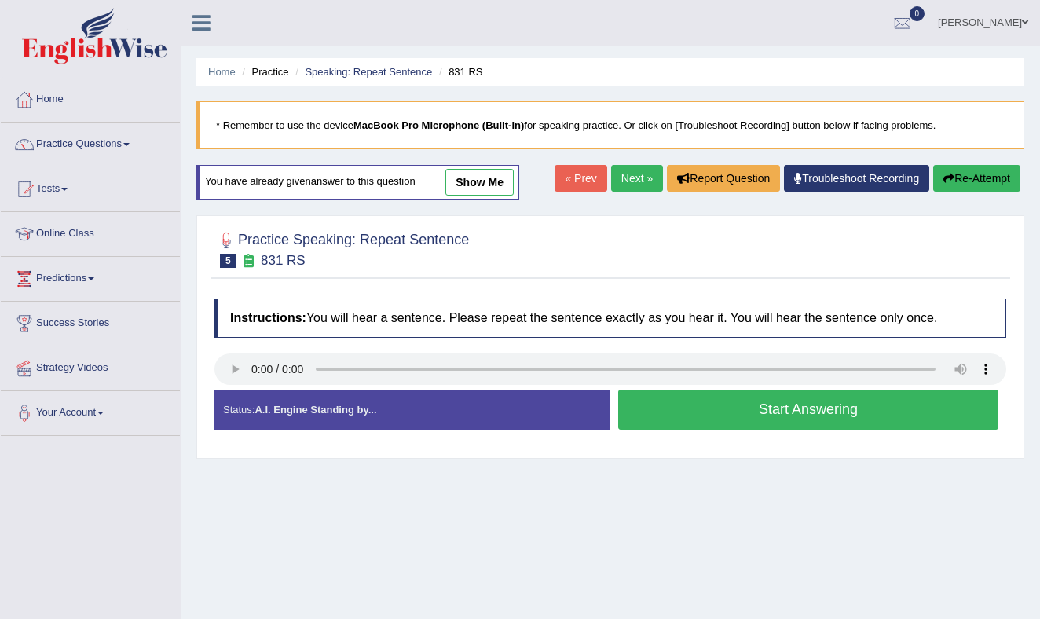
click at [761, 412] on button "Start Answering" at bounding box center [808, 410] width 380 height 40
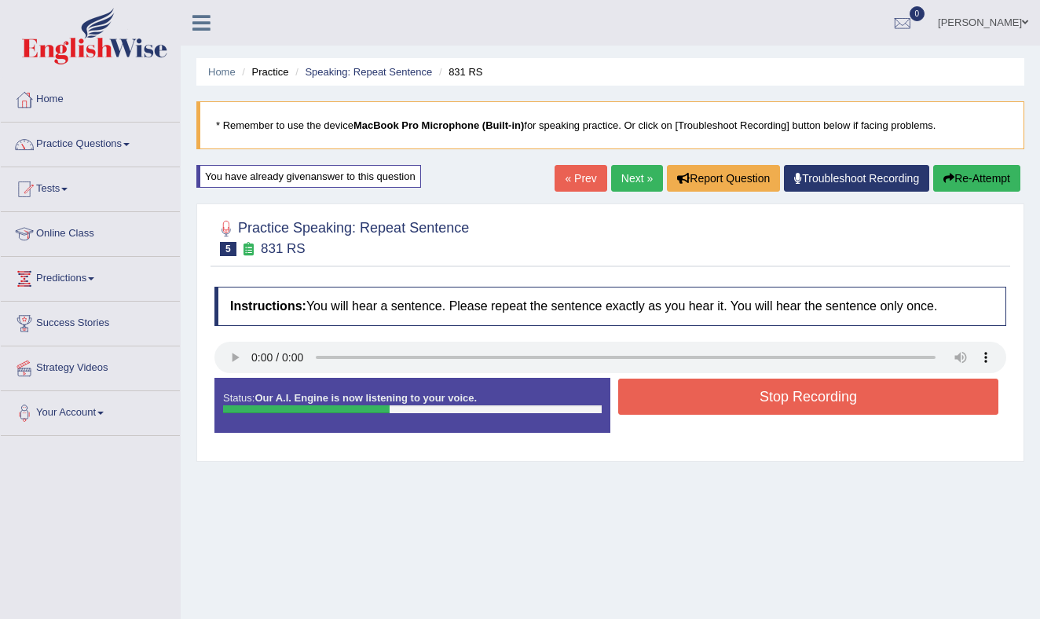
click at [758, 393] on button "Stop Recording" at bounding box center [808, 397] width 380 height 36
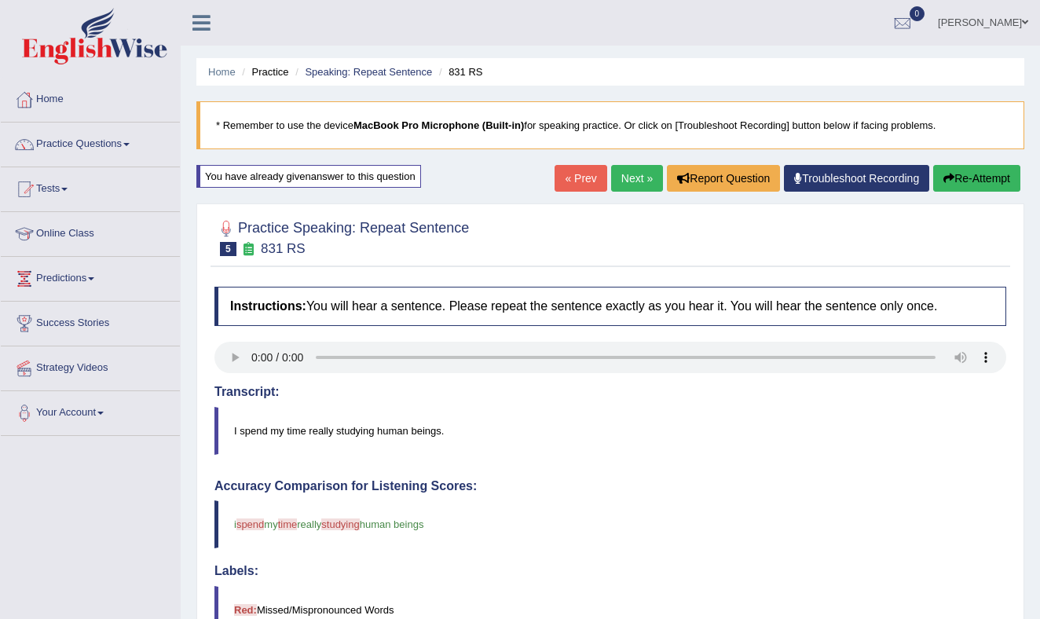
click at [622, 176] on link "Next »" at bounding box center [637, 178] width 52 height 27
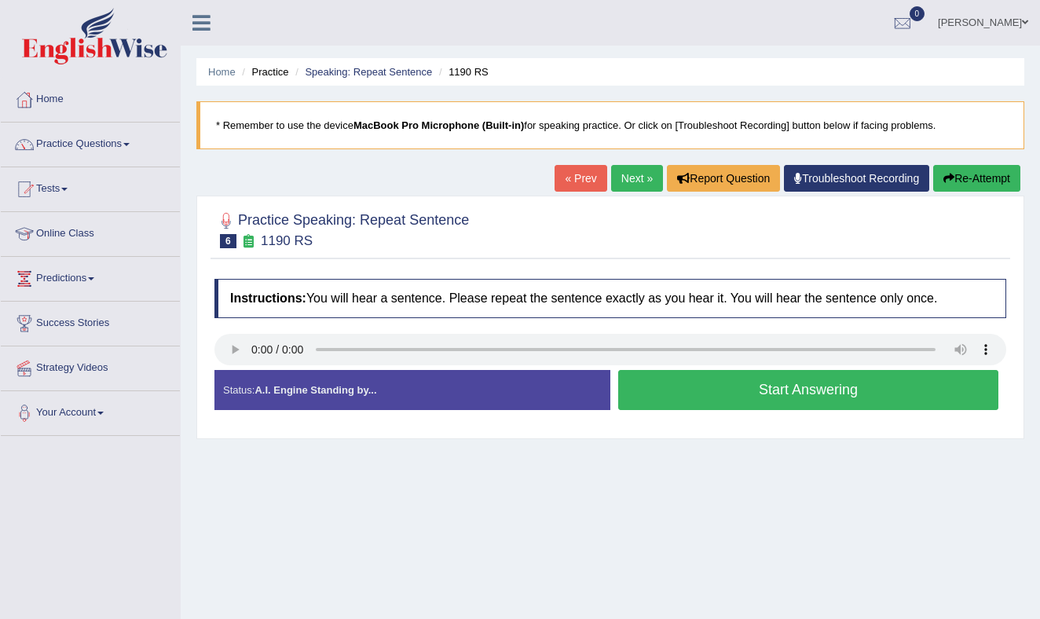
click at [679, 380] on button "Start Answering" at bounding box center [808, 390] width 380 height 40
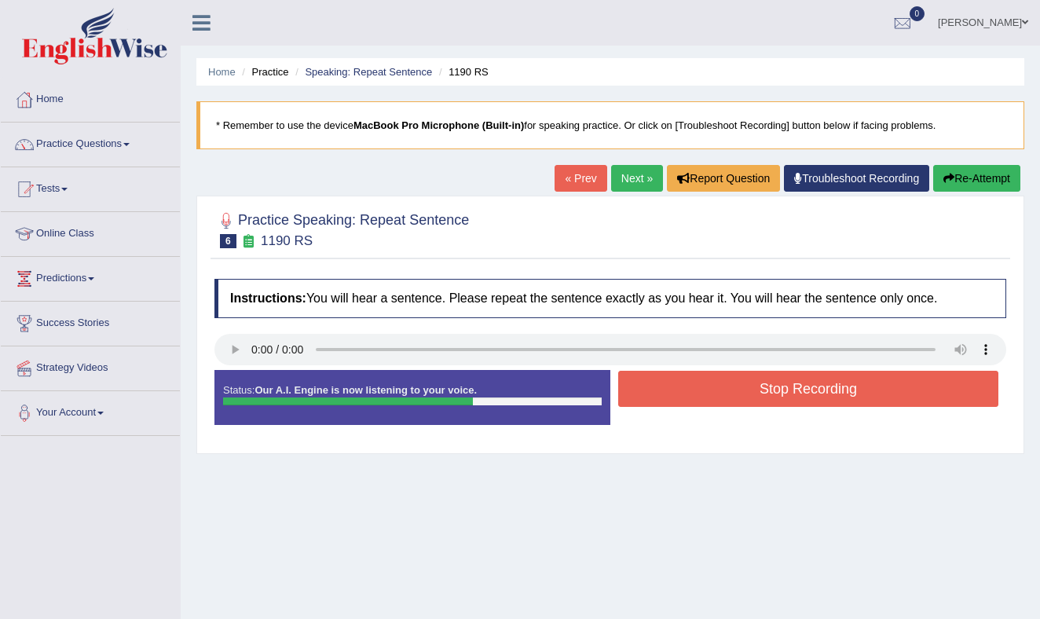
click at [778, 387] on button "Stop Recording" at bounding box center [808, 389] width 380 height 36
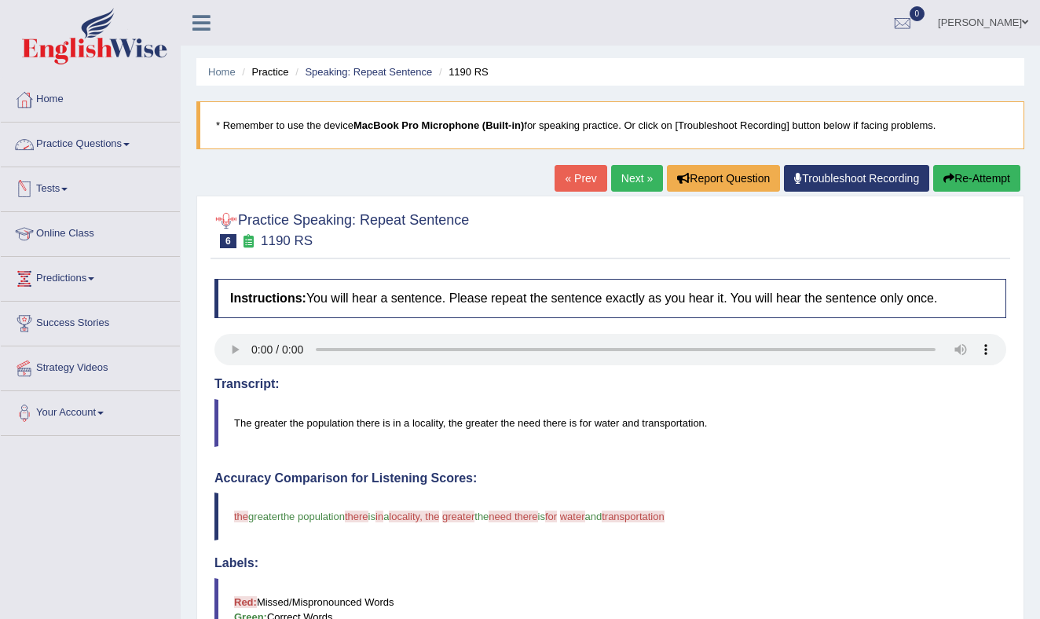
click at [118, 140] on link "Practice Questions" at bounding box center [90, 142] width 179 height 39
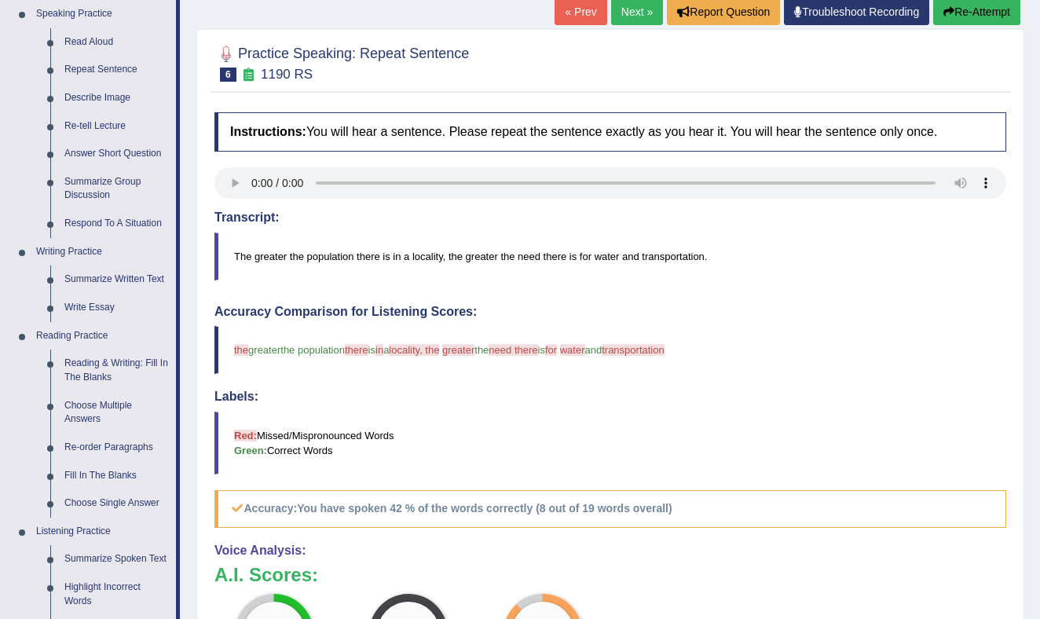
scroll to position [163, 0]
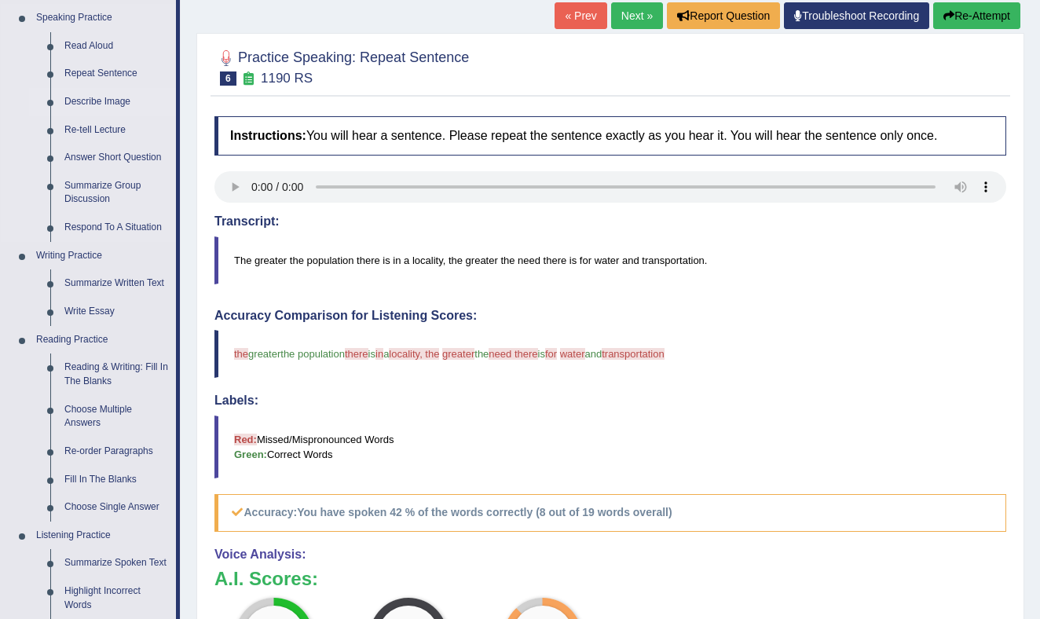
click at [93, 100] on link "Describe Image" at bounding box center [116, 102] width 119 height 28
click at [112, 156] on link "Answer Short Question" at bounding box center [116, 158] width 119 height 28
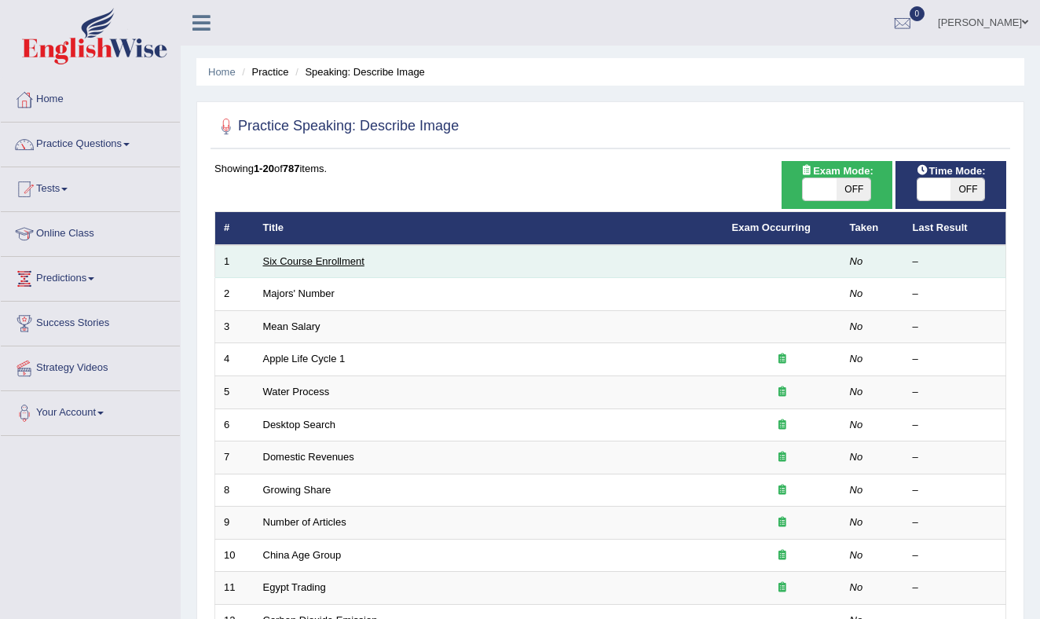
click at [346, 257] on link "Six Course Enrollment" at bounding box center [313, 261] width 101 height 12
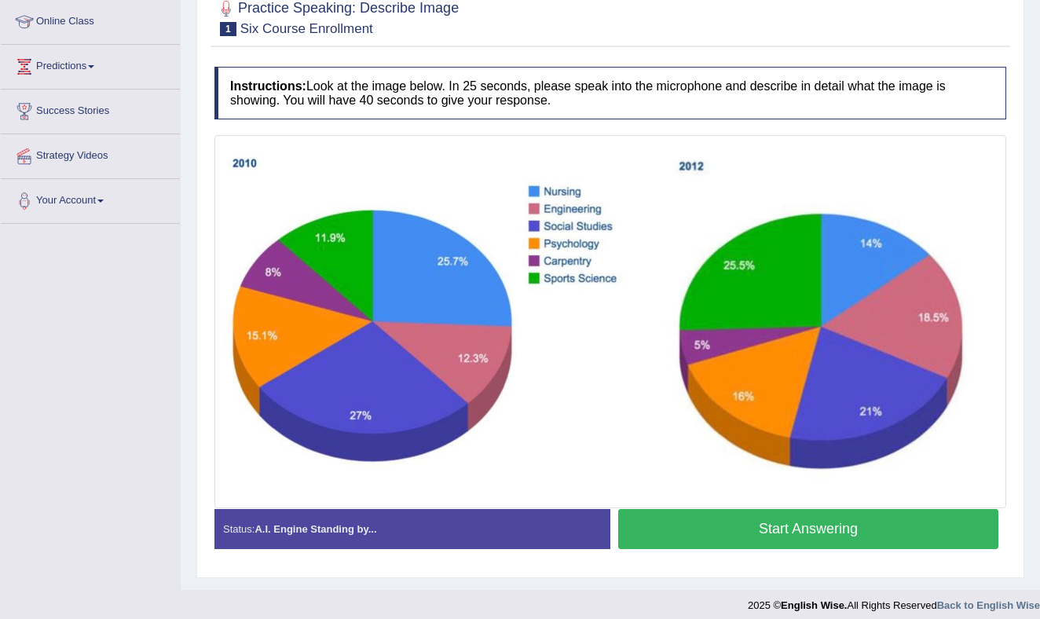
scroll to position [222, 0]
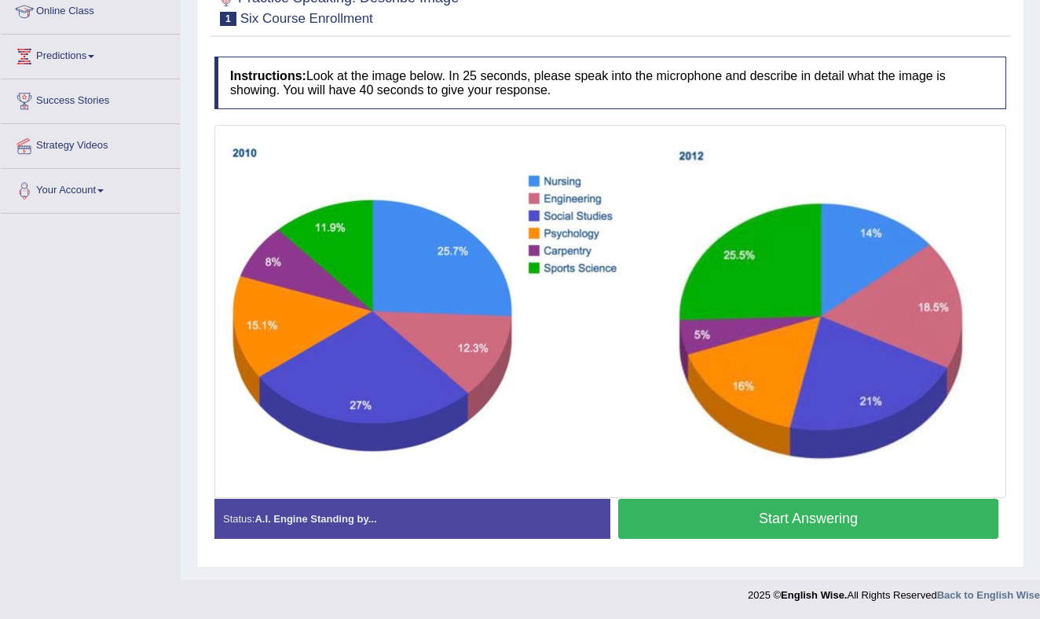
click at [747, 519] on button "Start Answering" at bounding box center [808, 519] width 380 height 40
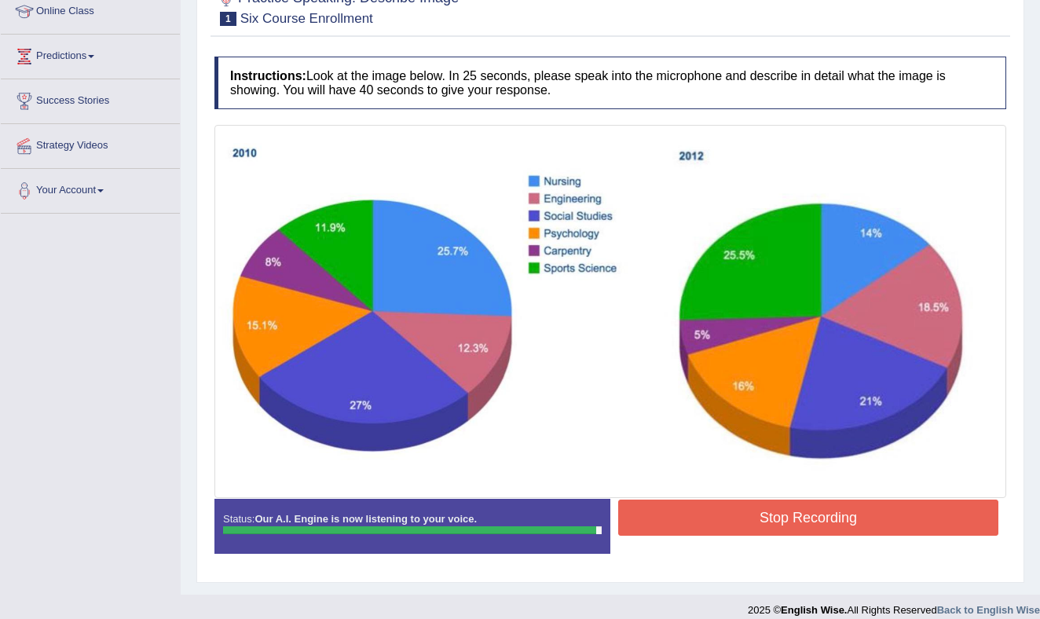
click at [747, 519] on button "Stop Recording" at bounding box center [808, 518] width 380 height 36
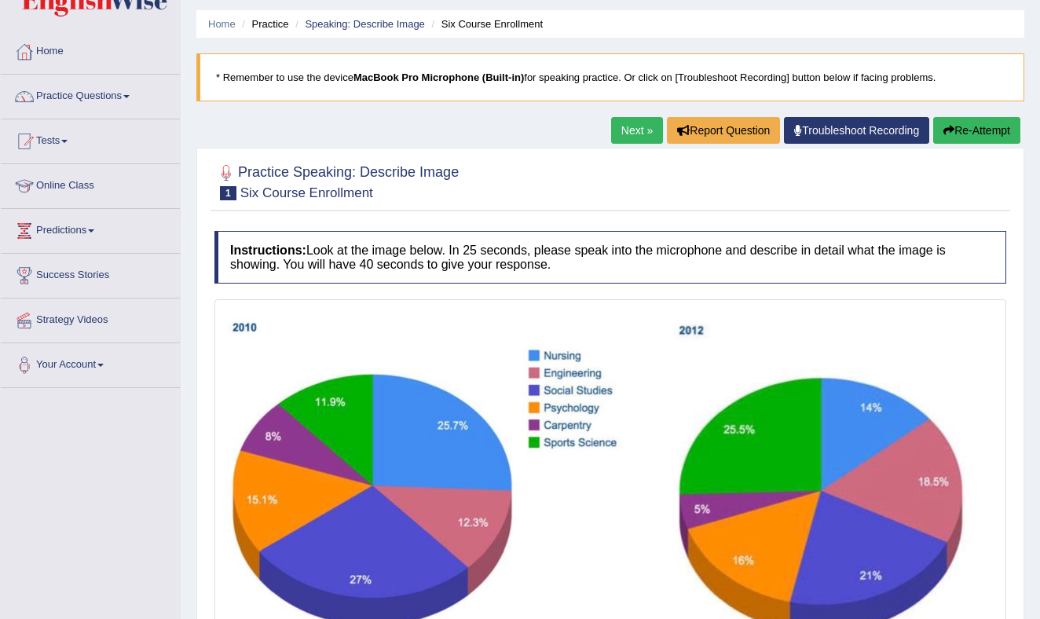
scroll to position [44, 0]
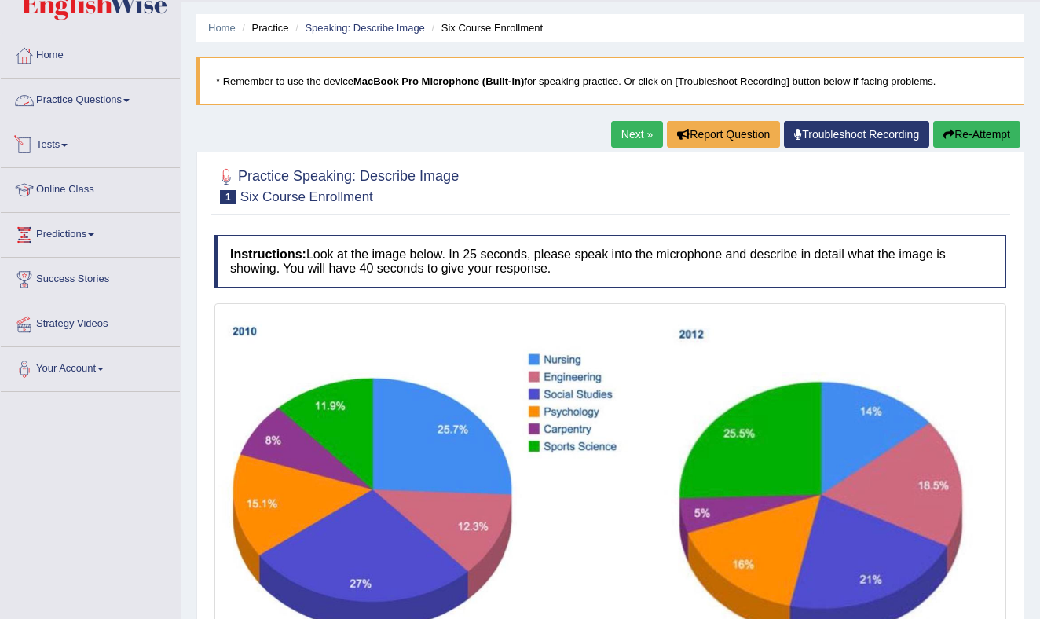
click at [103, 96] on link "Practice Questions" at bounding box center [90, 98] width 179 height 39
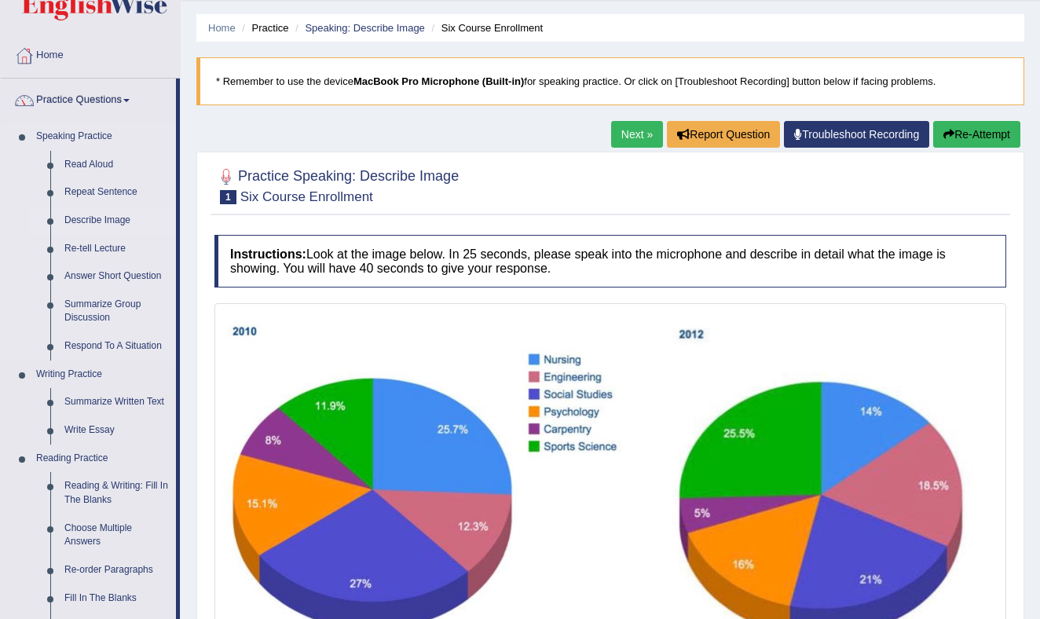
scroll to position [48, 0]
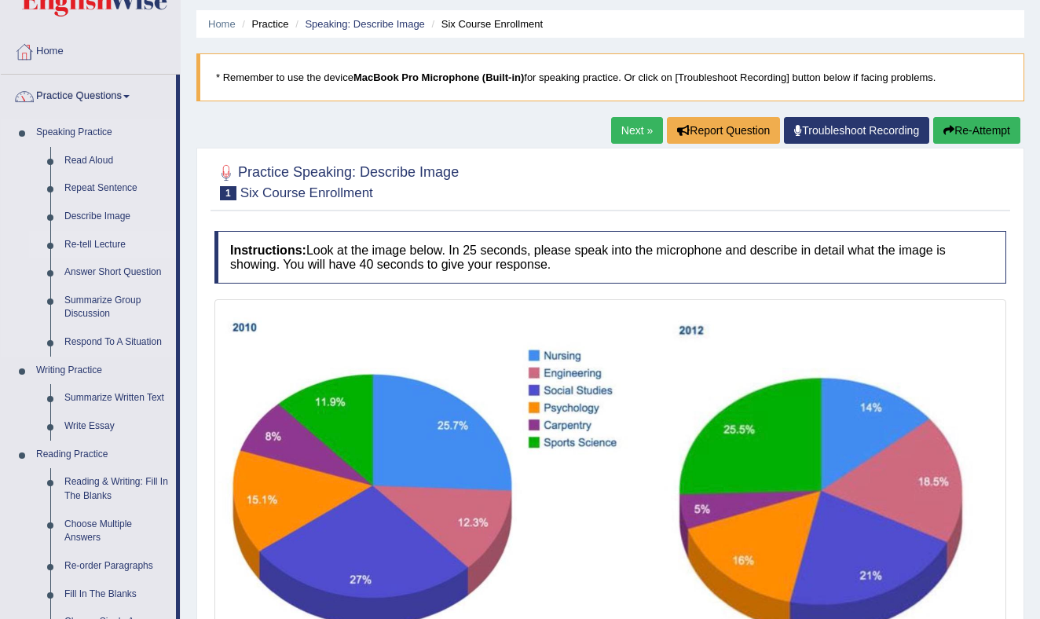
click at [105, 240] on link "Re-tell Lecture" at bounding box center [116, 245] width 119 height 28
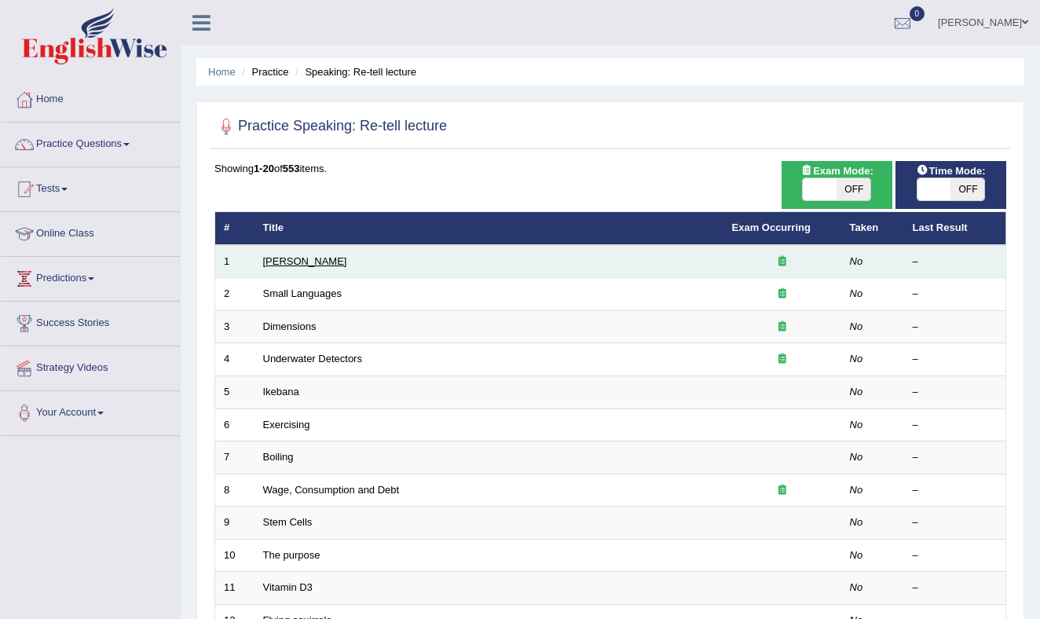
click at [310, 257] on link "[PERSON_NAME]" at bounding box center [305, 261] width 84 height 12
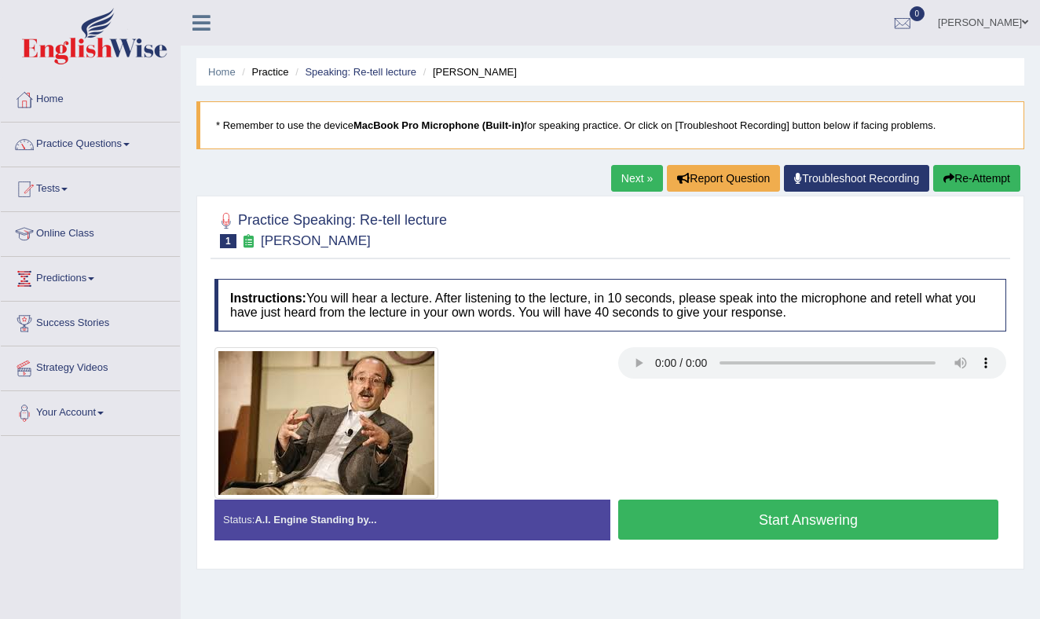
click at [728, 519] on button "Start Answering" at bounding box center [808, 520] width 380 height 40
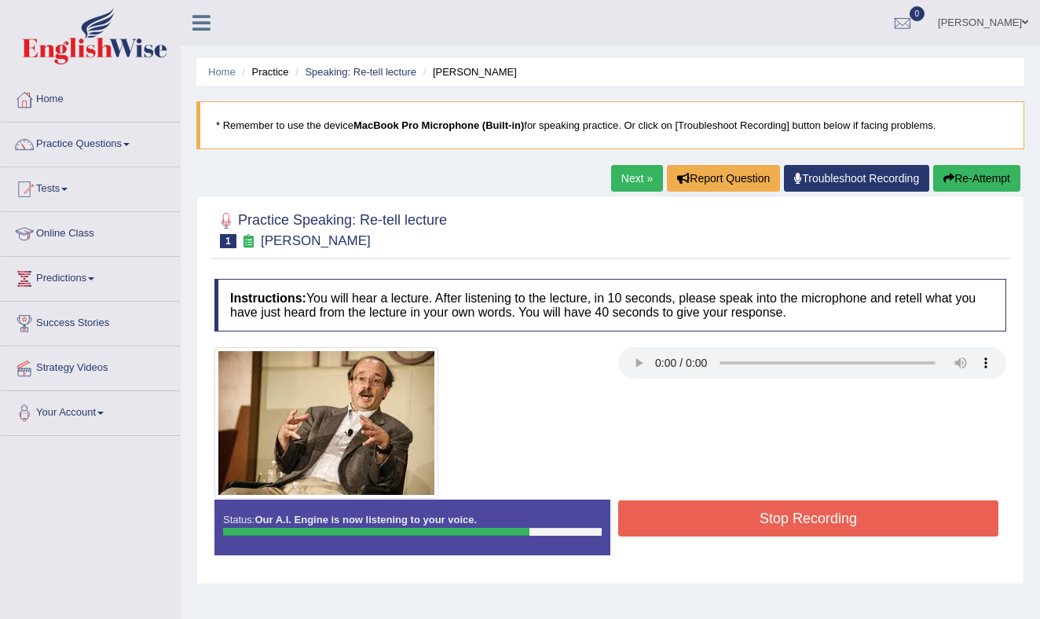
click at [669, 518] on button "Stop Recording" at bounding box center [808, 519] width 380 height 36
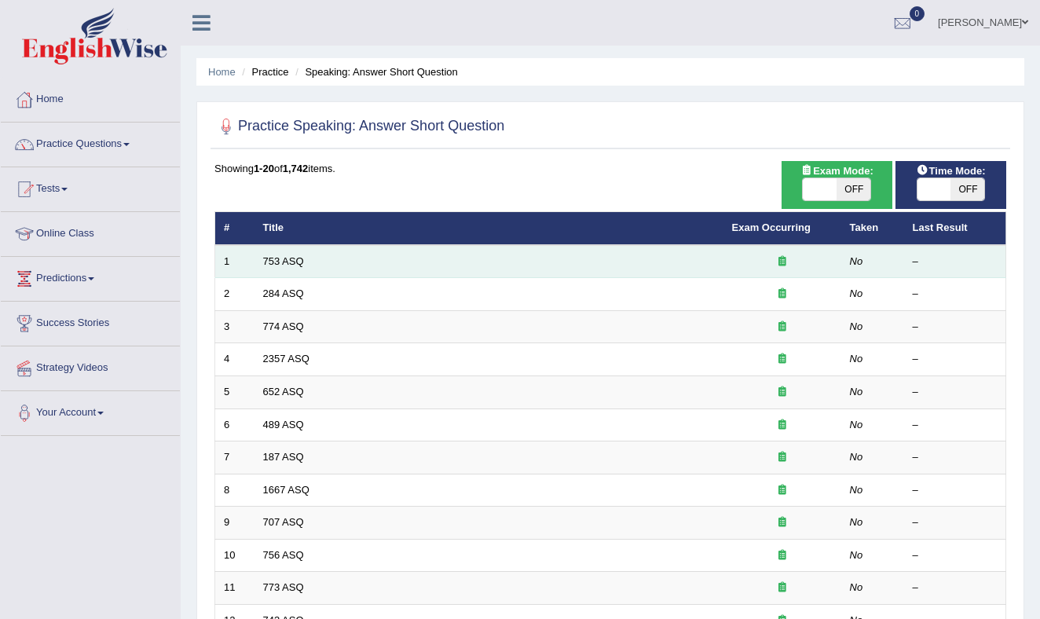
click at [387, 262] on td "753 ASQ" at bounding box center [489, 261] width 469 height 33
click at [295, 263] on link "753 ASQ" at bounding box center [283, 261] width 41 height 12
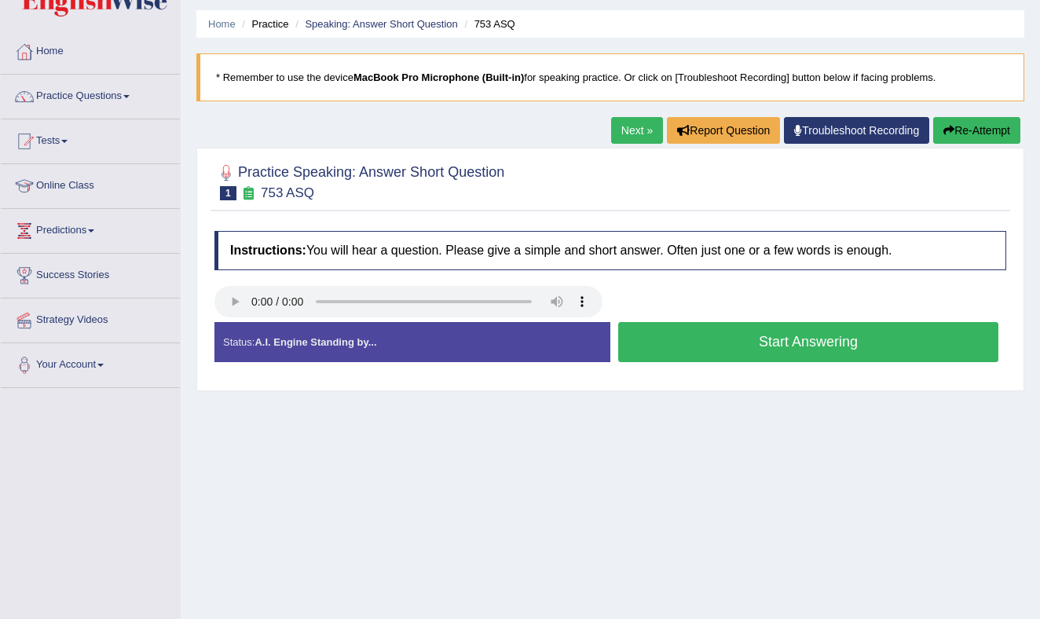
scroll to position [51, 0]
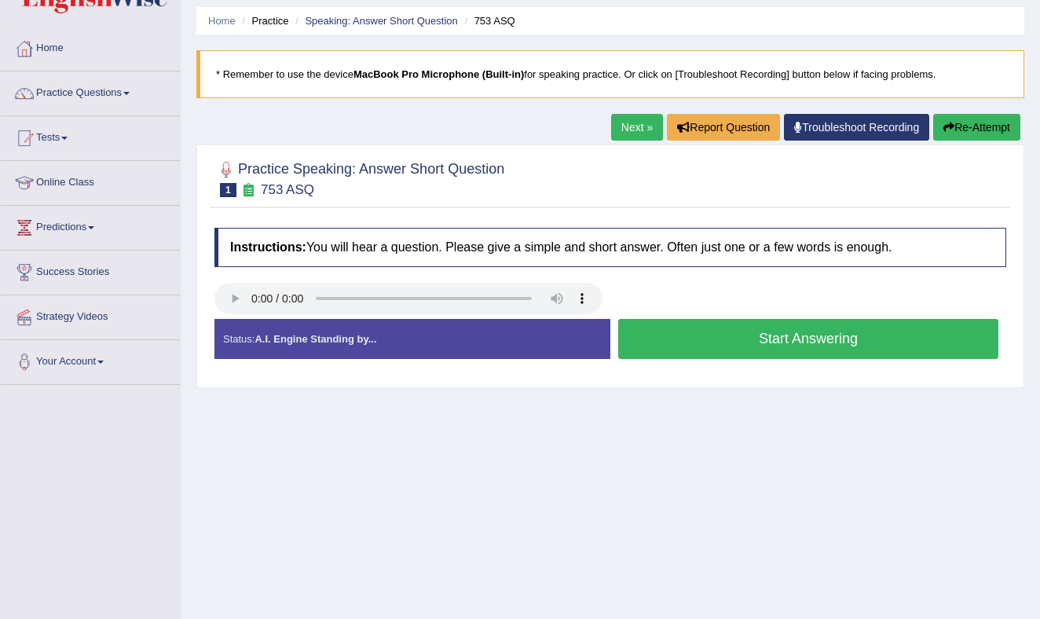
click at [747, 341] on button "Start Answering" at bounding box center [808, 339] width 380 height 40
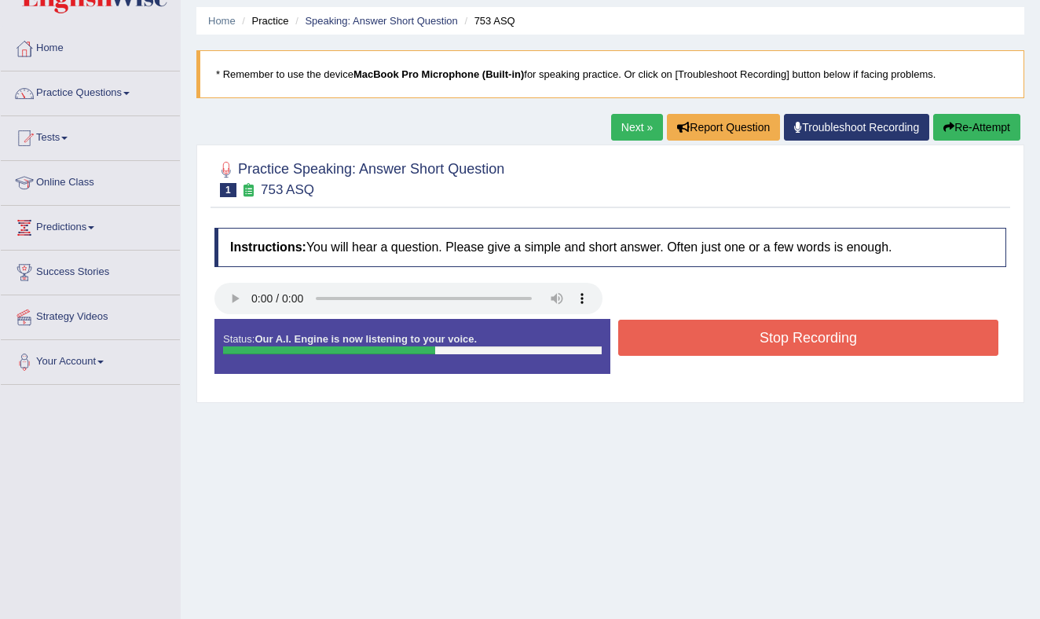
click at [747, 341] on button "Stop Recording" at bounding box center [808, 338] width 380 height 36
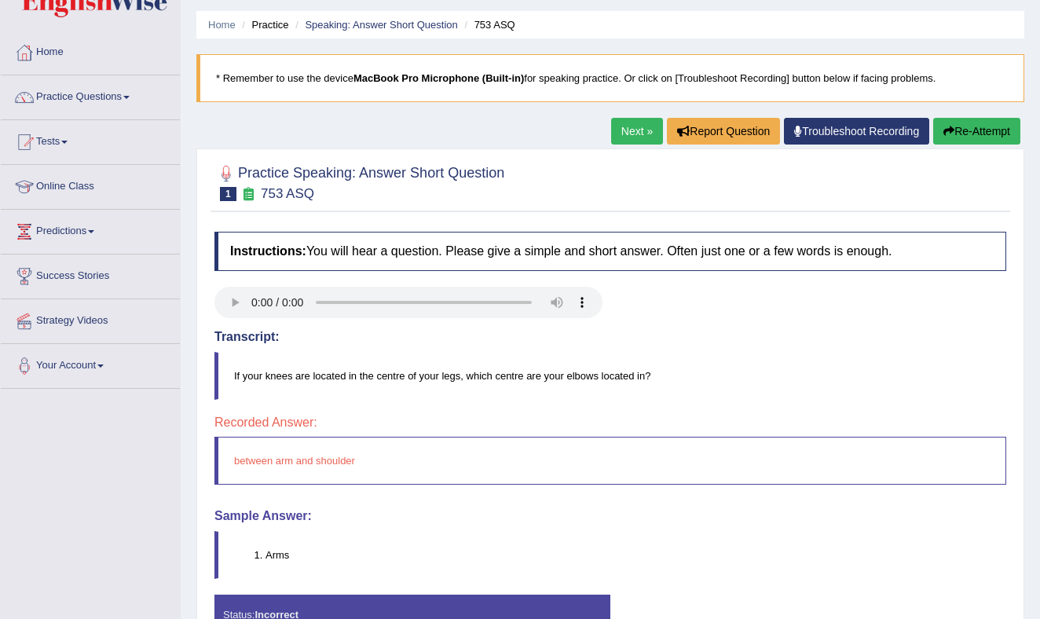
scroll to position [0, 0]
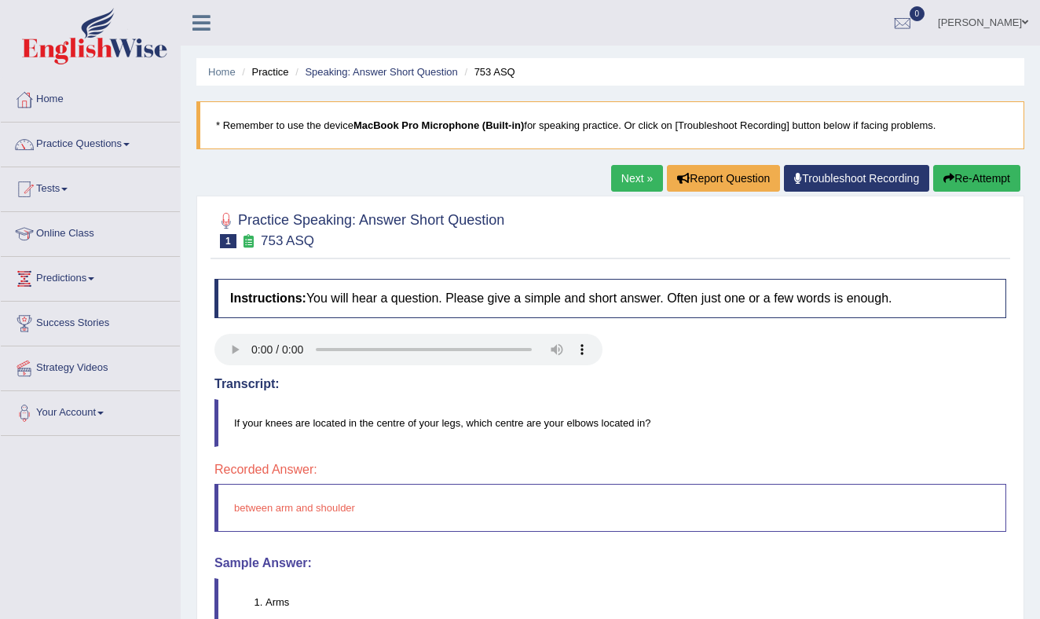
click at [633, 176] on link "Next »" at bounding box center [637, 178] width 52 height 27
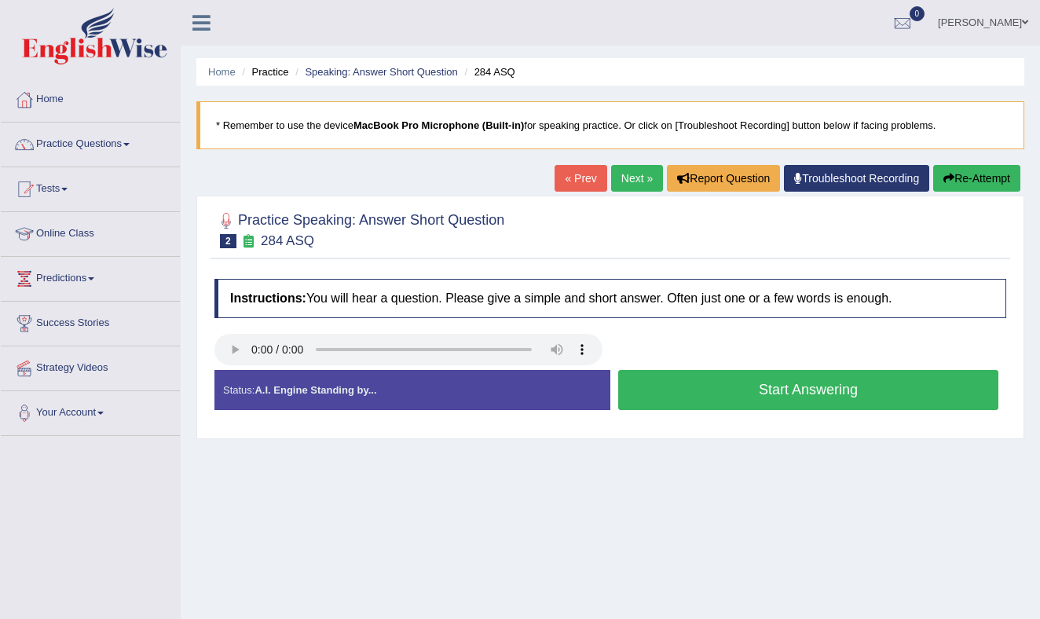
click at [733, 389] on button "Start Answering" at bounding box center [808, 390] width 380 height 40
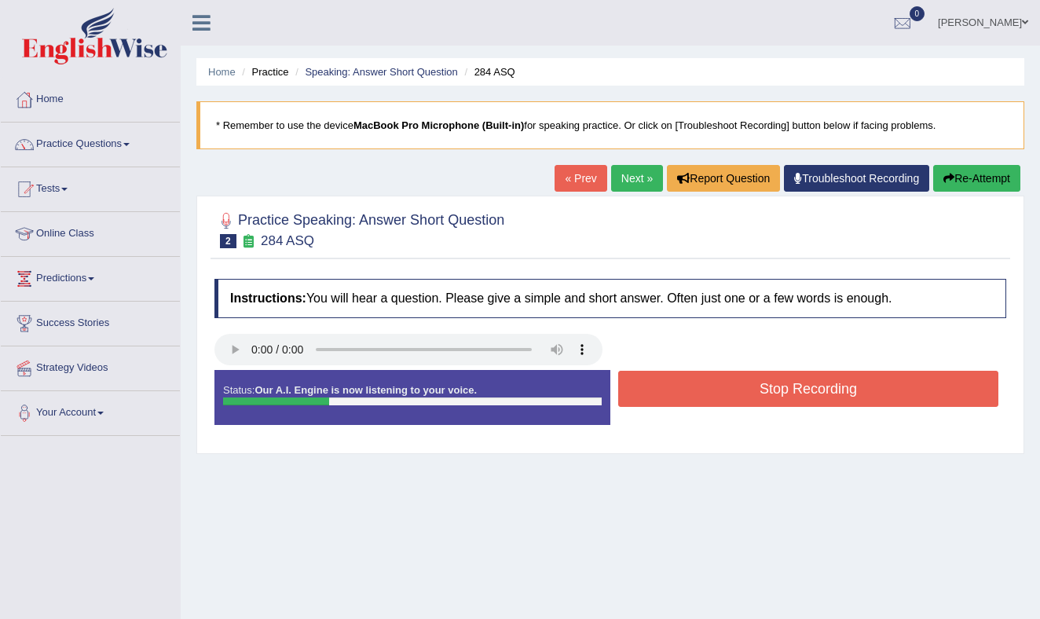
click at [733, 389] on button "Stop Recording" at bounding box center [808, 389] width 380 height 36
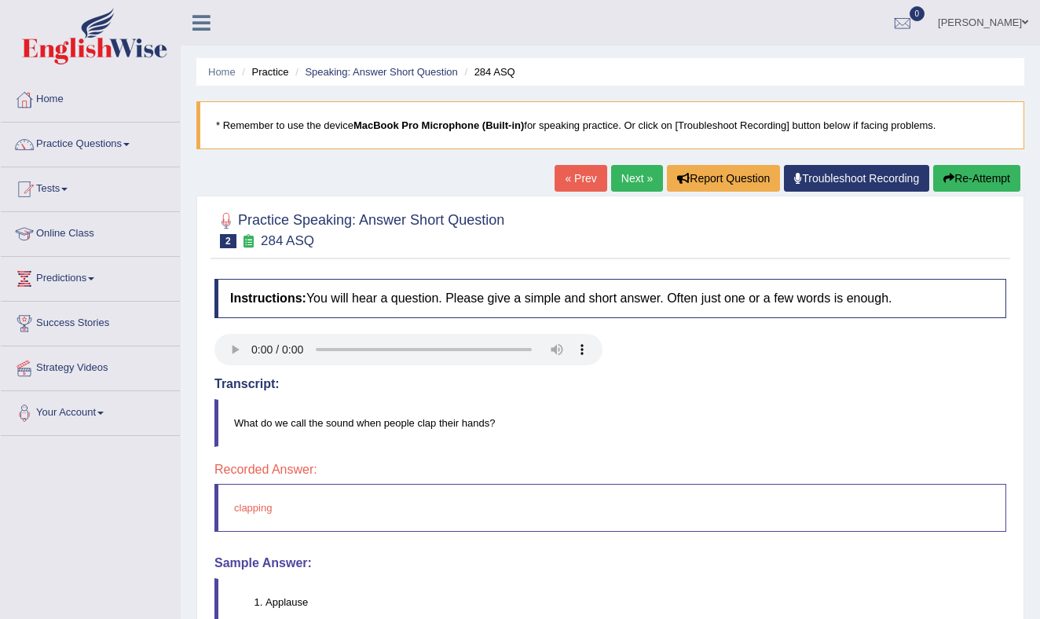
click at [629, 178] on link "Next »" at bounding box center [637, 178] width 52 height 27
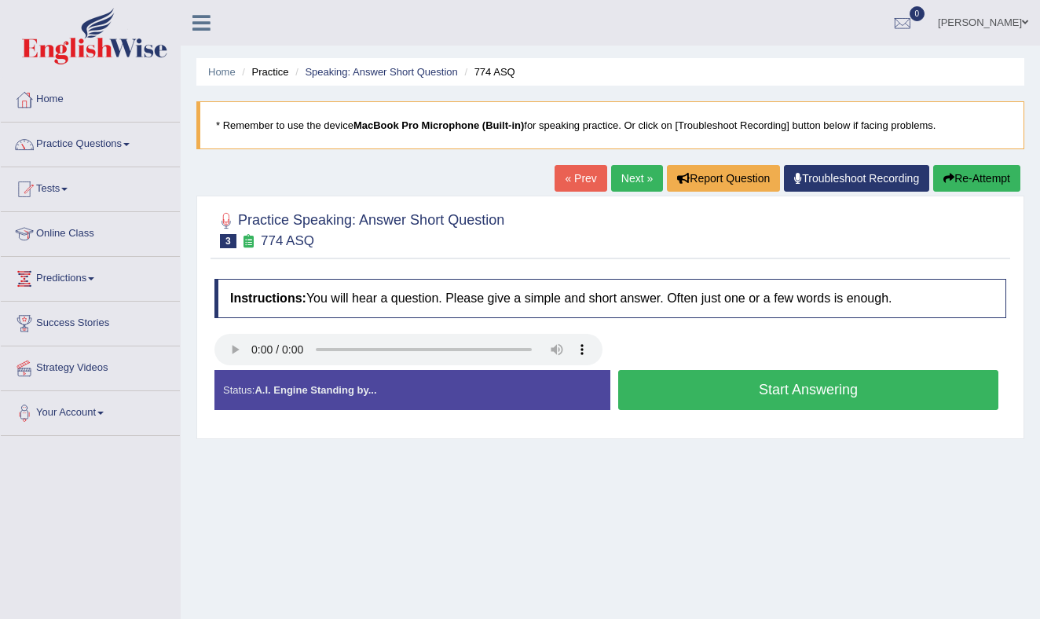
click at [662, 391] on button "Start Answering" at bounding box center [808, 390] width 380 height 40
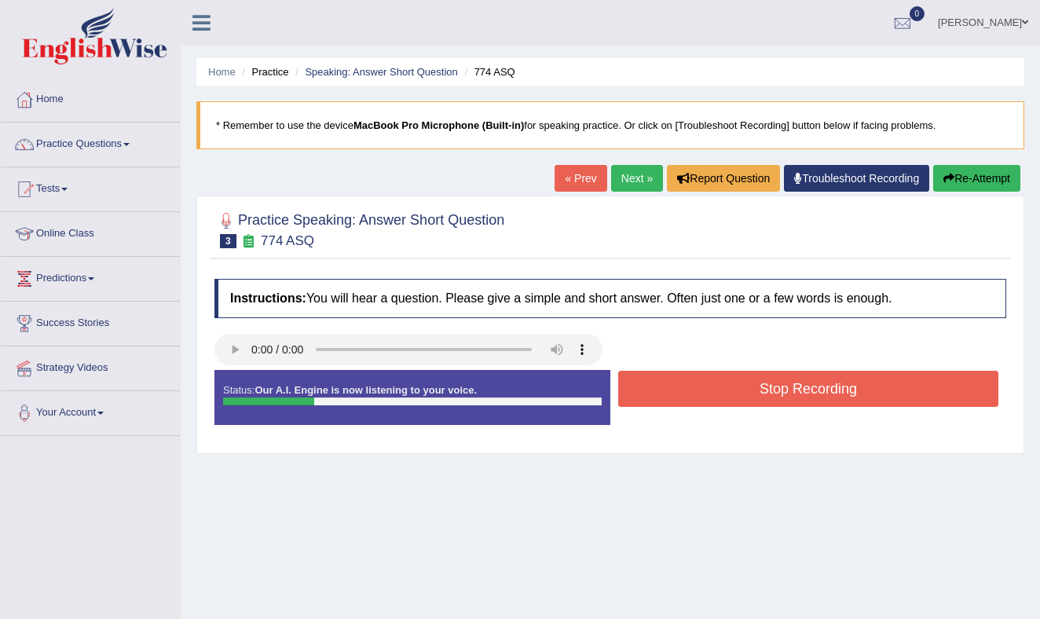
click at [662, 391] on button "Stop Recording" at bounding box center [808, 389] width 380 height 36
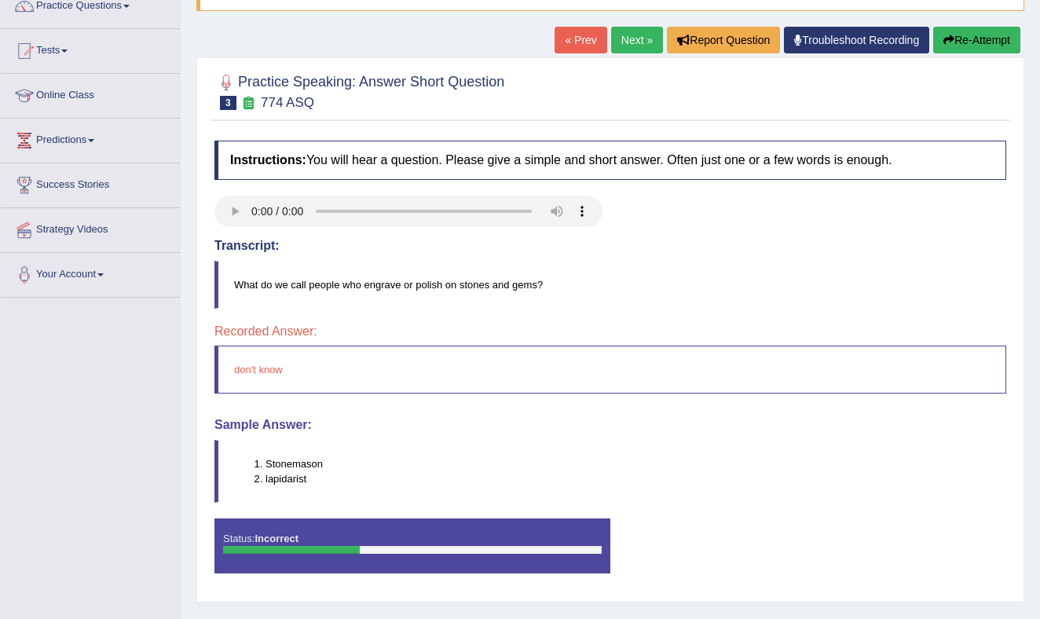
scroll to position [140, 0]
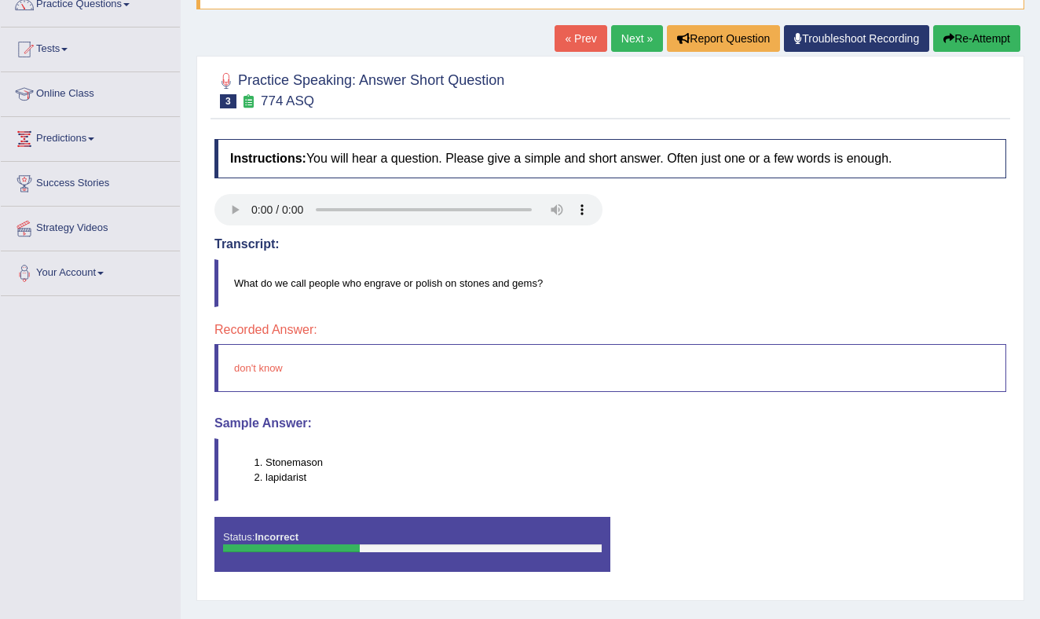
click at [621, 36] on link "Next »" at bounding box center [637, 38] width 52 height 27
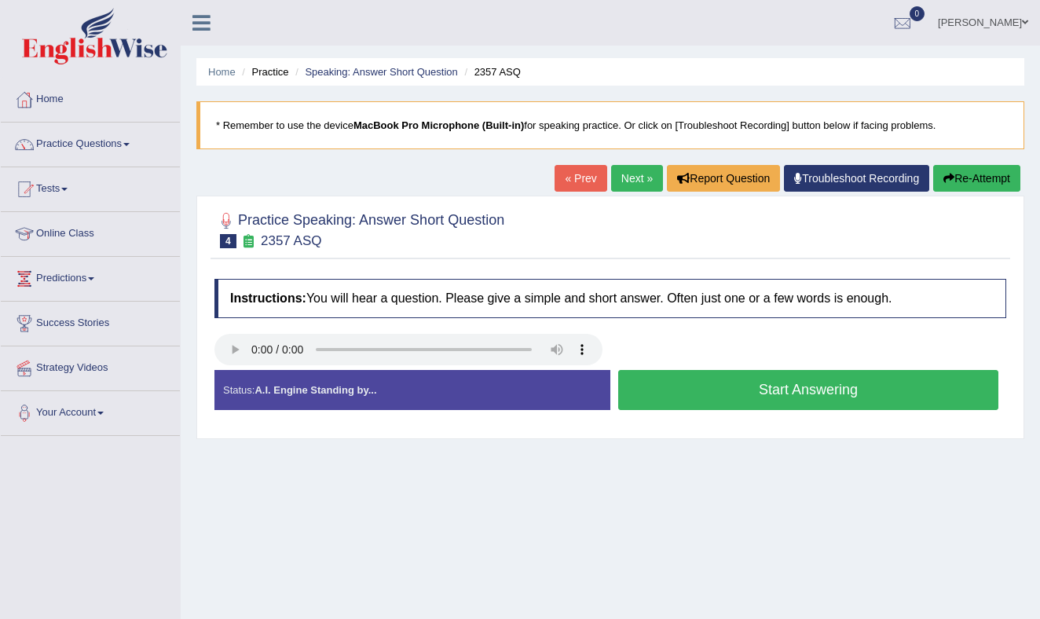
click at [695, 391] on button "Start Answering" at bounding box center [808, 390] width 380 height 40
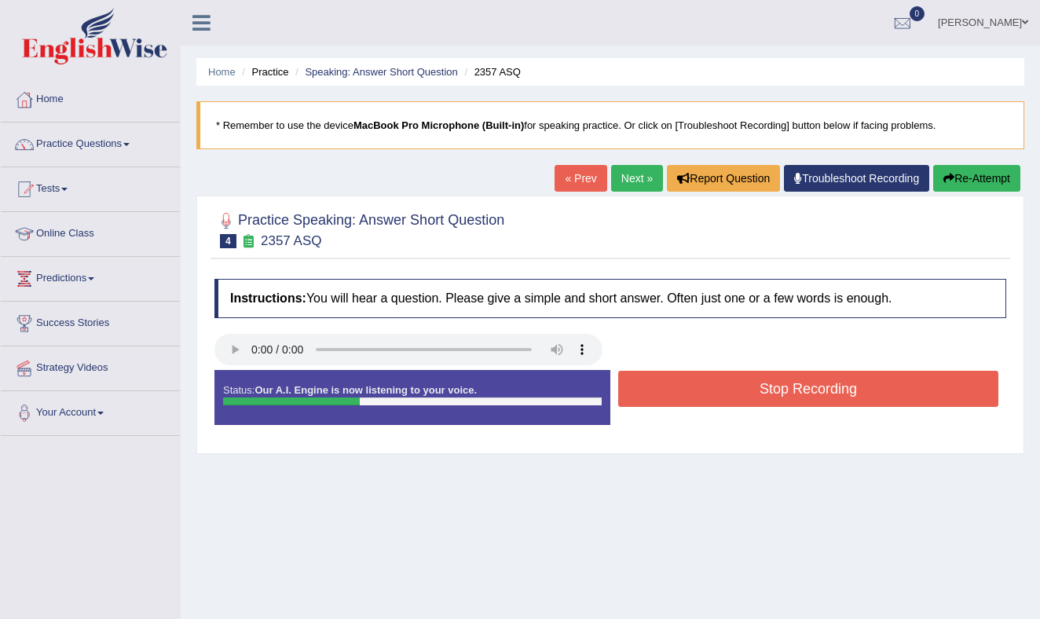
click at [695, 391] on button "Stop Recording" at bounding box center [808, 389] width 380 height 36
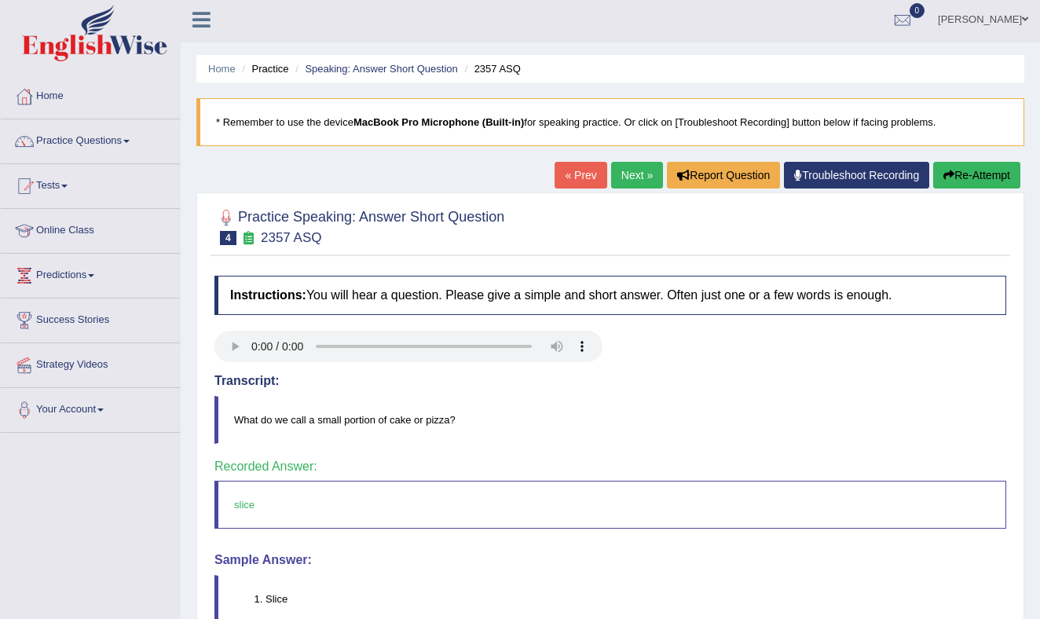
scroll to position [5, 0]
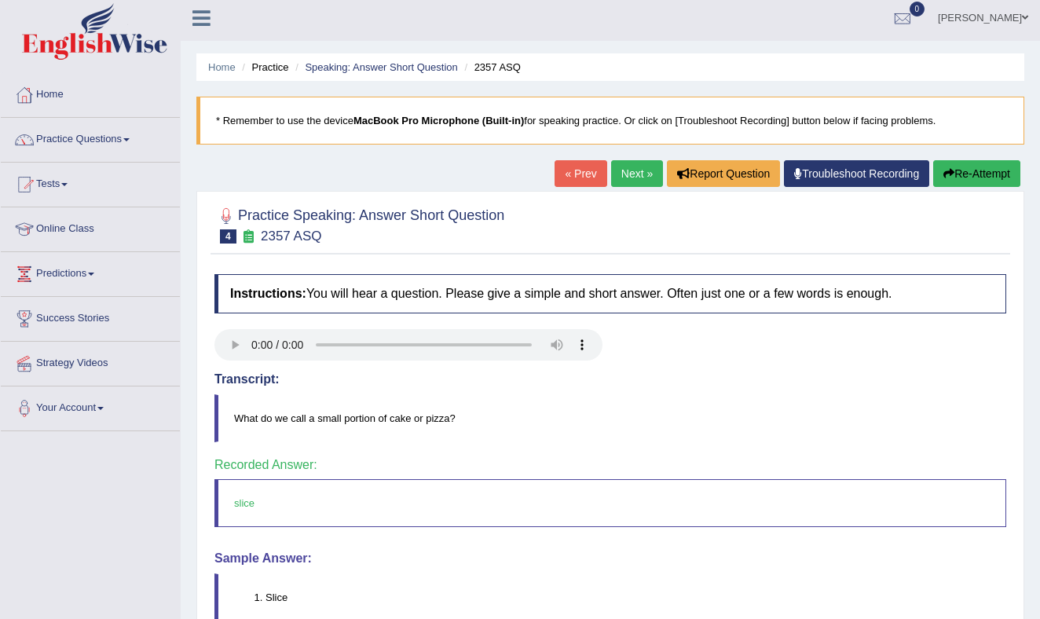
click at [629, 174] on link "Next »" at bounding box center [637, 173] width 52 height 27
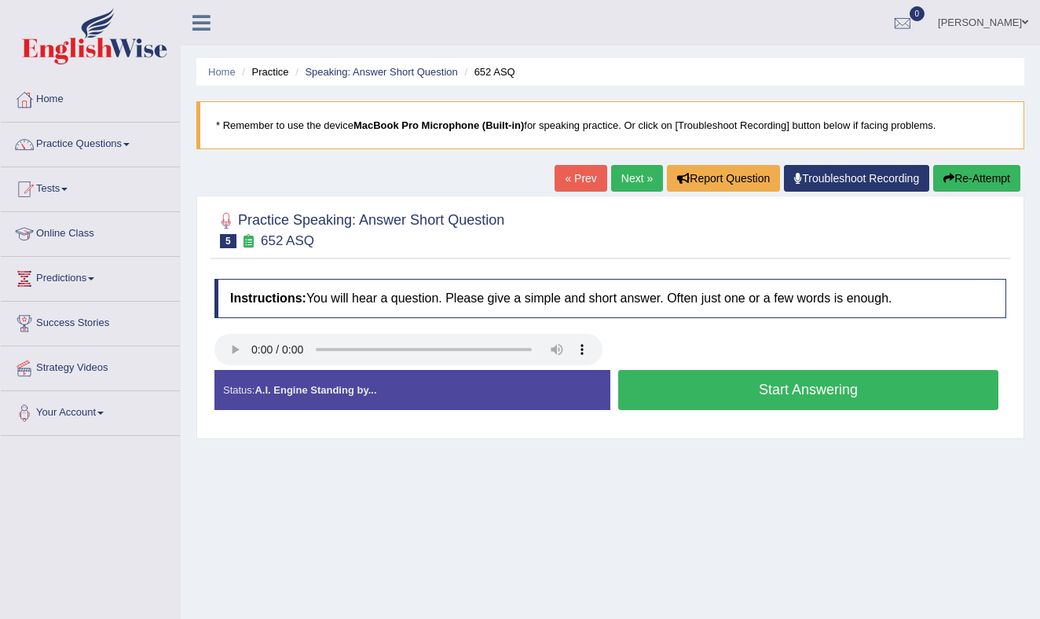
click at [681, 395] on button "Start Answering" at bounding box center [808, 390] width 380 height 40
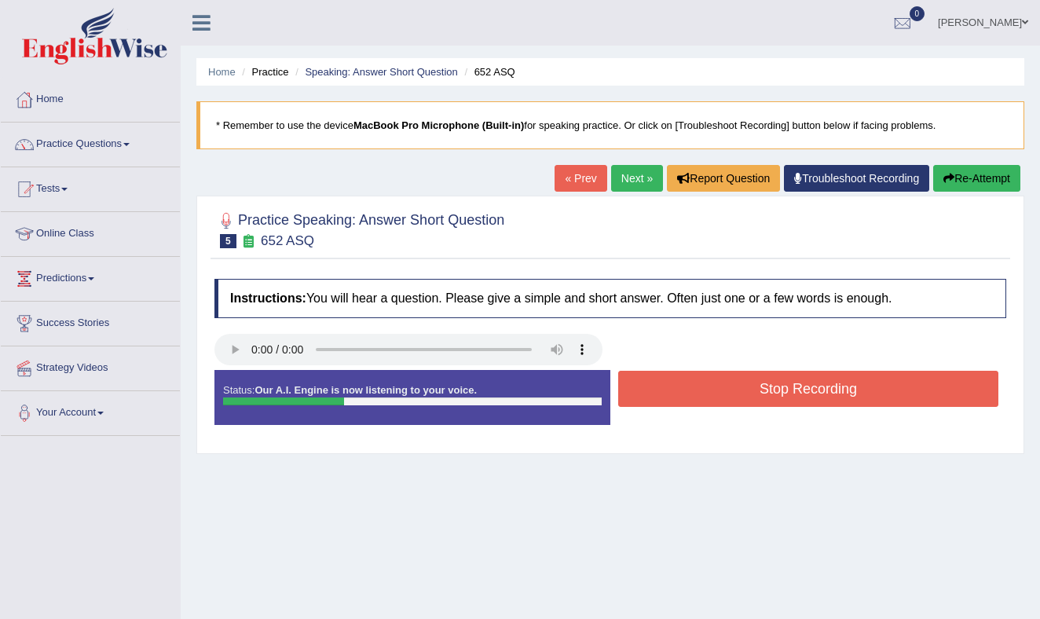
click at [681, 395] on button "Stop Recording" at bounding box center [808, 389] width 380 height 36
